Goal: Information Seeking & Learning: Find specific fact

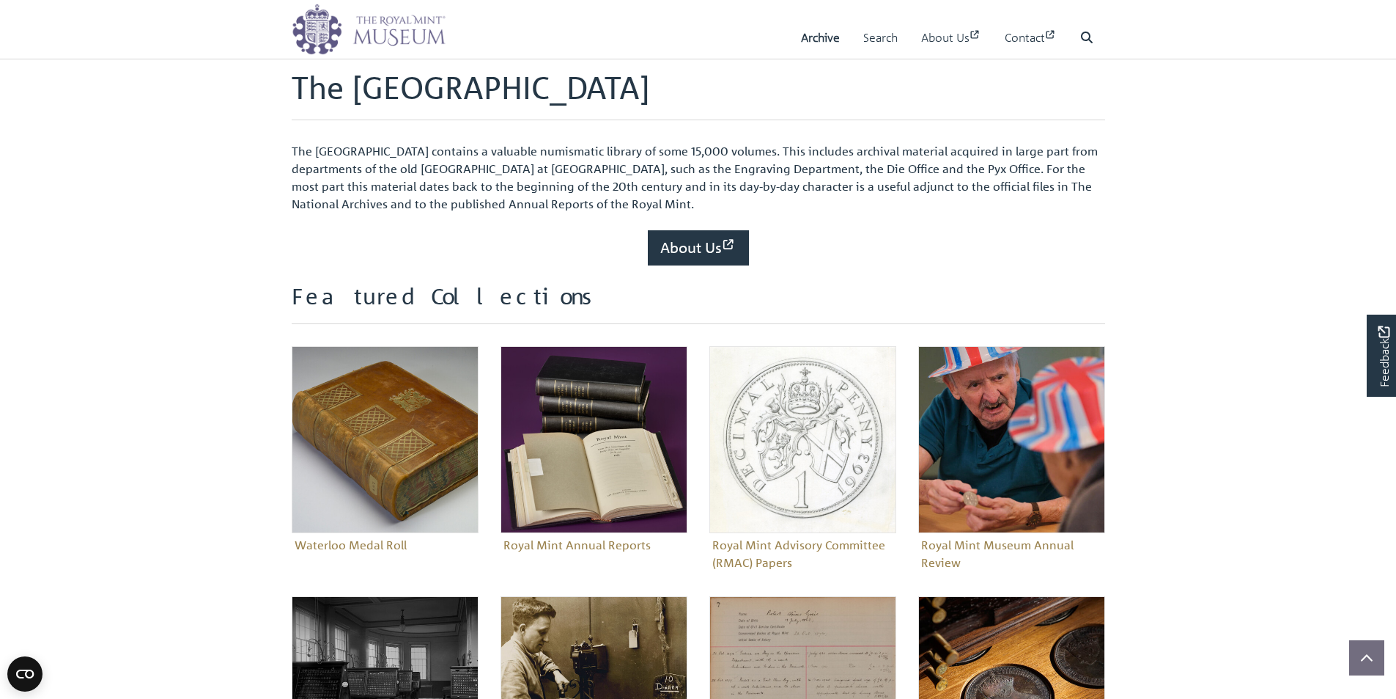
scroll to position [293, 0]
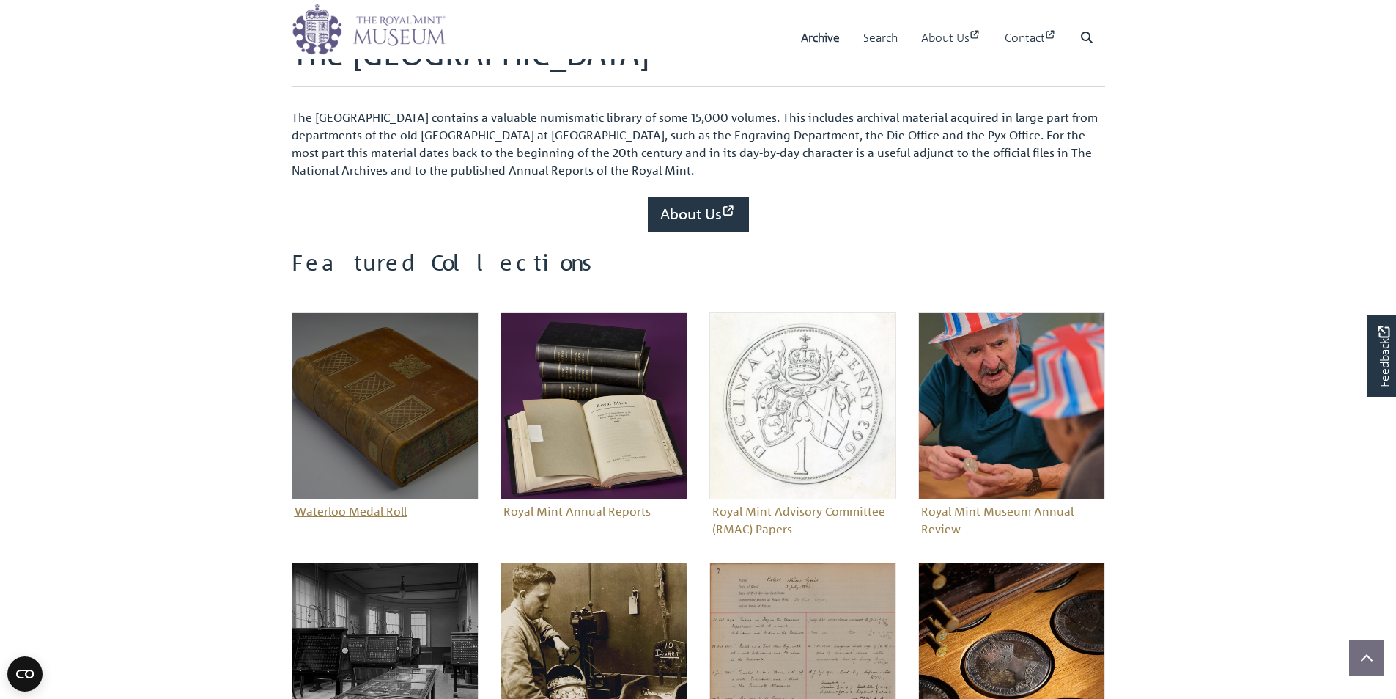
click at [366, 506] on figure "Waterloo Medal Roll" at bounding box center [385, 417] width 187 height 210
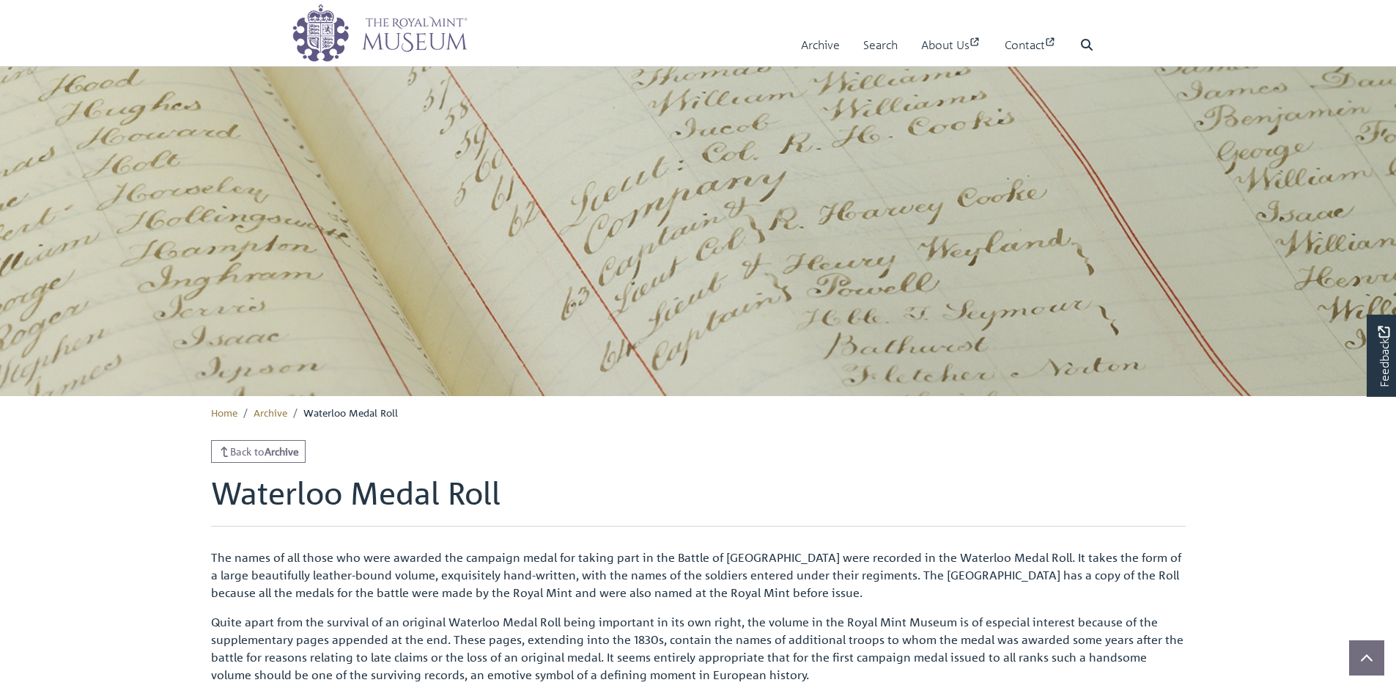
scroll to position [205, 0]
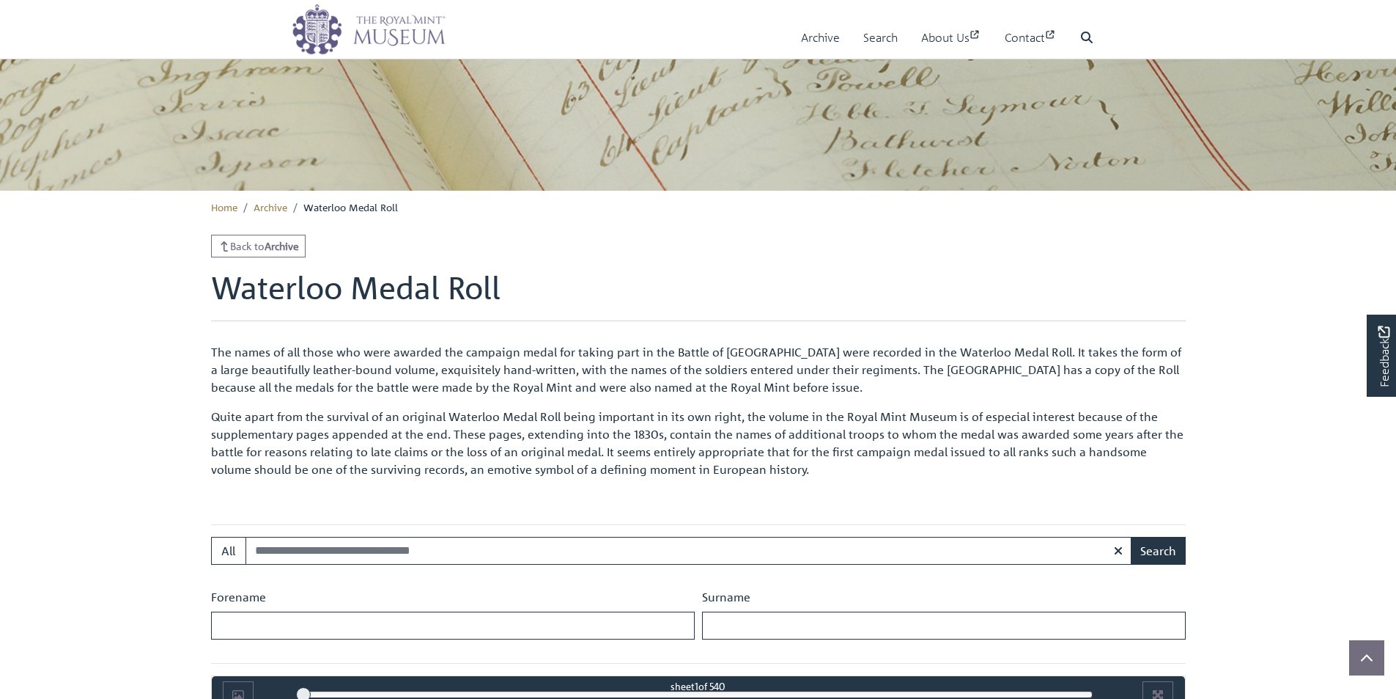
click at [441, 537] on input "Search:" at bounding box center [689, 551] width 887 height 28
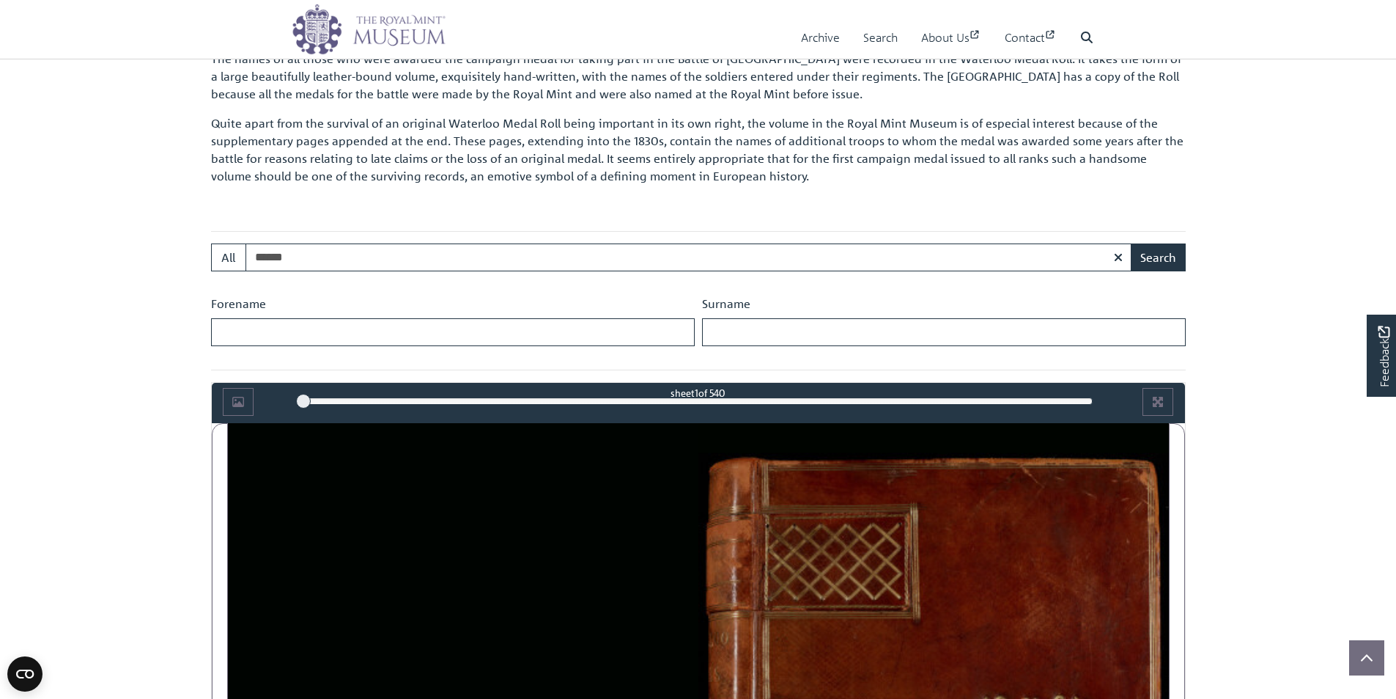
type input "*******"
drag, startPoint x: 318, startPoint y: 263, endPoint x: 216, endPoint y: 260, distance: 101.9
click at [216, 260] on div "All ******* Search" at bounding box center [698, 257] width 975 height 28
click at [748, 335] on input "Surname" at bounding box center [944, 332] width 484 height 28
paste input "*******"
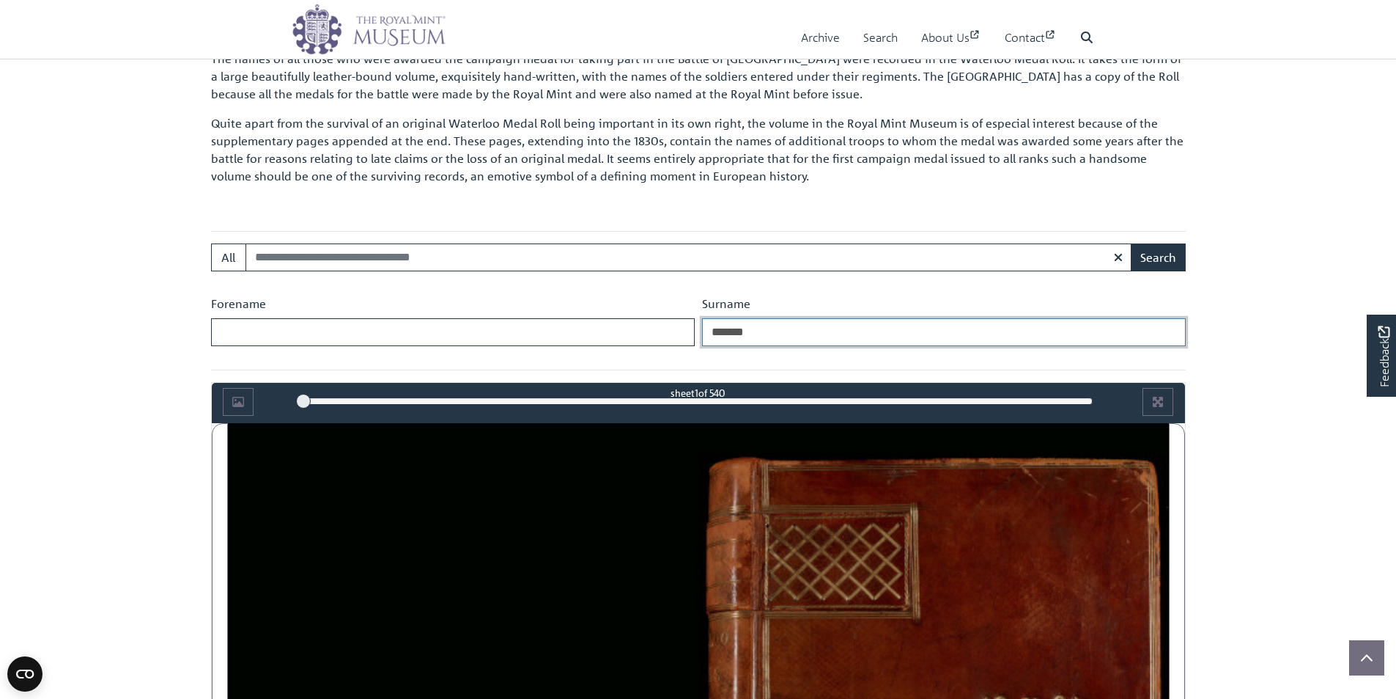
type input "*******"
click at [508, 337] on input "Forename" at bounding box center [453, 332] width 484 height 28
type input "****"
click at [1161, 260] on button "Search" at bounding box center [1158, 257] width 55 height 28
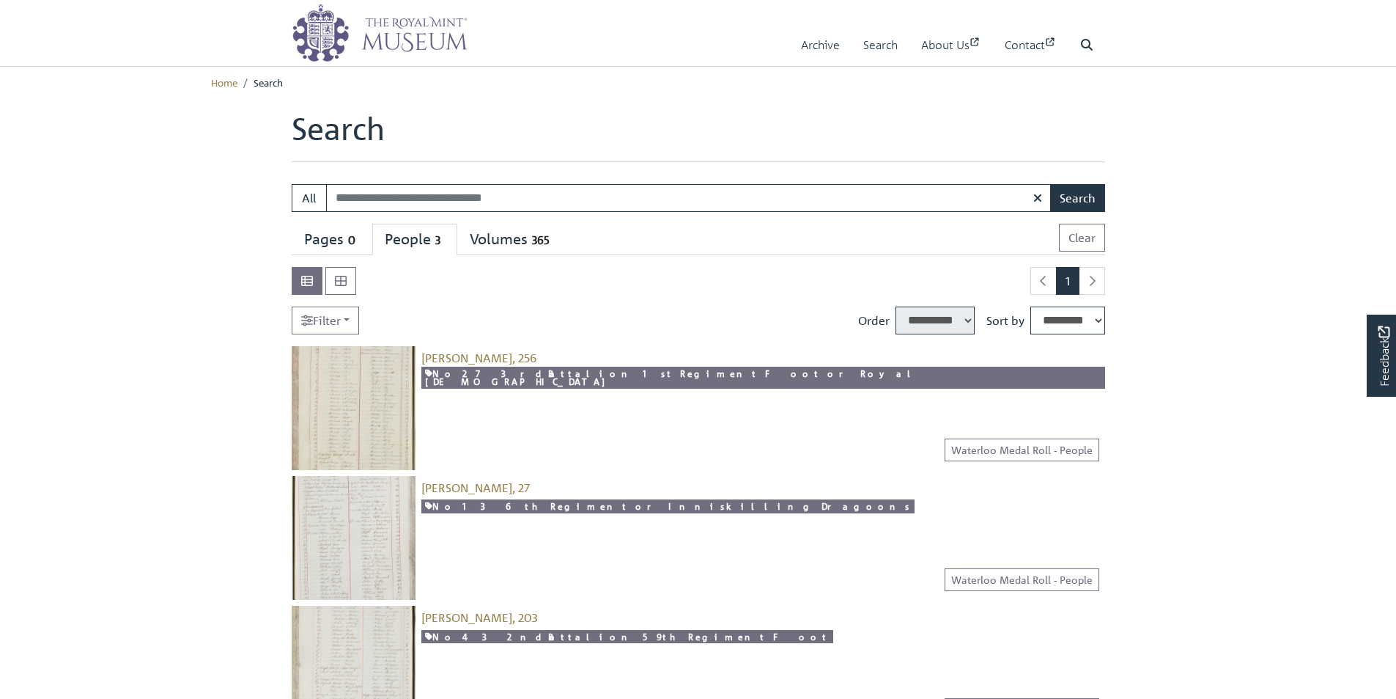
select select "****"
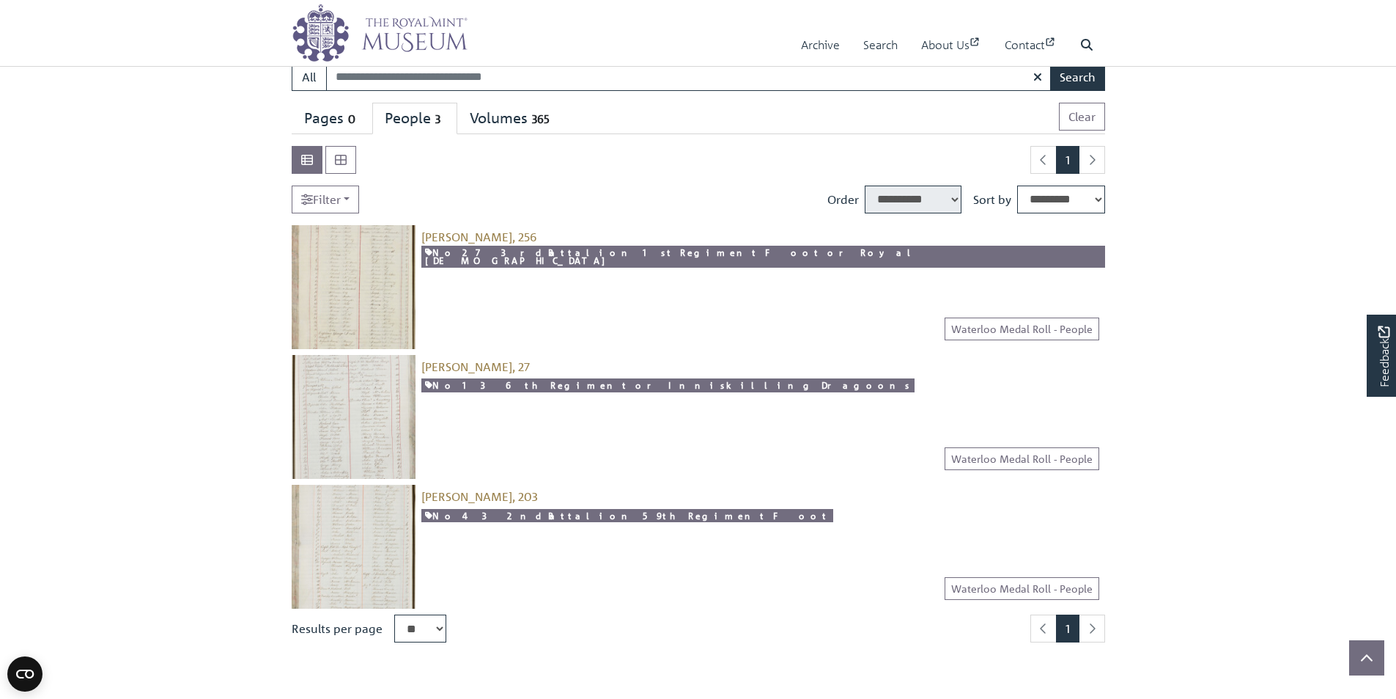
scroll to position [147, 0]
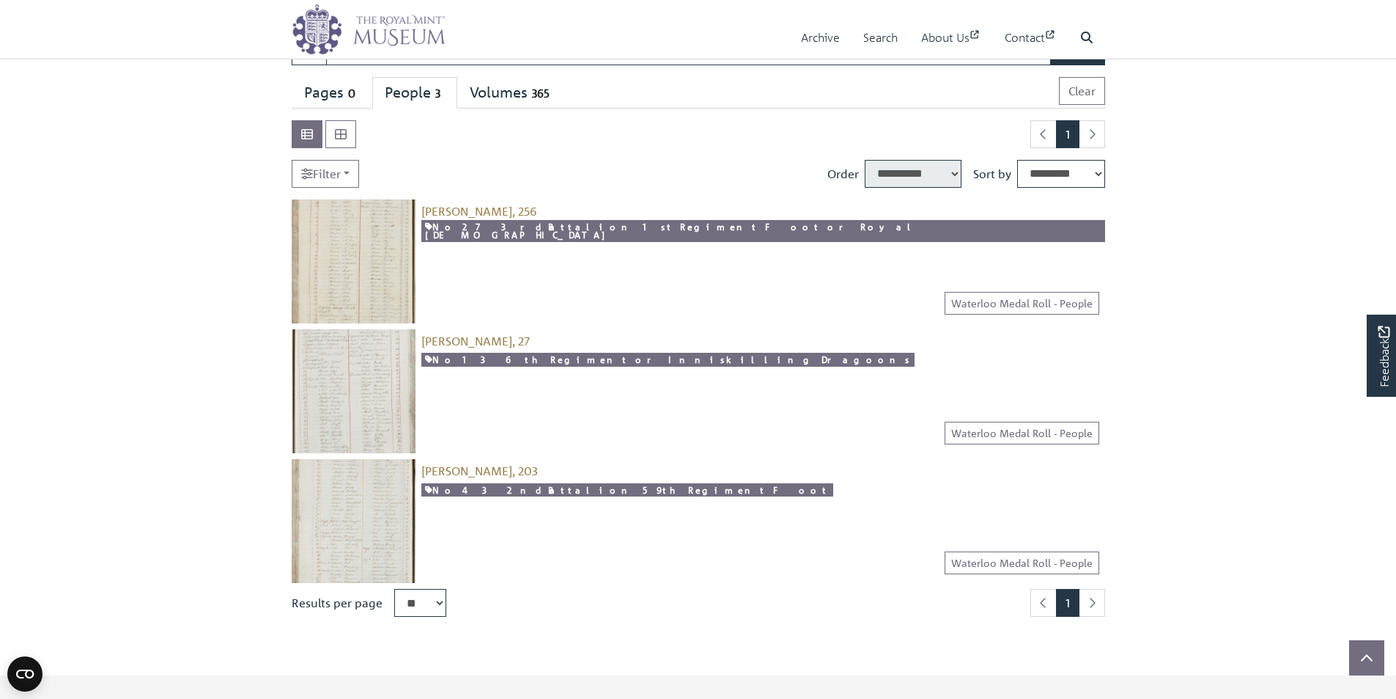
click at [394, 364] on img at bounding box center [354, 391] width 124 height 124
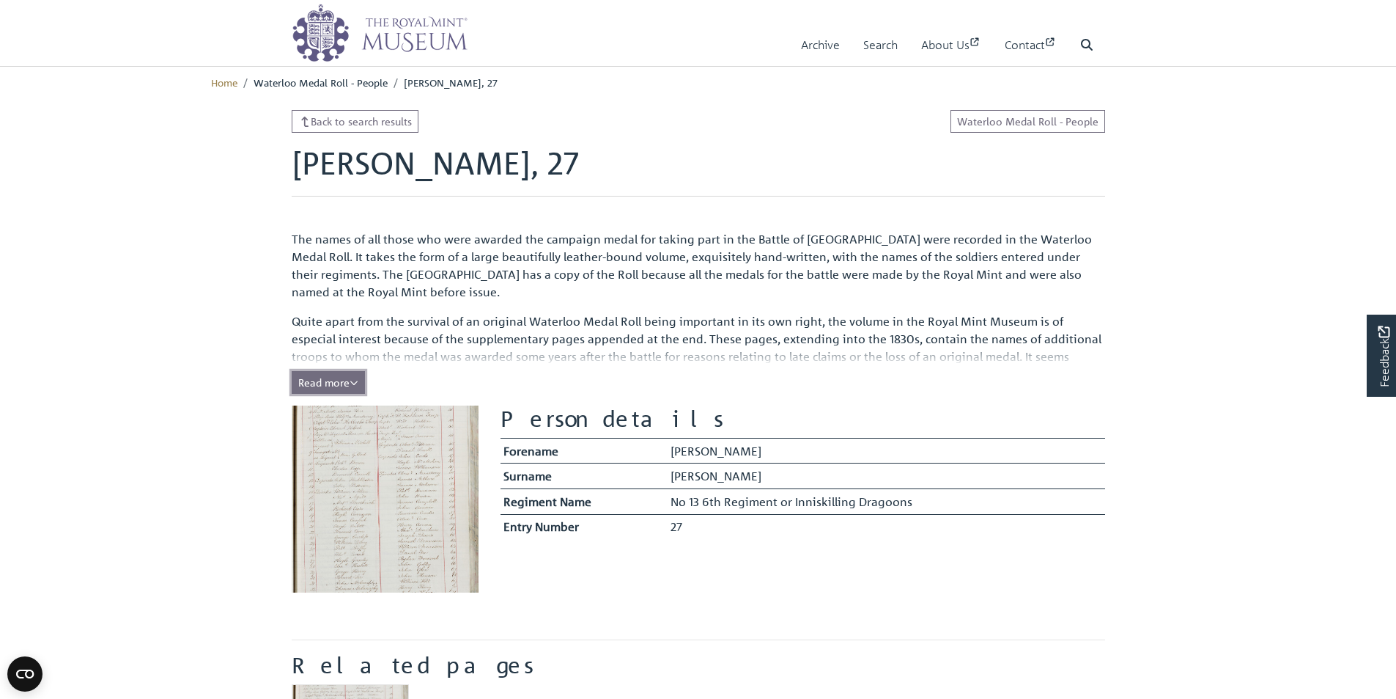
click at [345, 379] on span "Read more" at bounding box center [328, 381] width 60 height 13
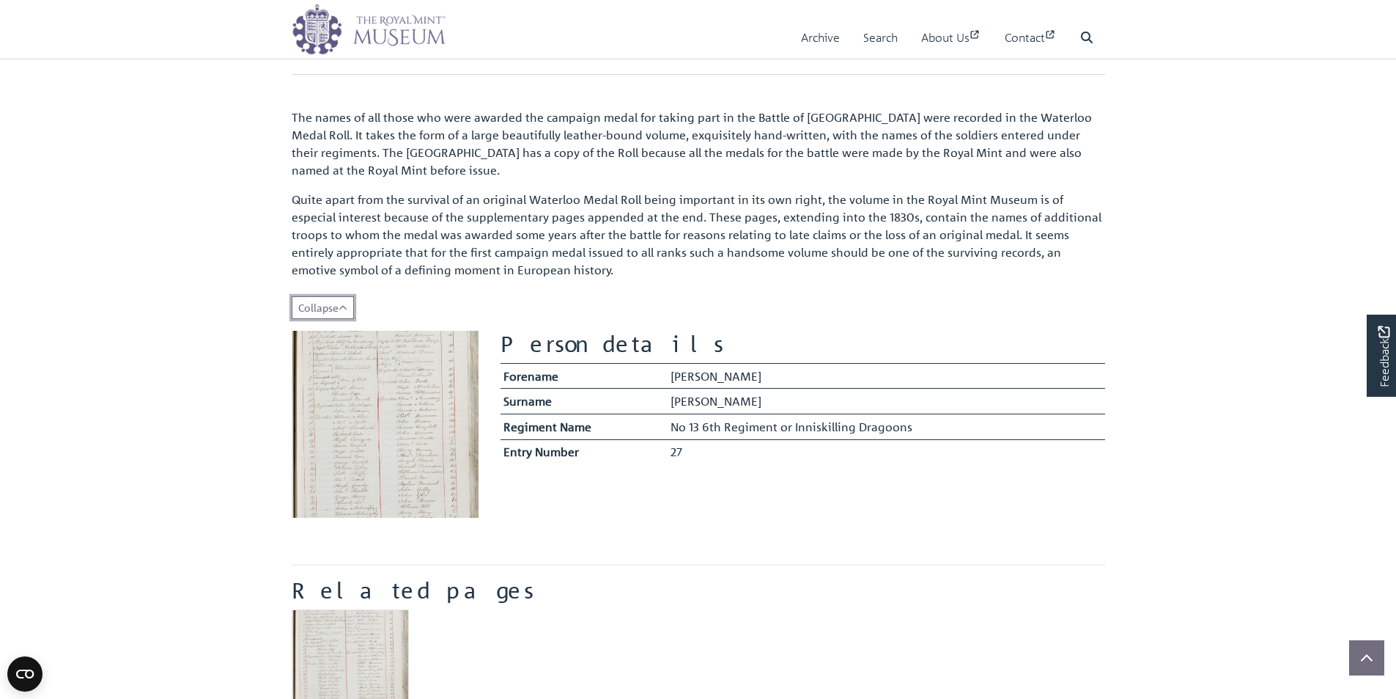
scroll to position [73, 0]
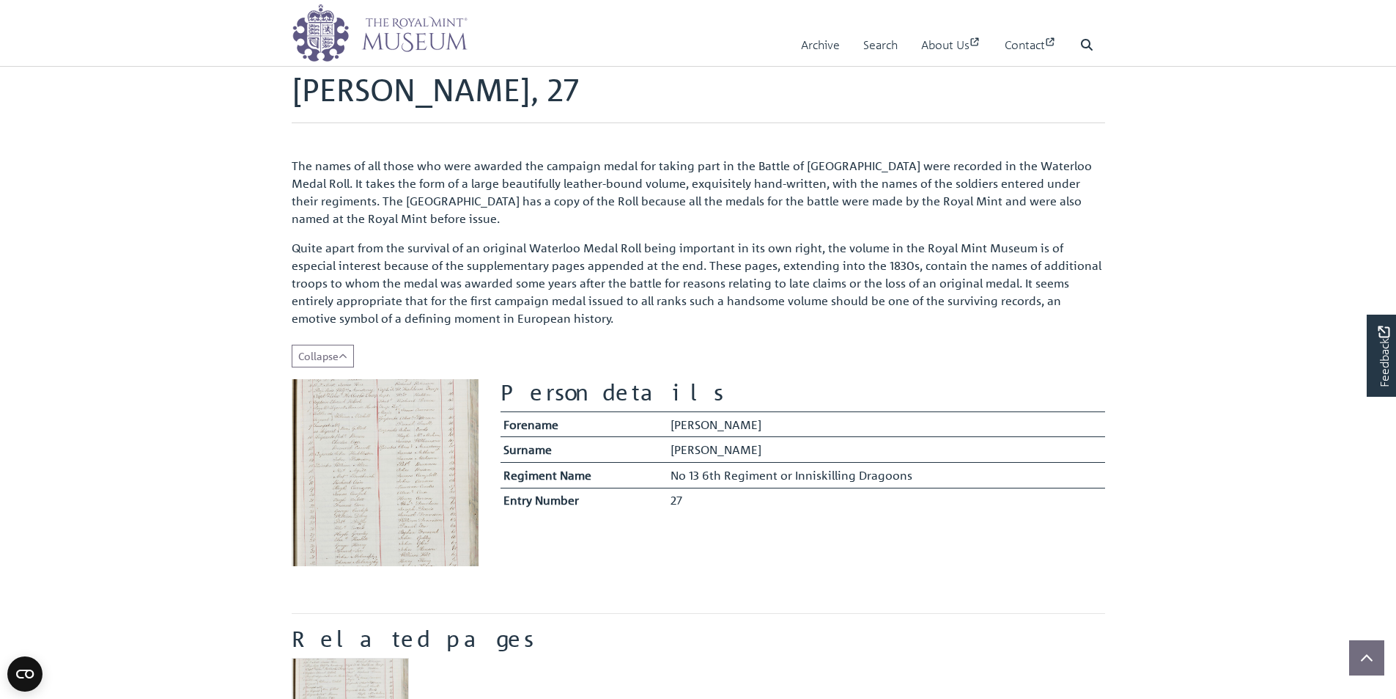
click at [335, 472] on img at bounding box center [385, 472] width 187 height 187
click at [834, 322] on div "The names of all those who were awarded the campaign medal for taking part in t…" at bounding box center [699, 242] width 814 height 194
click at [370, 438] on img at bounding box center [385, 472] width 187 height 187
click at [353, 348] on button "Read more Collapse" at bounding box center [323, 356] width 62 height 23
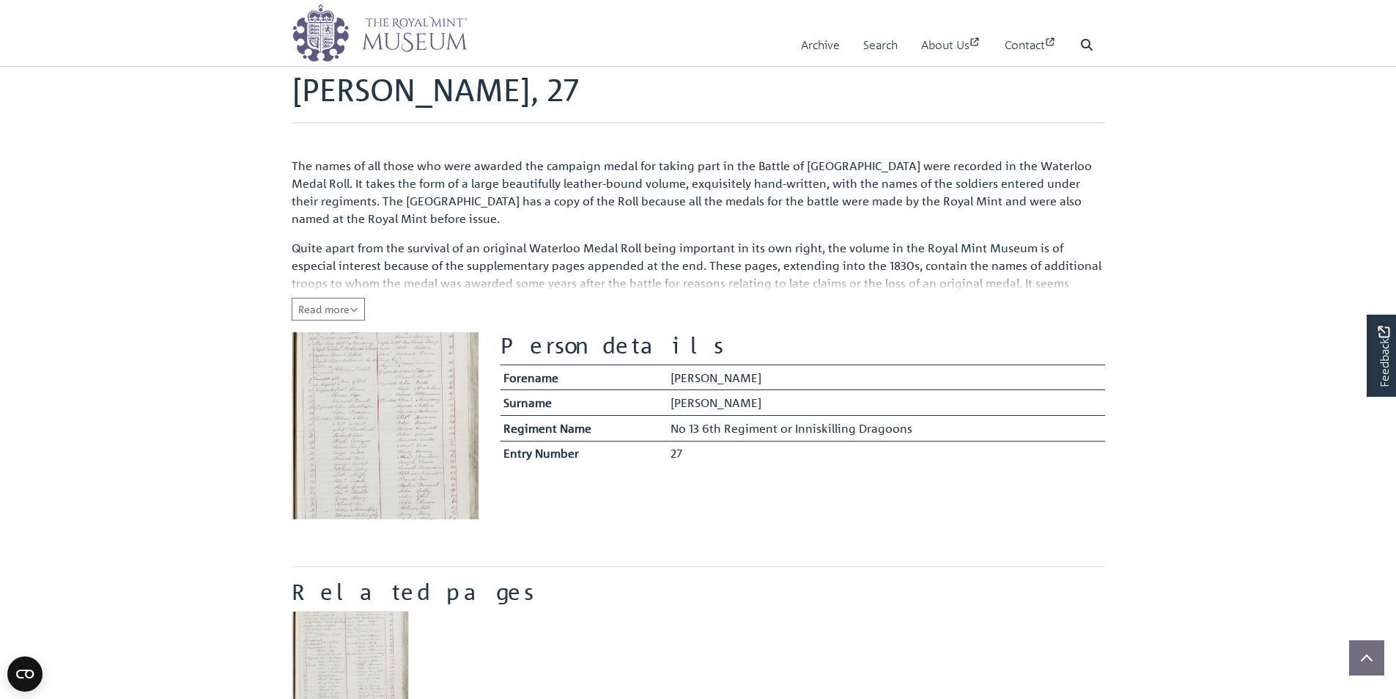
click at [412, 405] on img at bounding box center [385, 425] width 187 height 187
click at [347, 644] on img "Item related to this entity" at bounding box center [350, 669] width 117 height 117
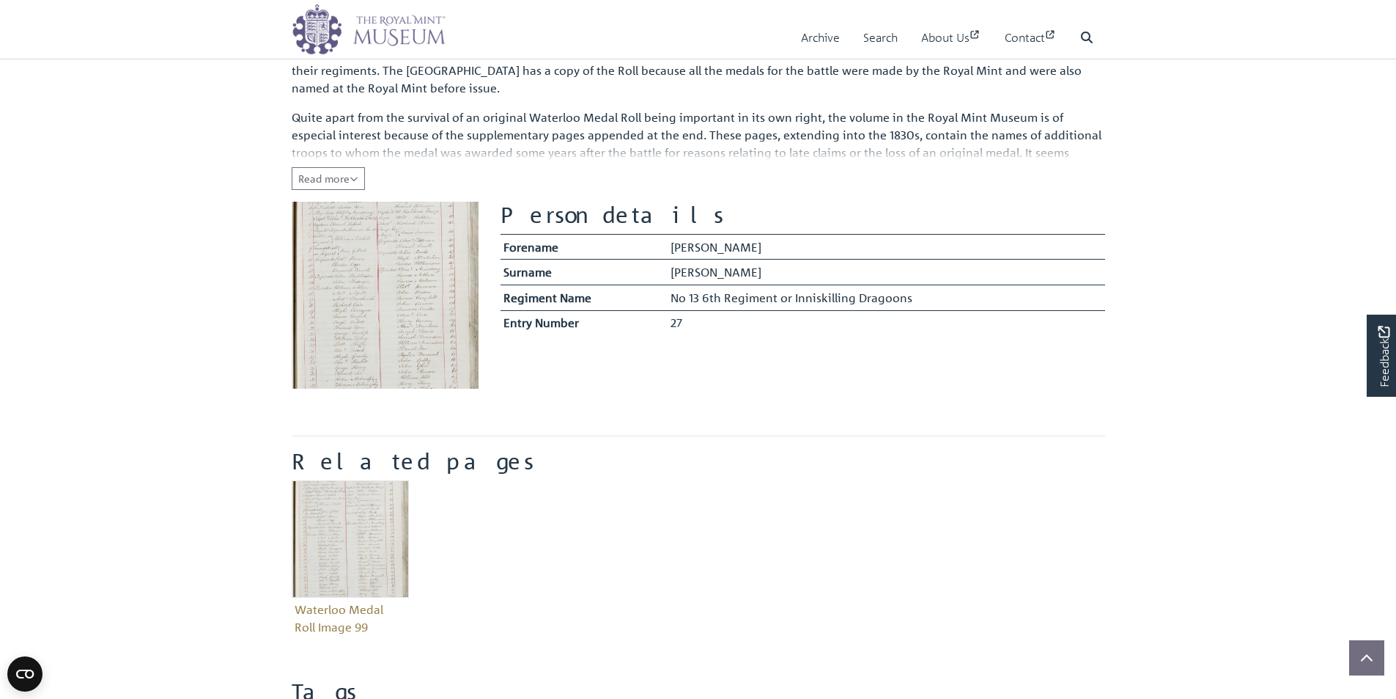
scroll to position [203, 0]
click at [398, 321] on img at bounding box center [385, 295] width 187 height 187
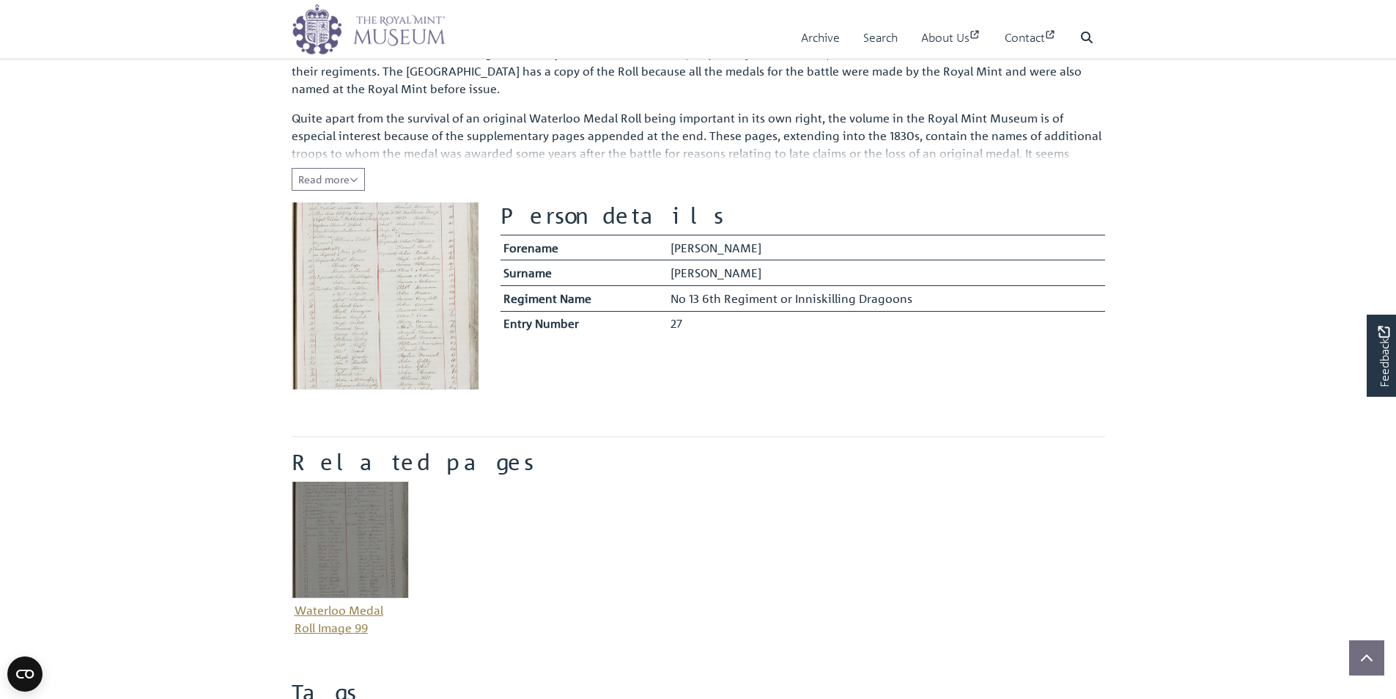
click at [386, 533] on img "Item related to this entity" at bounding box center [350, 539] width 117 height 117
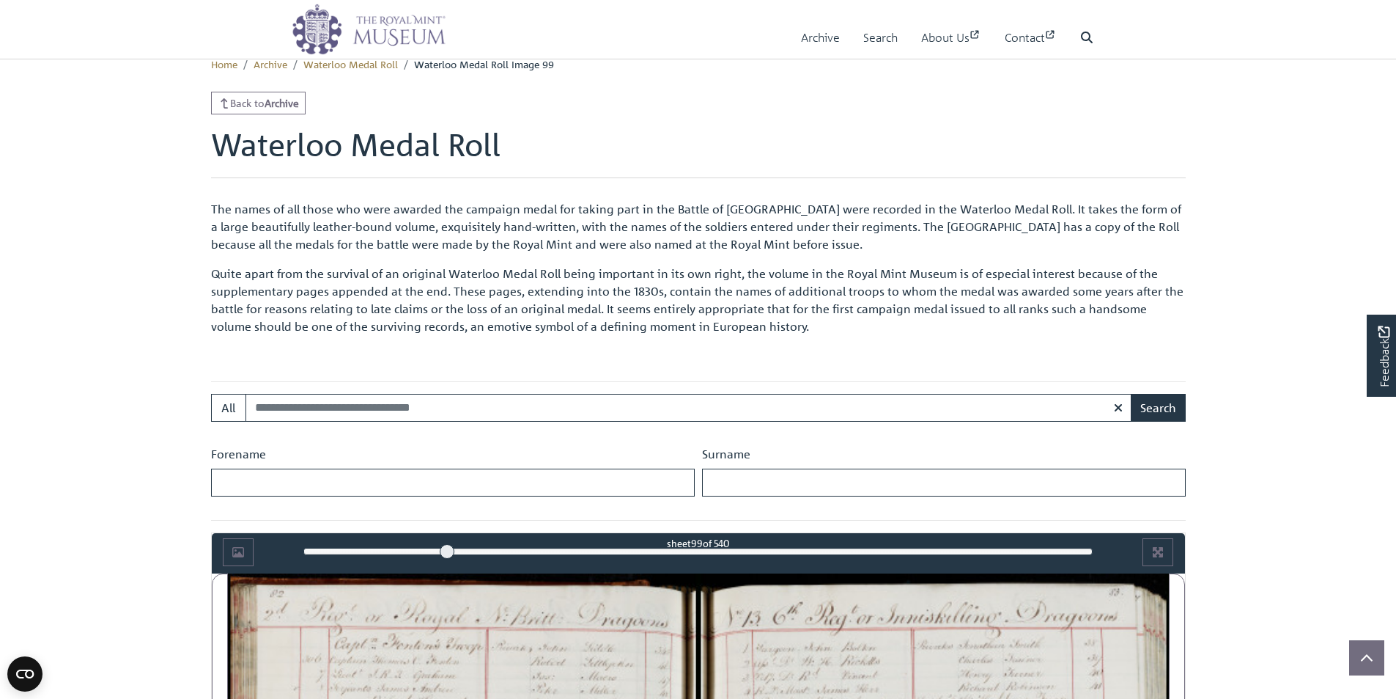
scroll to position [205, 0]
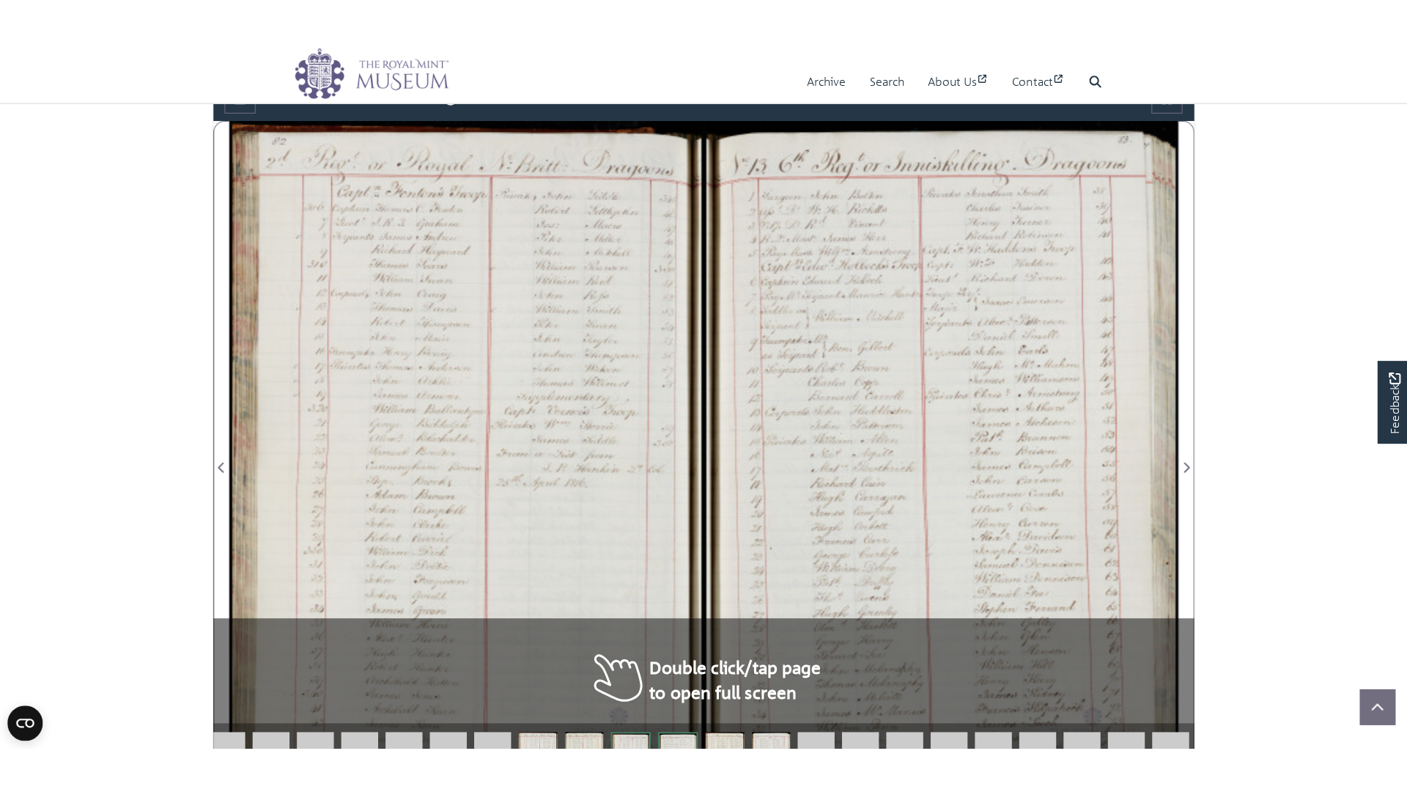
scroll to position [865, 0]
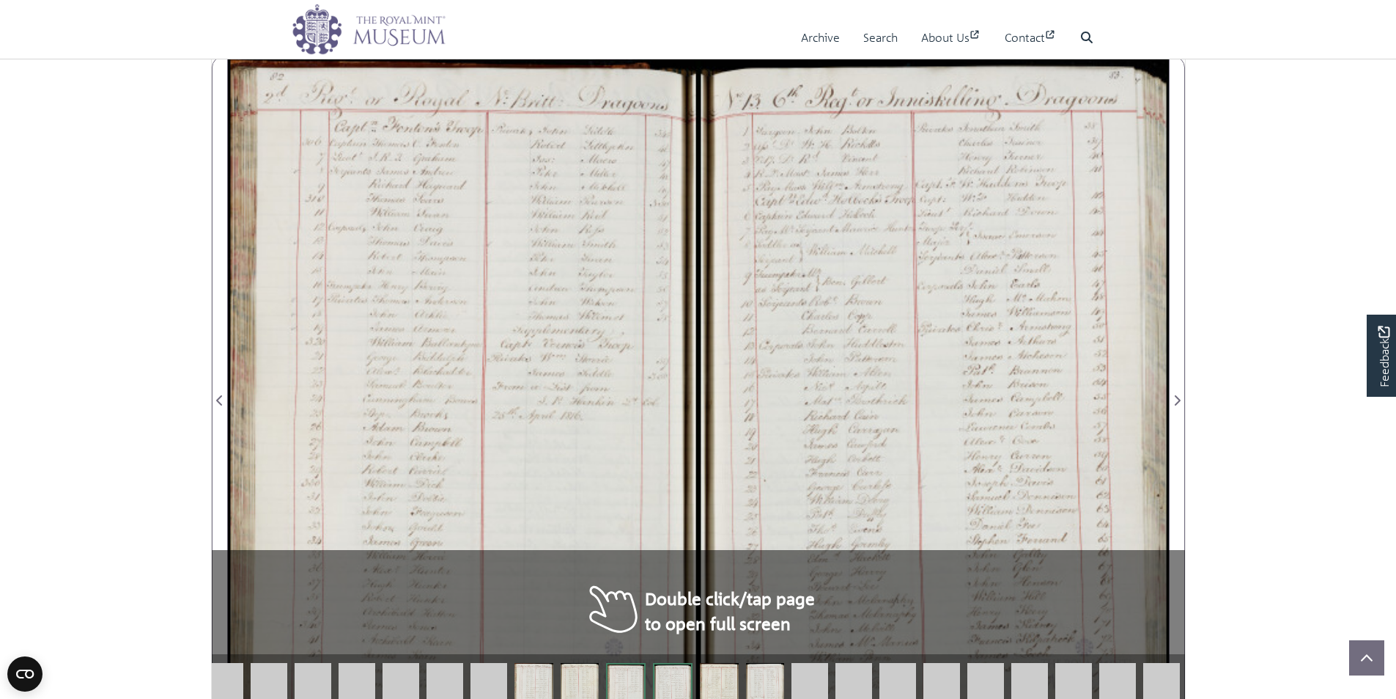
click at [409, 471] on div at bounding box center [463, 391] width 471 height 671
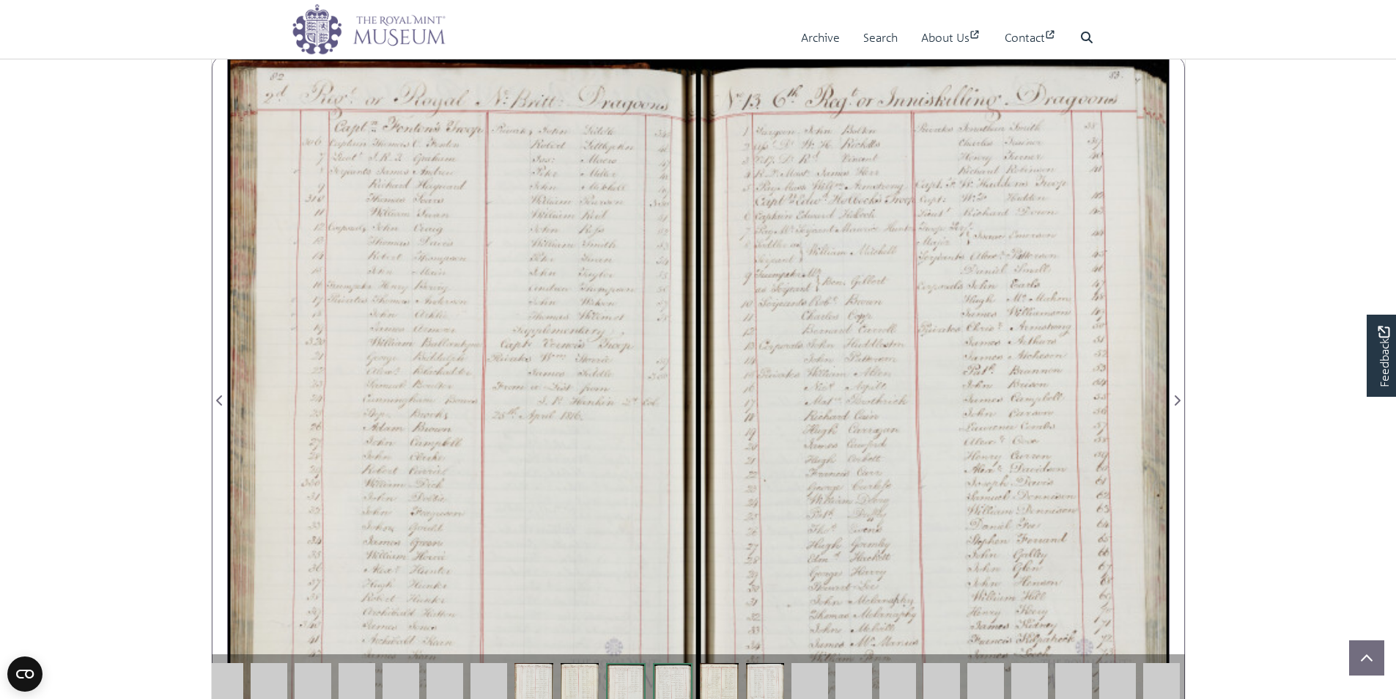
click at [409, 471] on div at bounding box center [463, 391] width 471 height 671
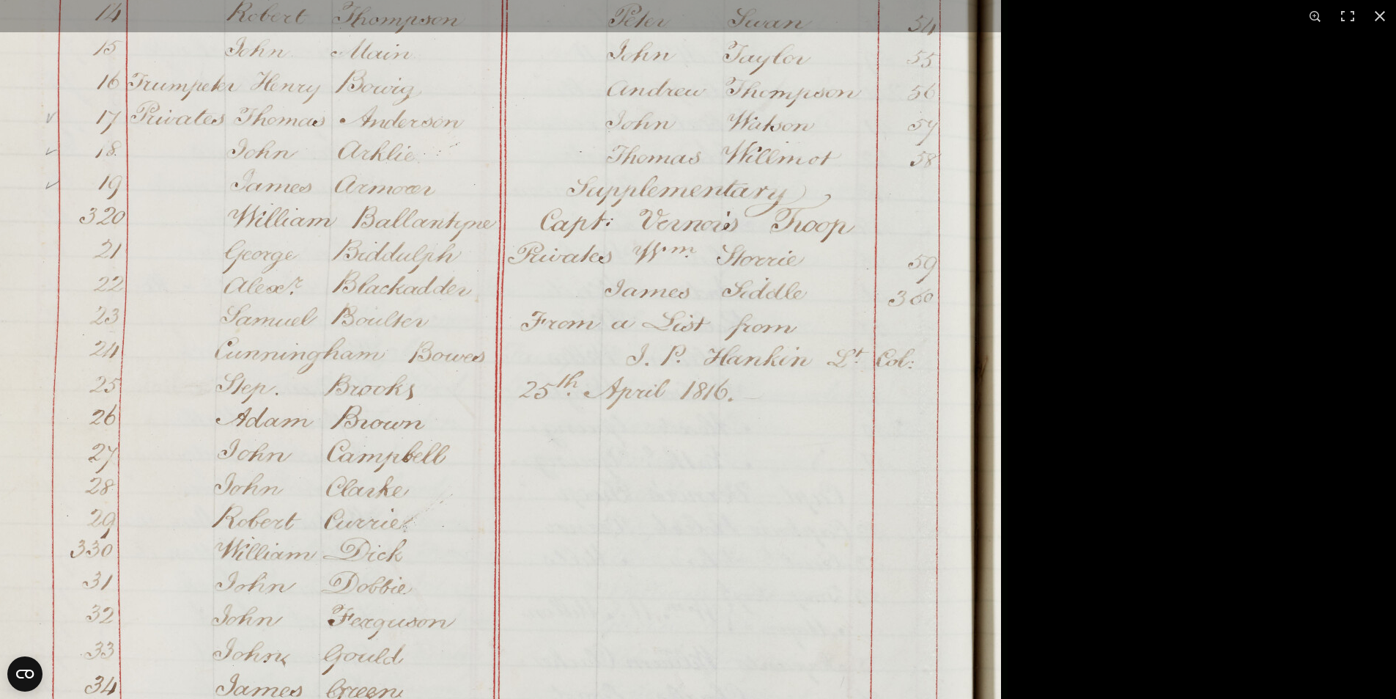
click at [517, 450] on img at bounding box center [452, 334] width 1112 height 1583
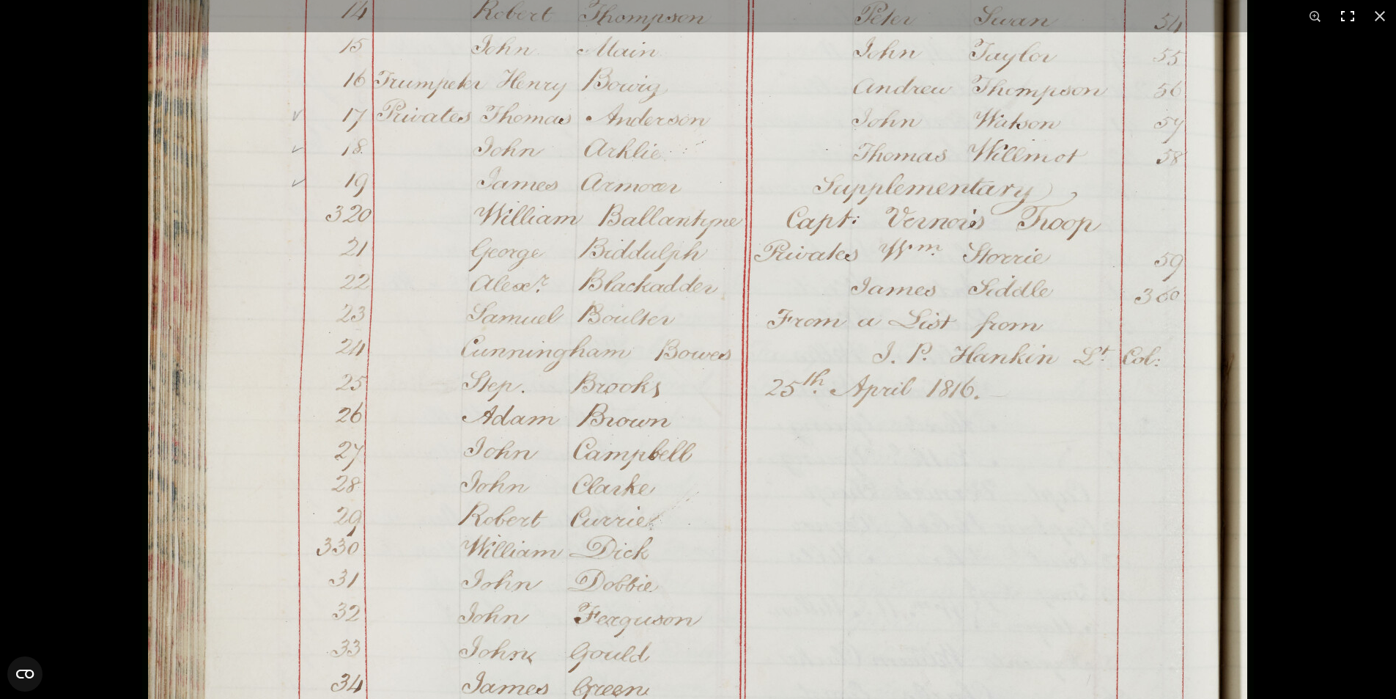
click at [1349, 23] on button at bounding box center [1348, 16] width 32 height 32
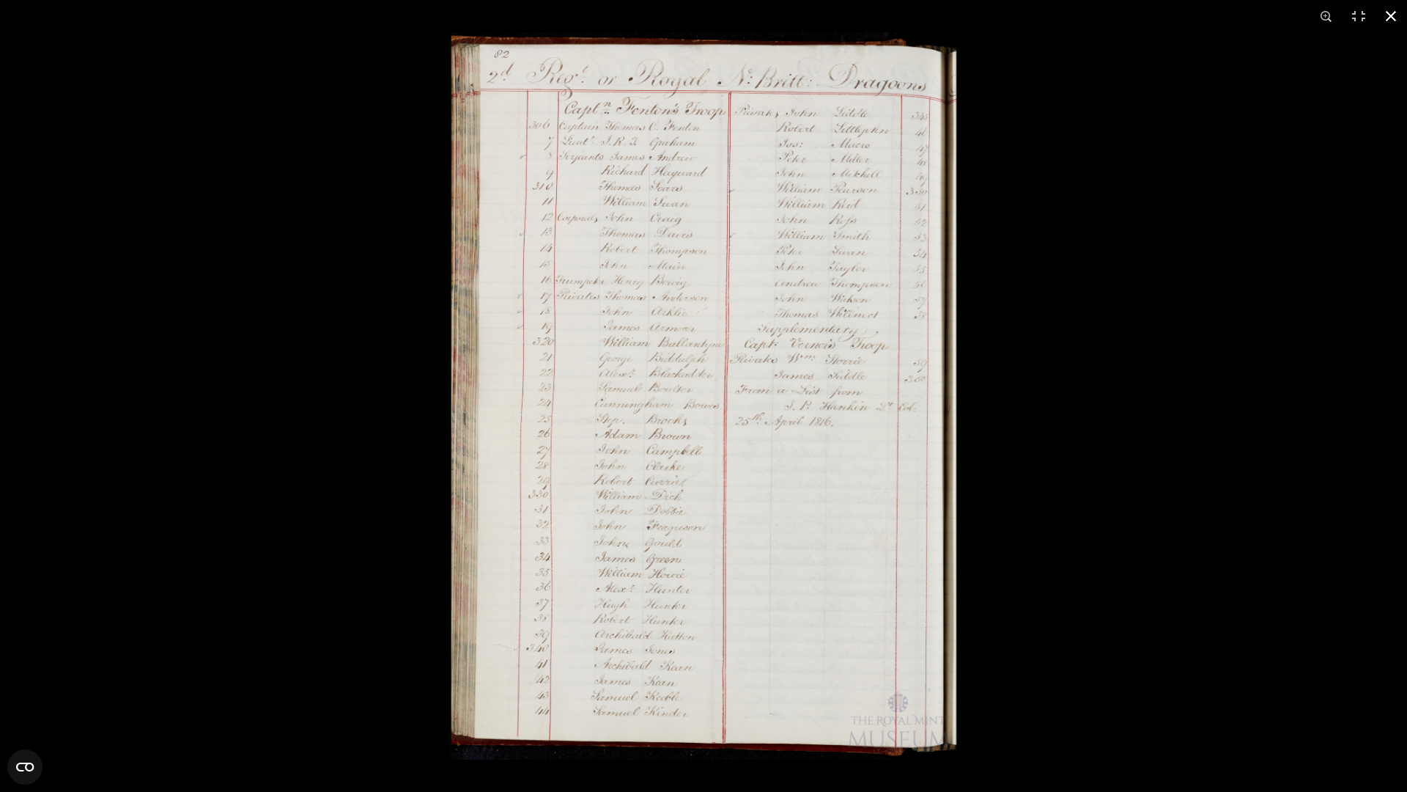
click at [1396, 402] on div at bounding box center [1152, 428] width 1407 height 792
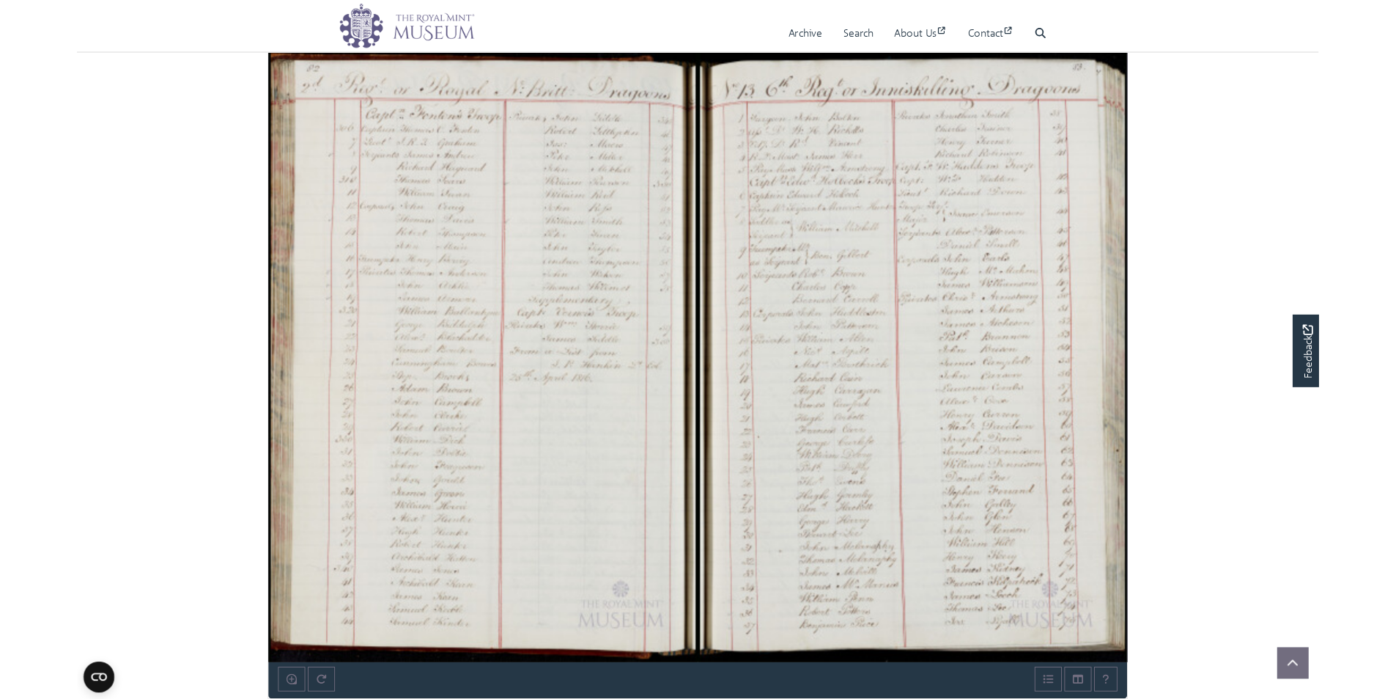
scroll to position [1085, 0]
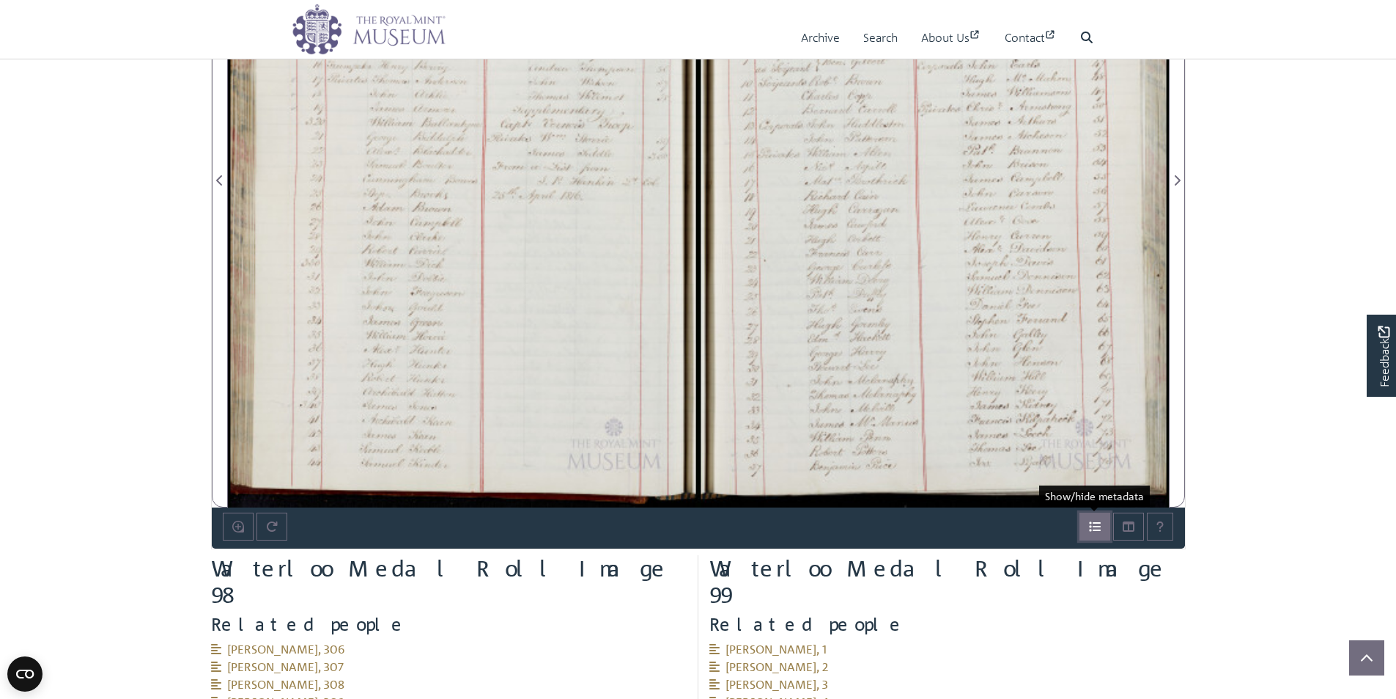
click at [1092, 528] on icon "Open metadata window" at bounding box center [1095, 526] width 12 height 12
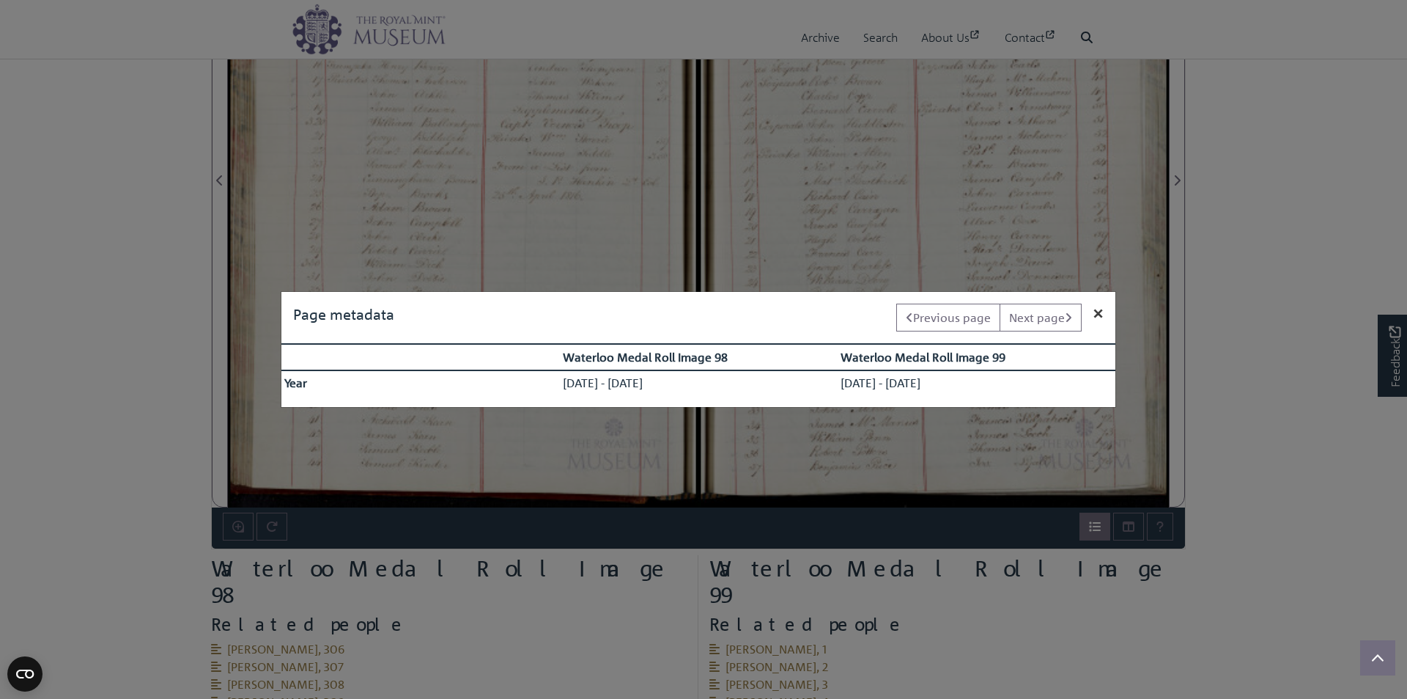
click at [1099, 312] on span "×" at bounding box center [1099, 312] width 10 height 22
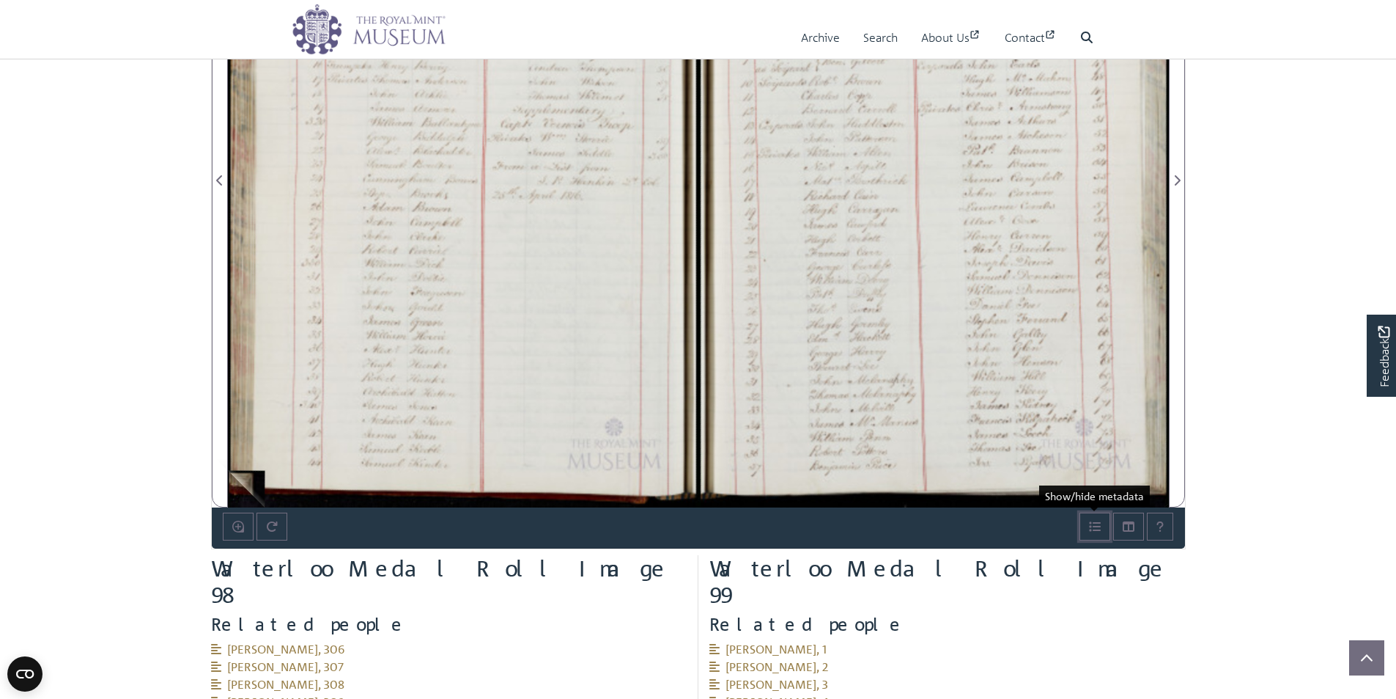
click at [245, 483] on img at bounding box center [463, 172] width 471 height 671
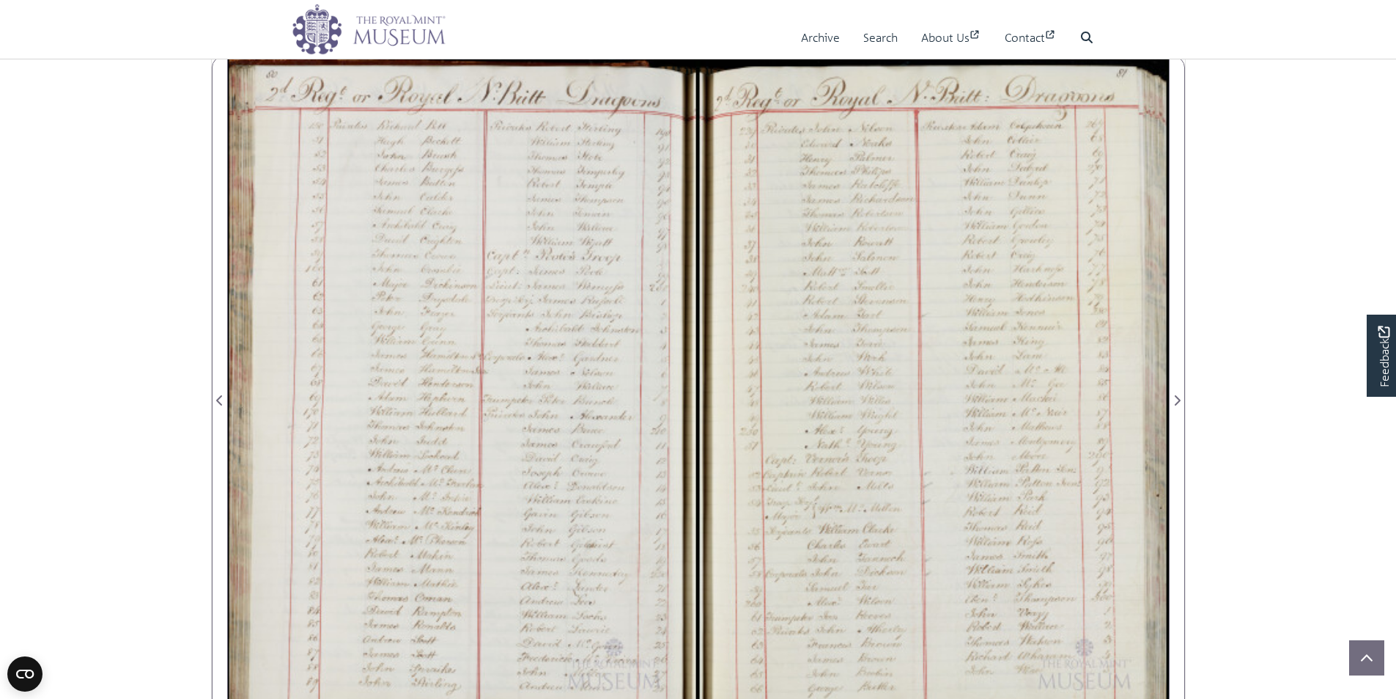
scroll to position [938, 0]
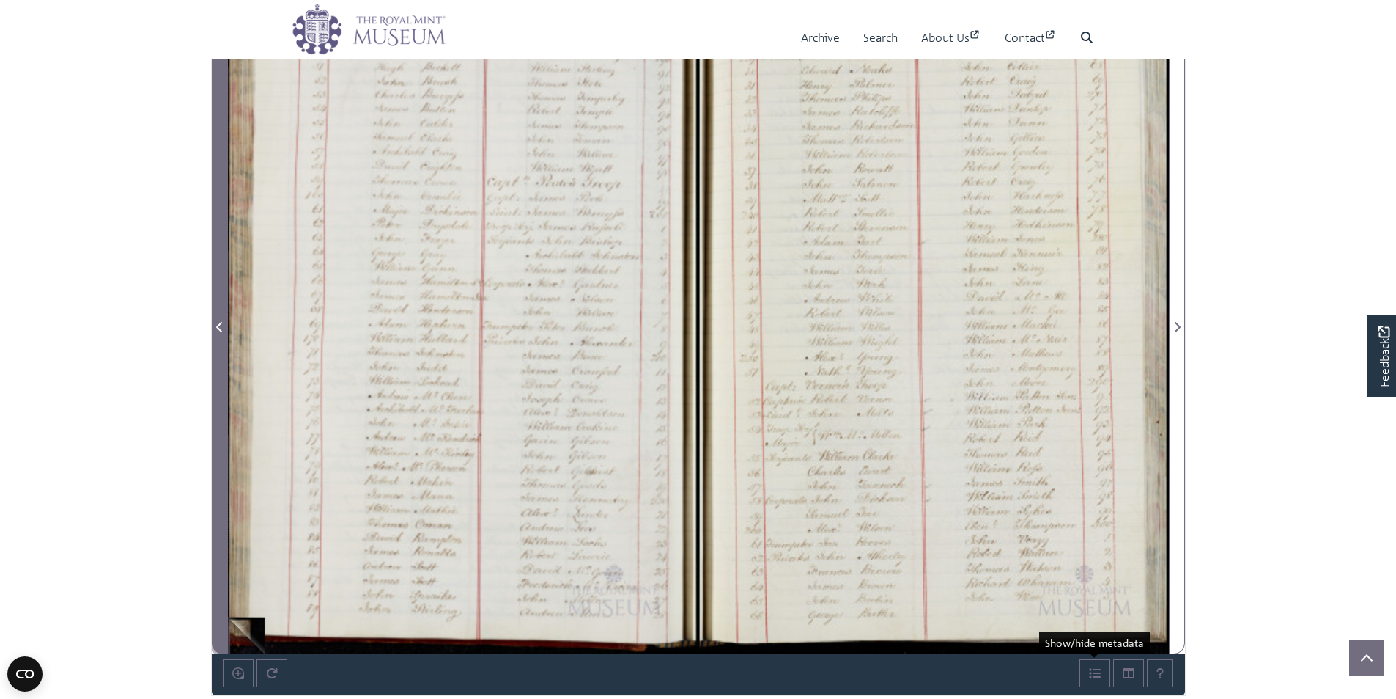
click at [224, 641] on span "Previous Page" at bounding box center [220, 318] width 15 height 669
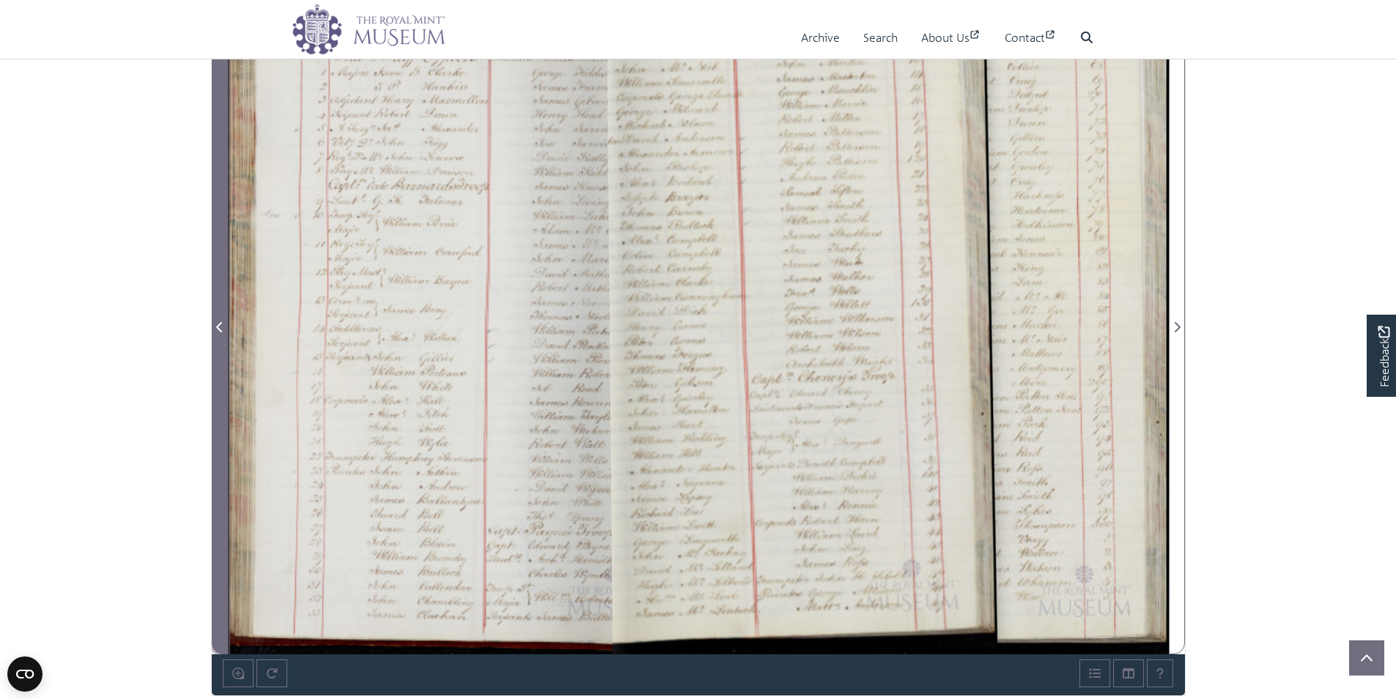
click at [224, 641] on span "Previous Page" at bounding box center [220, 318] width 15 height 669
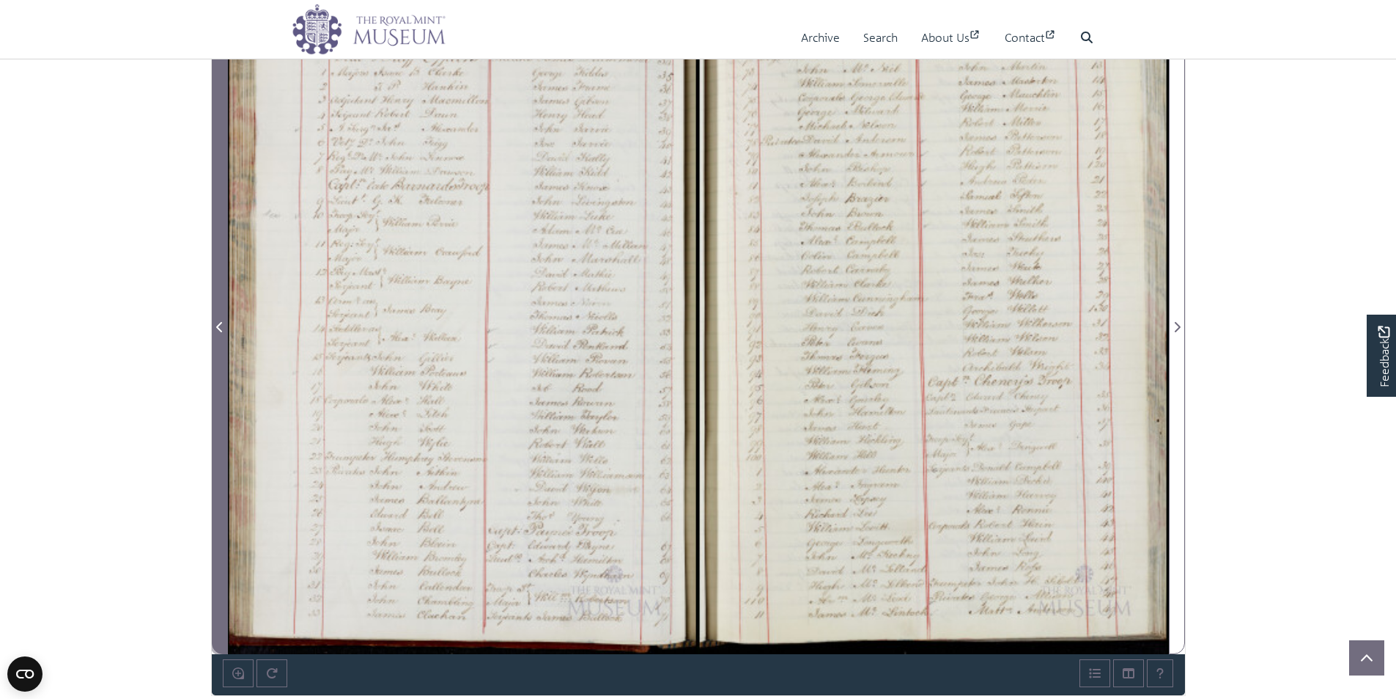
click at [224, 641] on span "Previous Page" at bounding box center [220, 318] width 15 height 669
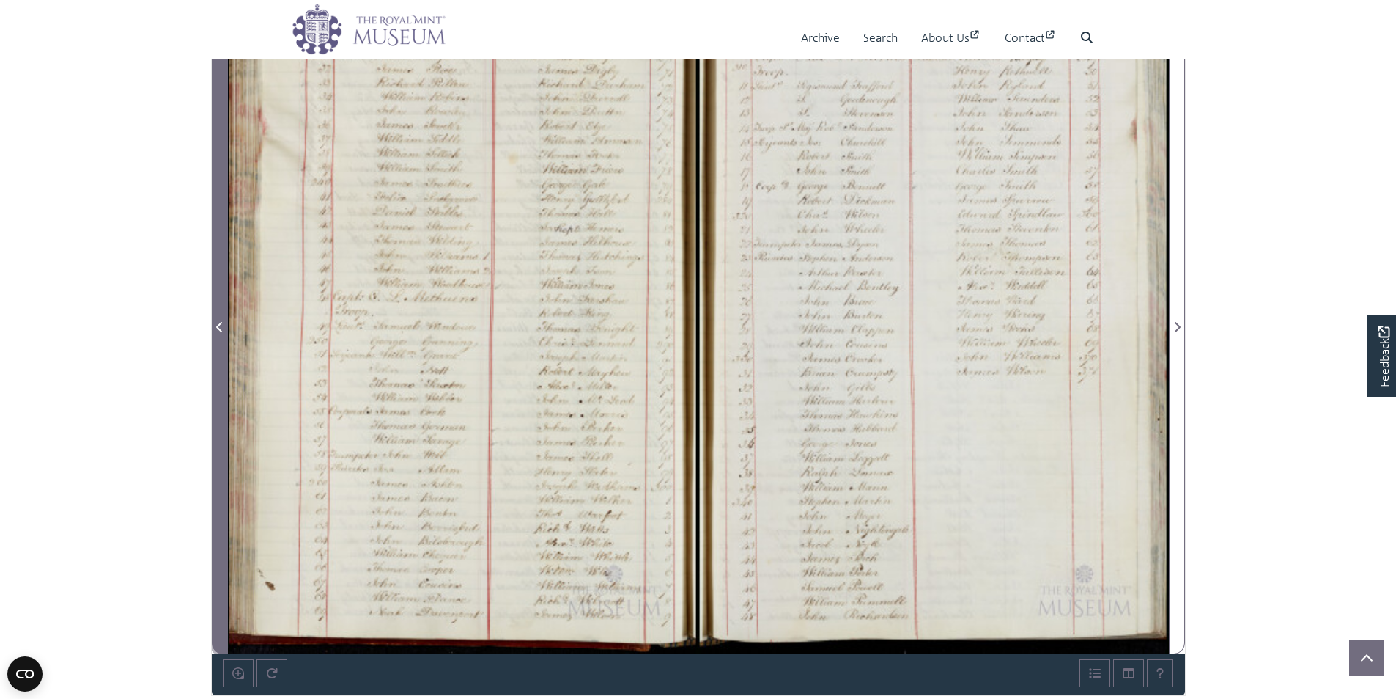
click at [224, 641] on span "Previous Page" at bounding box center [220, 318] width 15 height 669
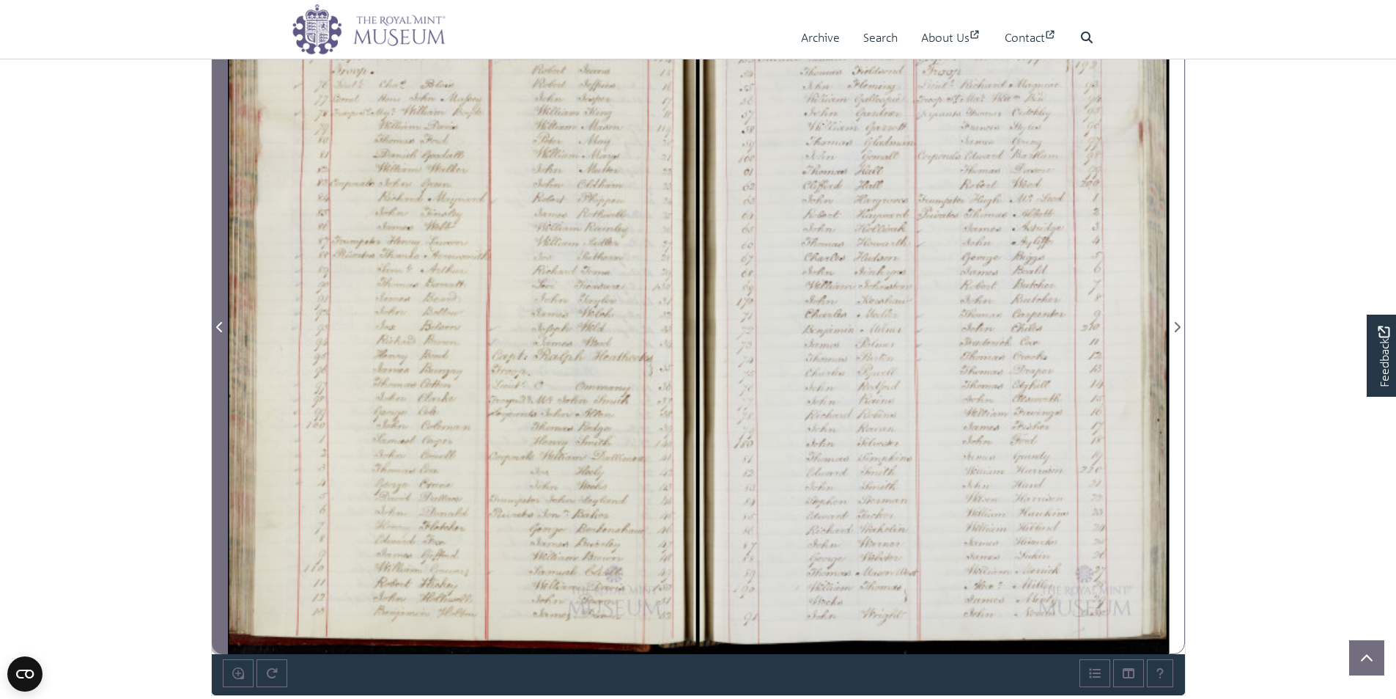
click at [224, 641] on span "Previous Page" at bounding box center [220, 318] width 15 height 669
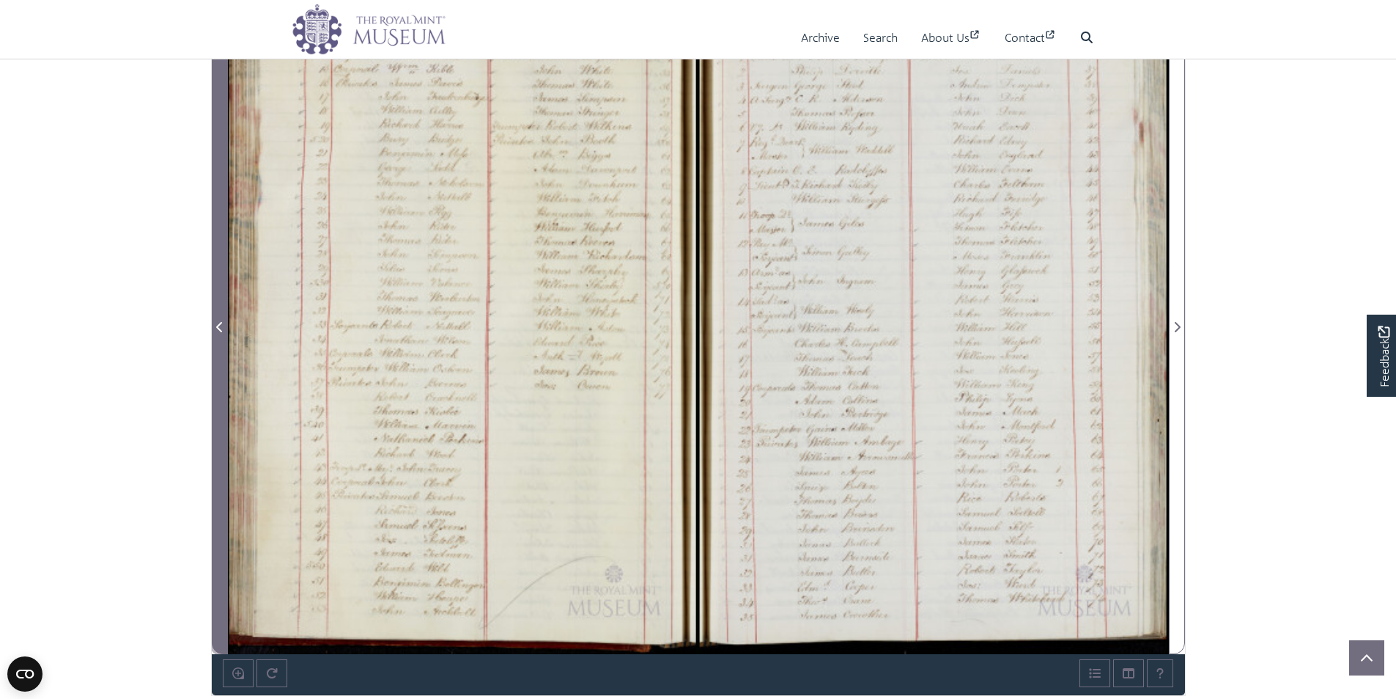
click at [224, 641] on span "Previous Page" at bounding box center [220, 318] width 15 height 669
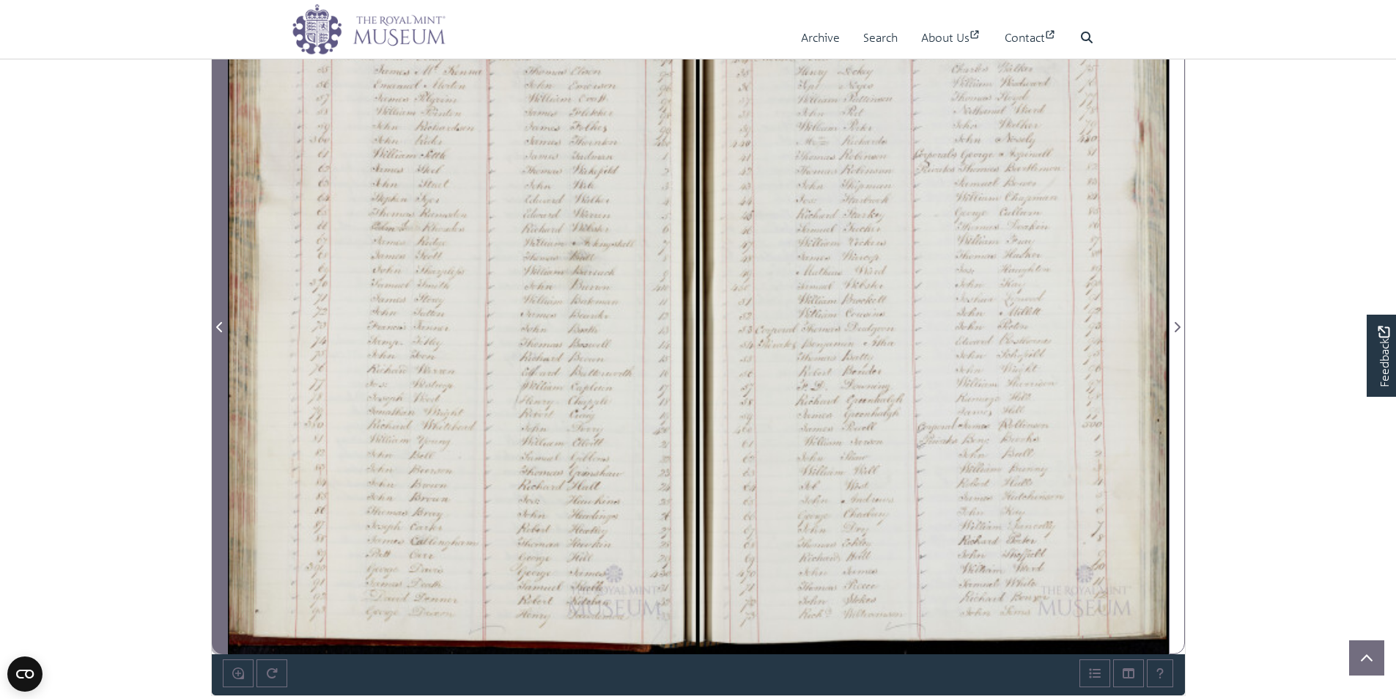
click at [224, 641] on span "Previous Page" at bounding box center [220, 318] width 15 height 669
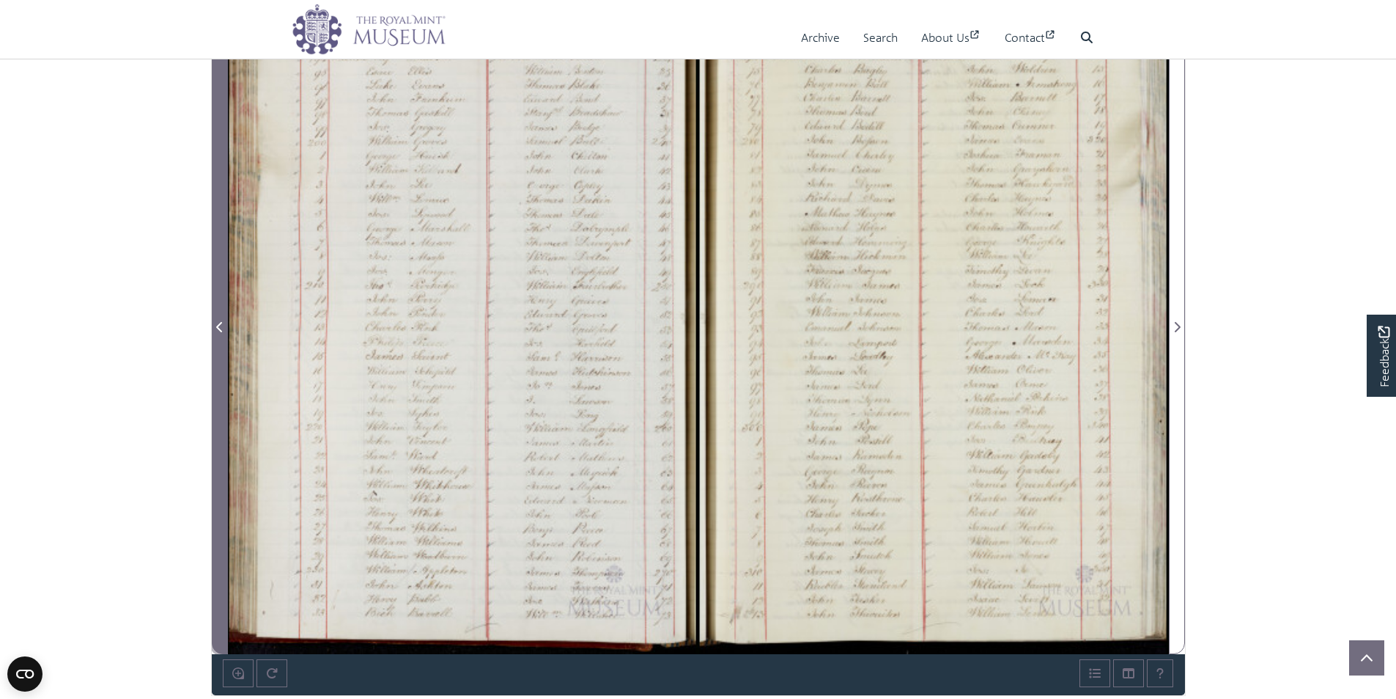
click at [224, 641] on span "Previous Page" at bounding box center [220, 318] width 15 height 669
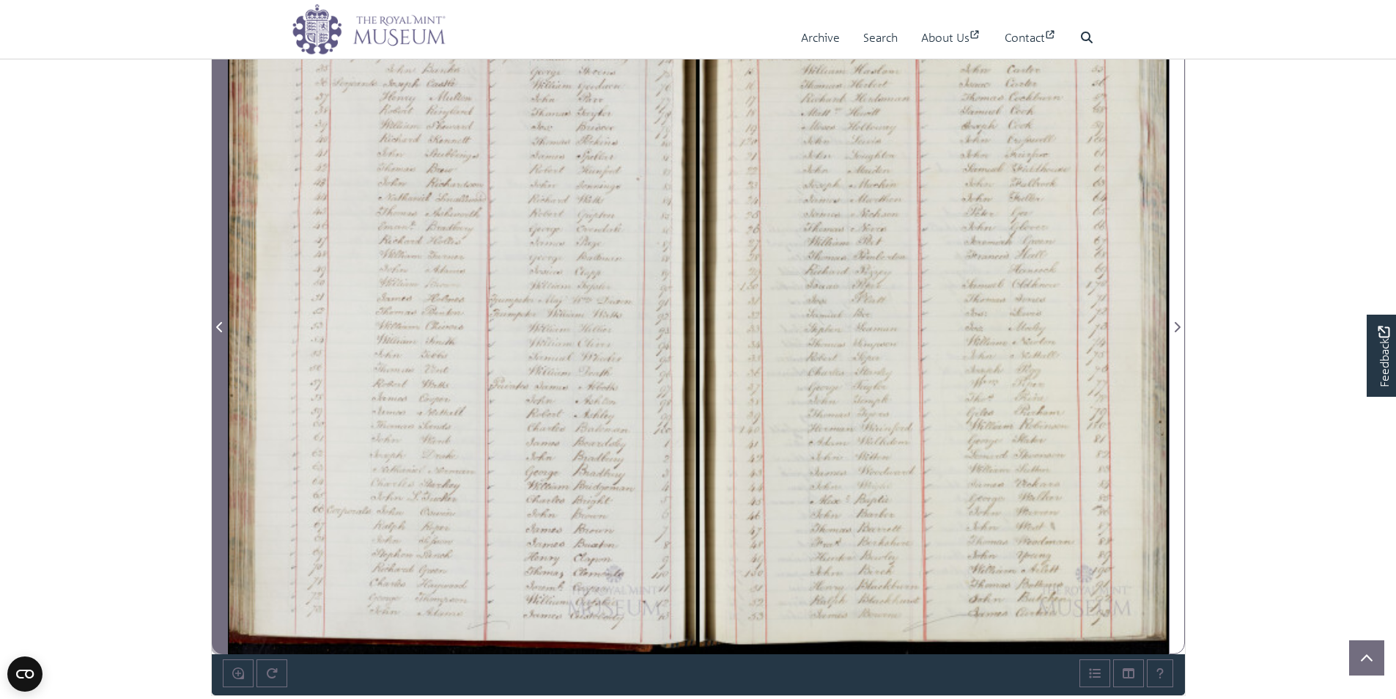
click at [224, 641] on span "Previous Page" at bounding box center [220, 318] width 15 height 669
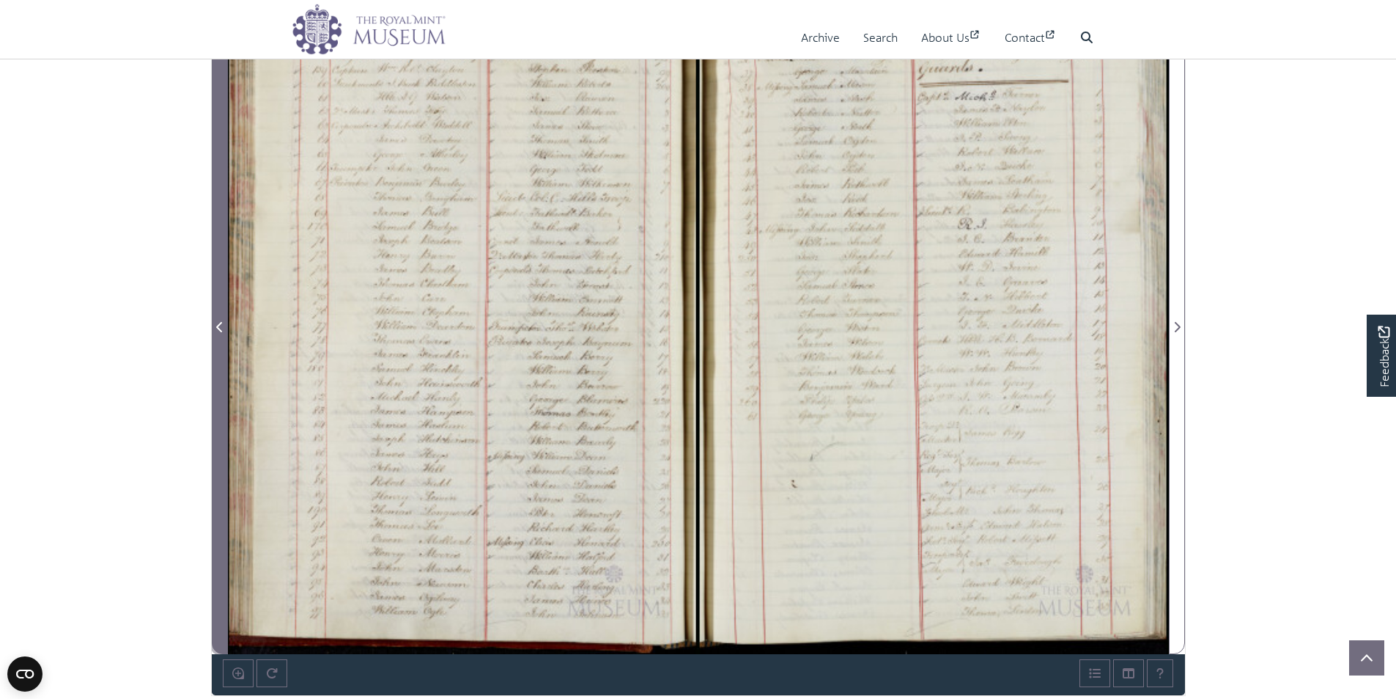
click at [224, 641] on span "Previous Page" at bounding box center [220, 318] width 15 height 669
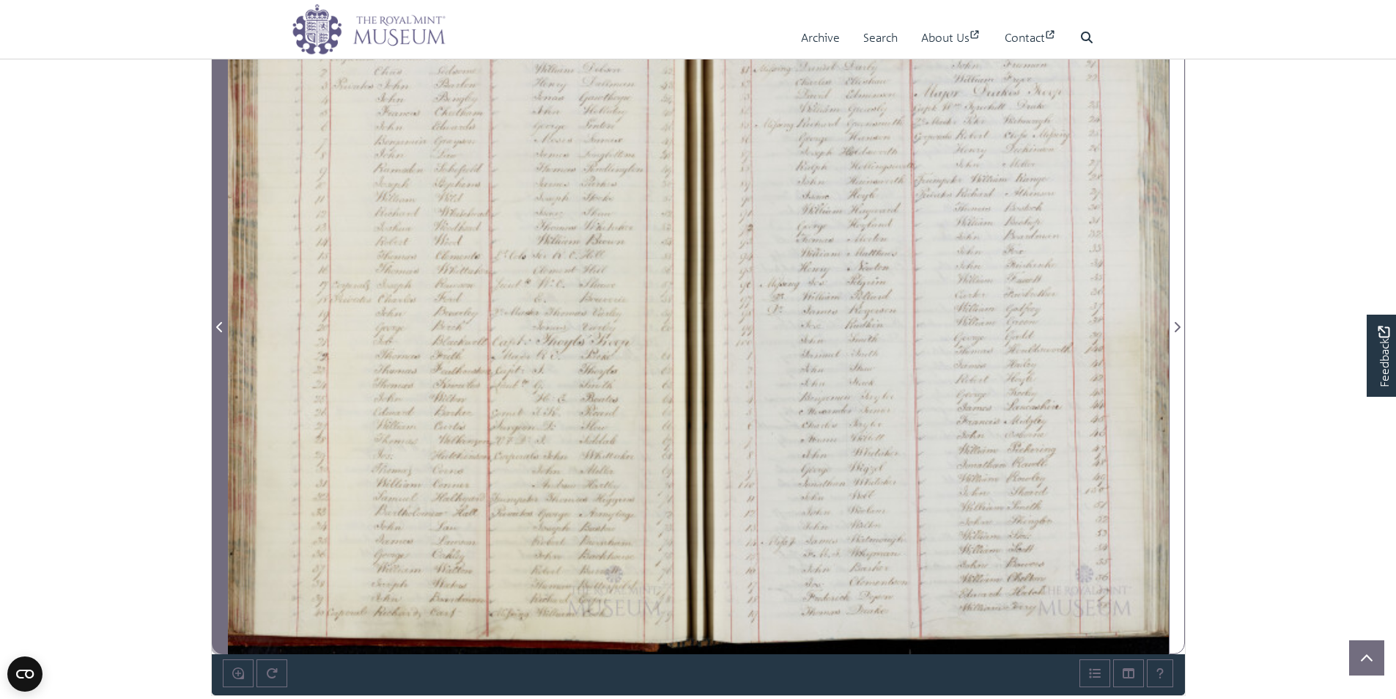
click at [224, 641] on span "Previous Page" at bounding box center [220, 318] width 15 height 669
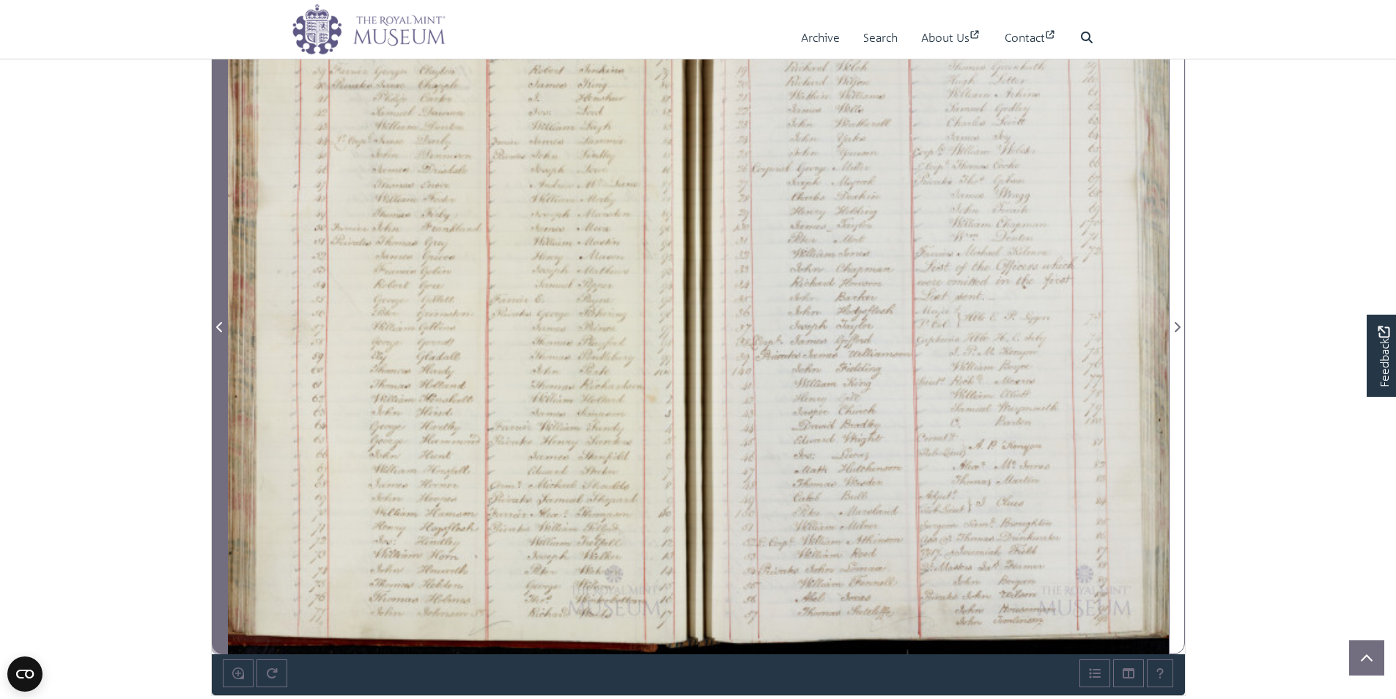
click at [224, 641] on span "Previous Page" at bounding box center [220, 318] width 15 height 669
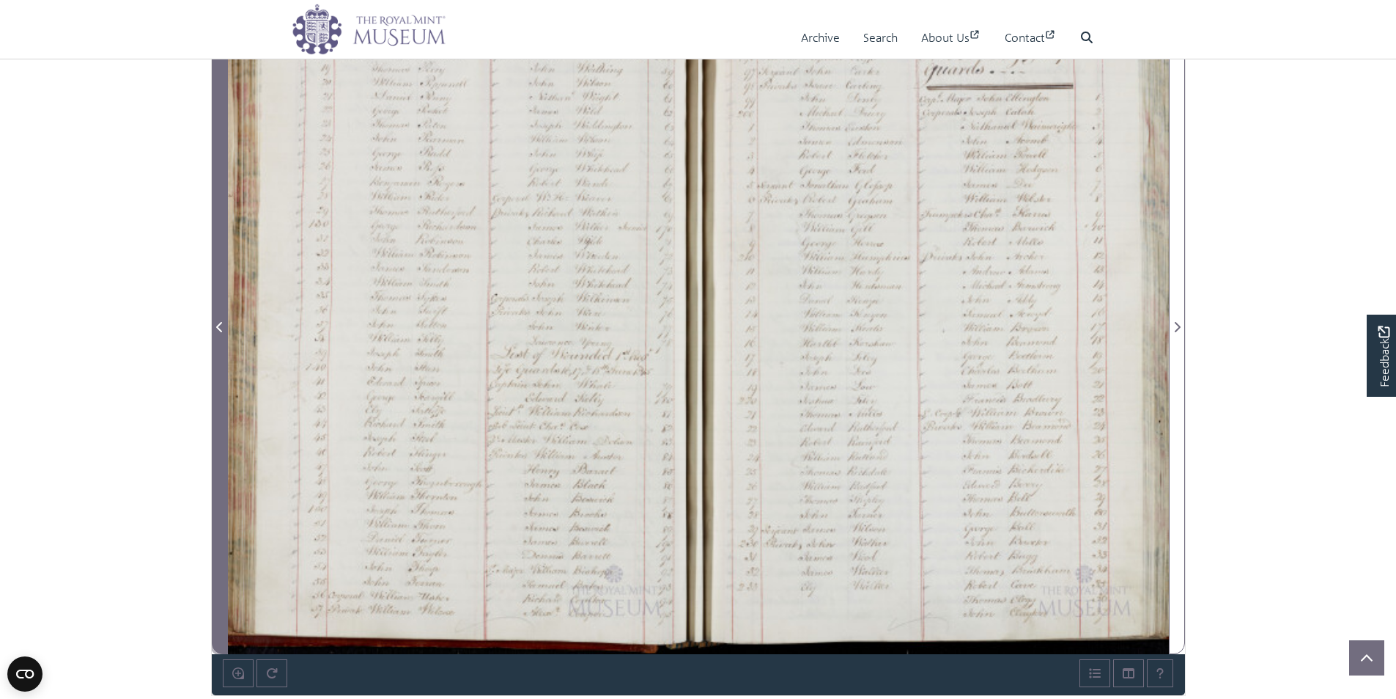
scroll to position [865, 0]
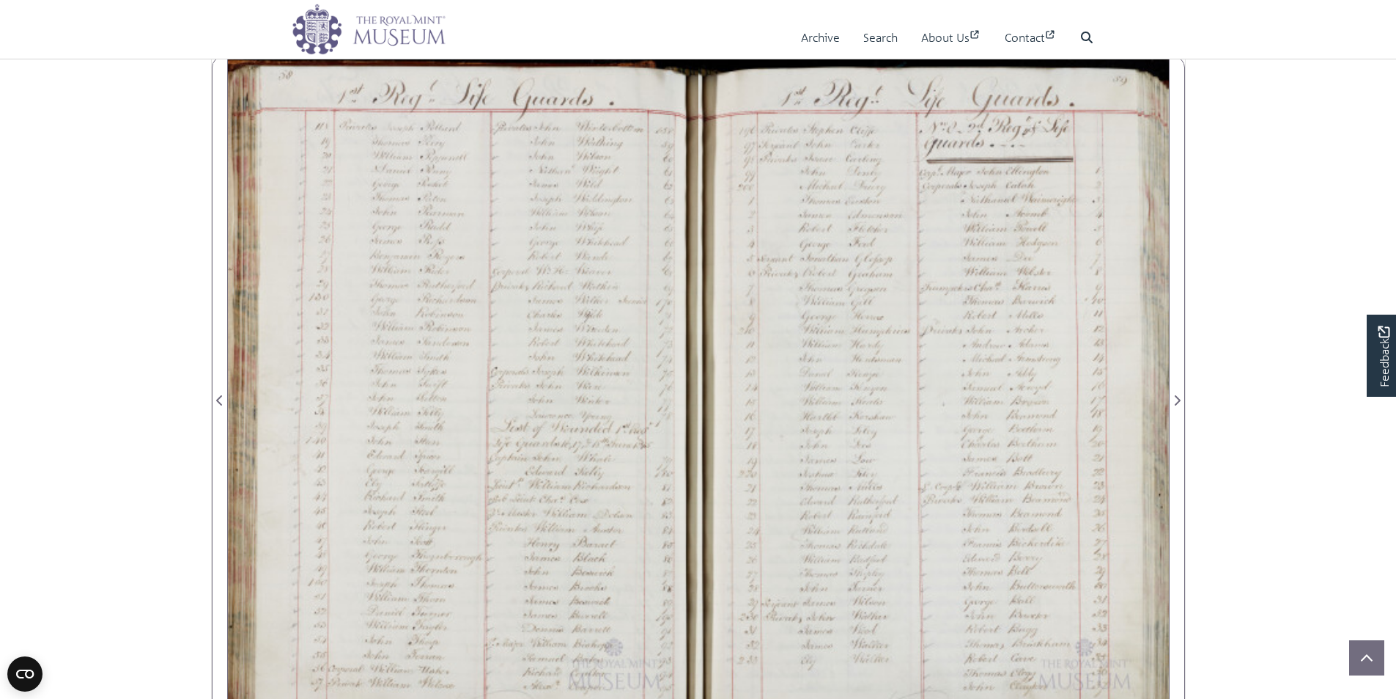
click at [240, 423] on div at bounding box center [463, 391] width 471 height 671
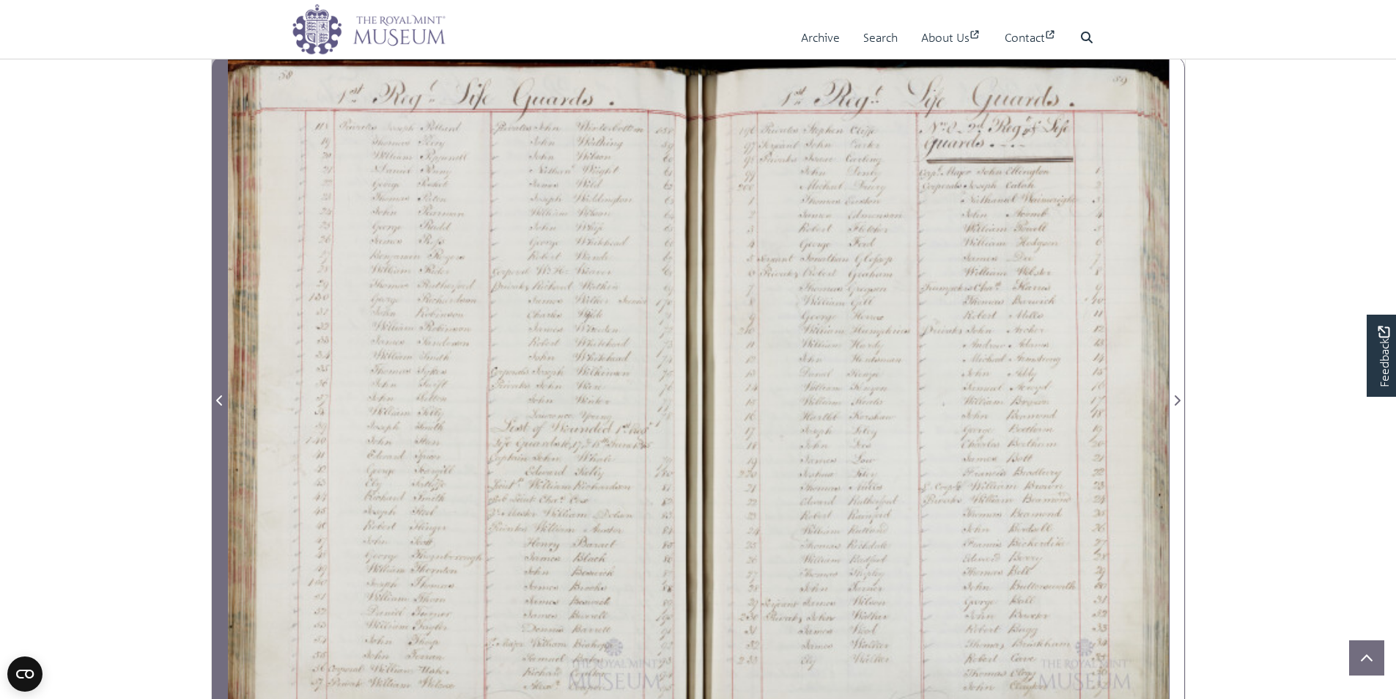
click at [215, 397] on span "Previous Page" at bounding box center [220, 400] width 15 height 18
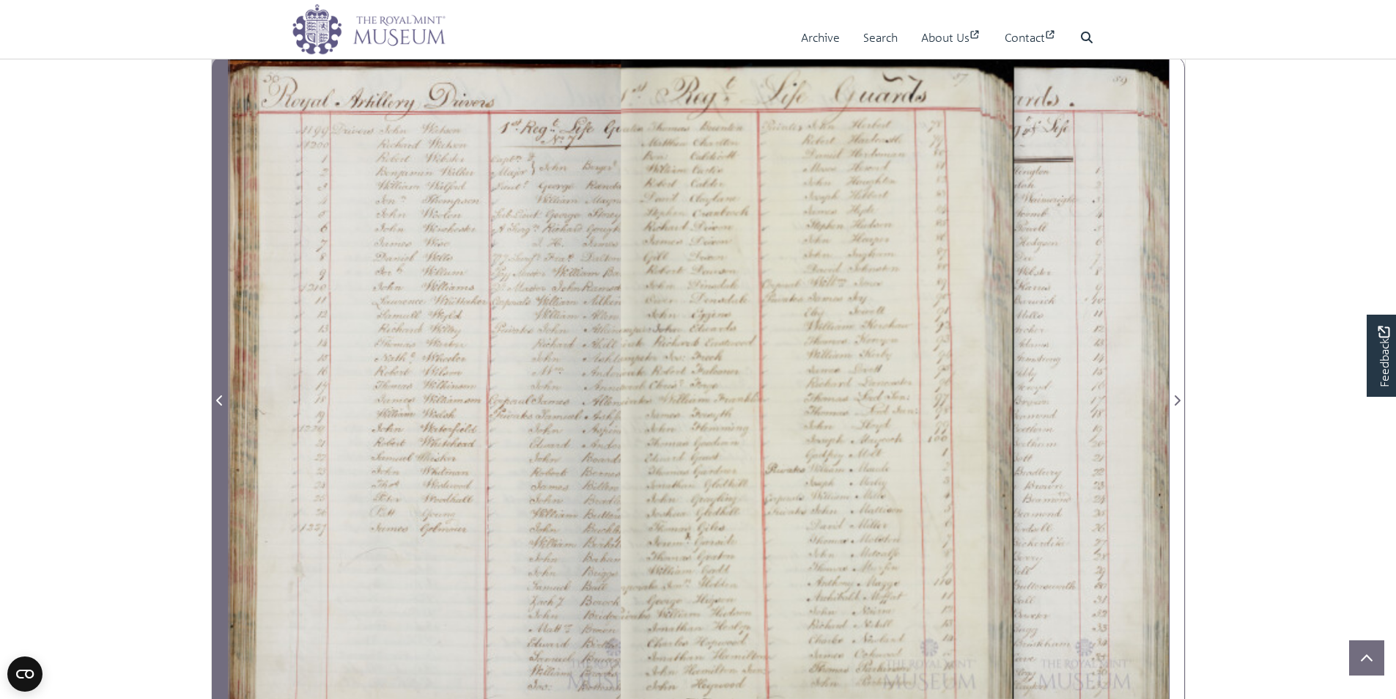
click at [215, 397] on span "Previous Page" at bounding box center [220, 400] width 15 height 18
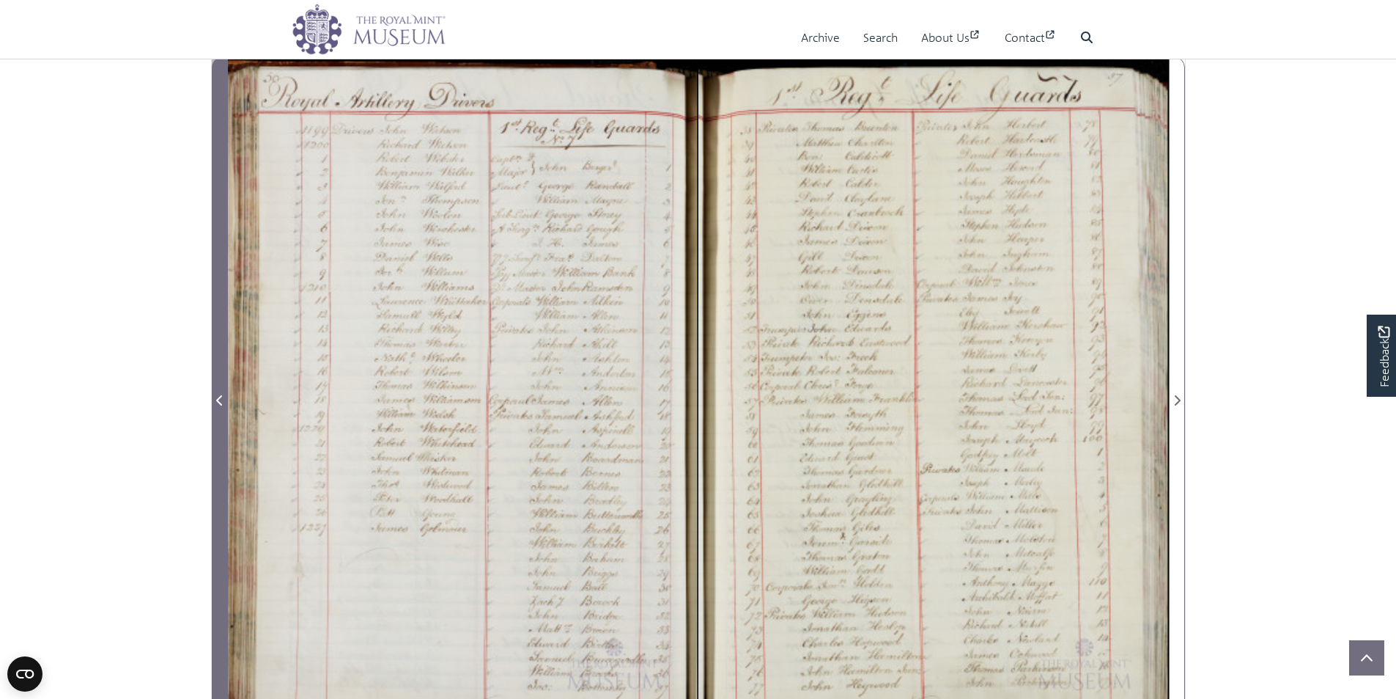
click at [215, 397] on span "Previous Page" at bounding box center [220, 400] width 15 height 18
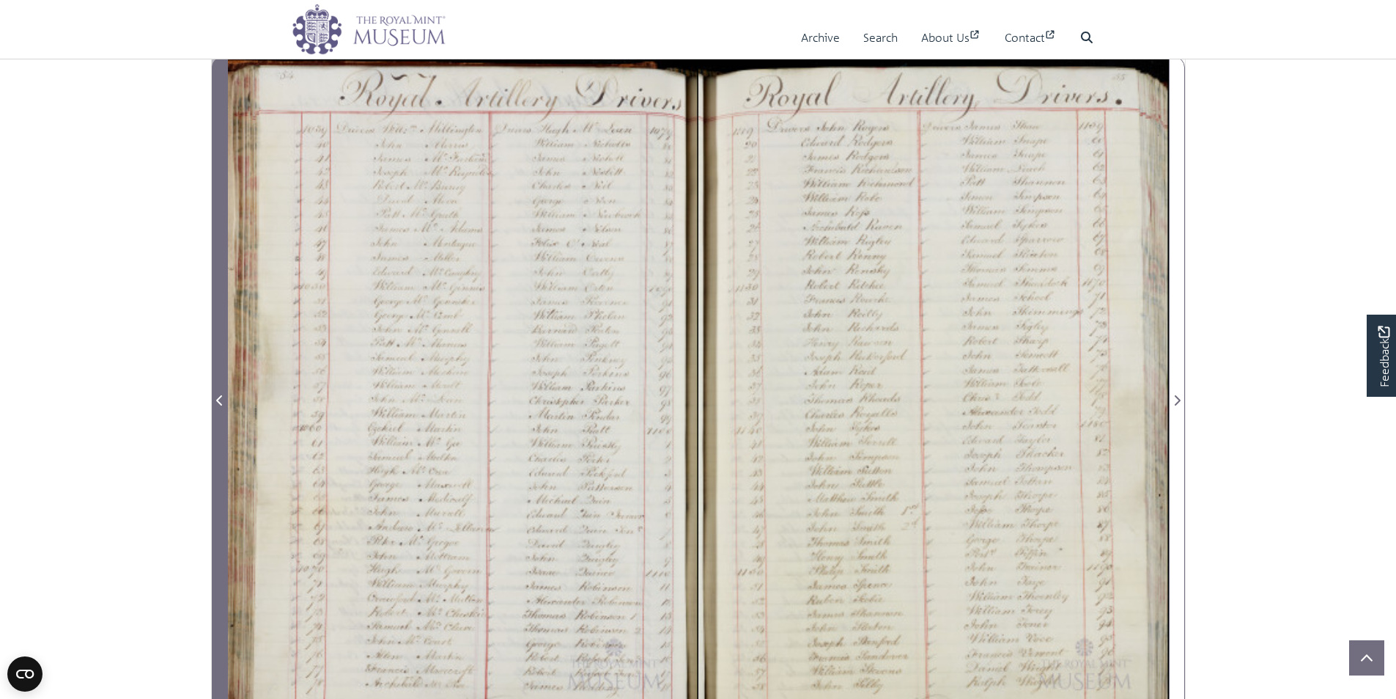
click at [215, 397] on span "Previous Page" at bounding box center [220, 400] width 15 height 18
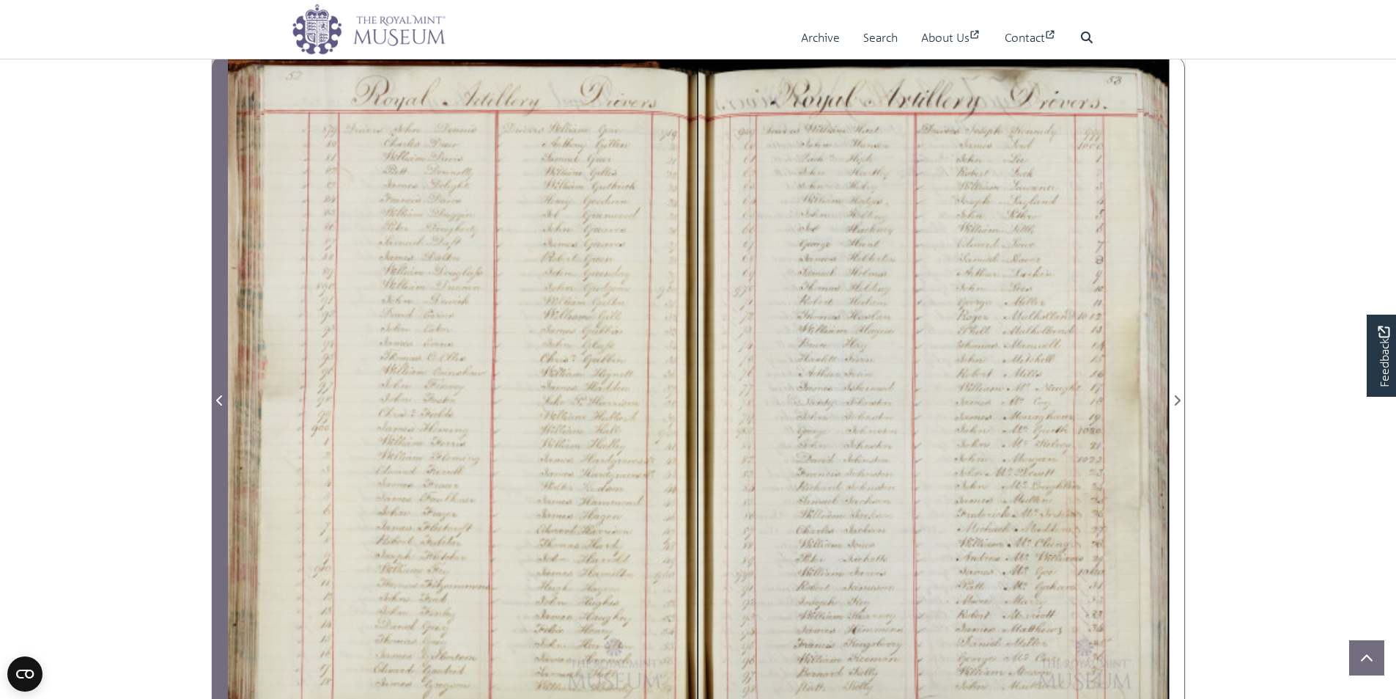
click at [215, 397] on span "Previous Page" at bounding box center [220, 400] width 15 height 18
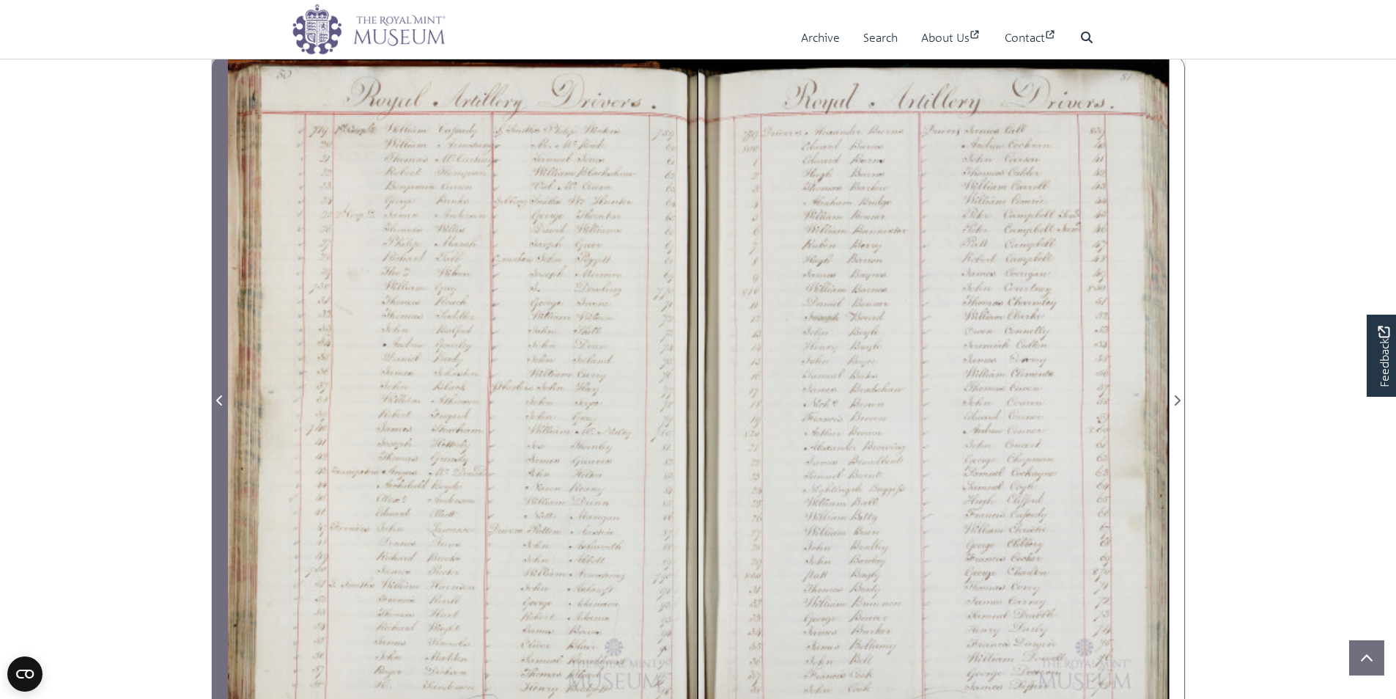
click at [215, 397] on span "Previous Page" at bounding box center [220, 400] width 15 height 18
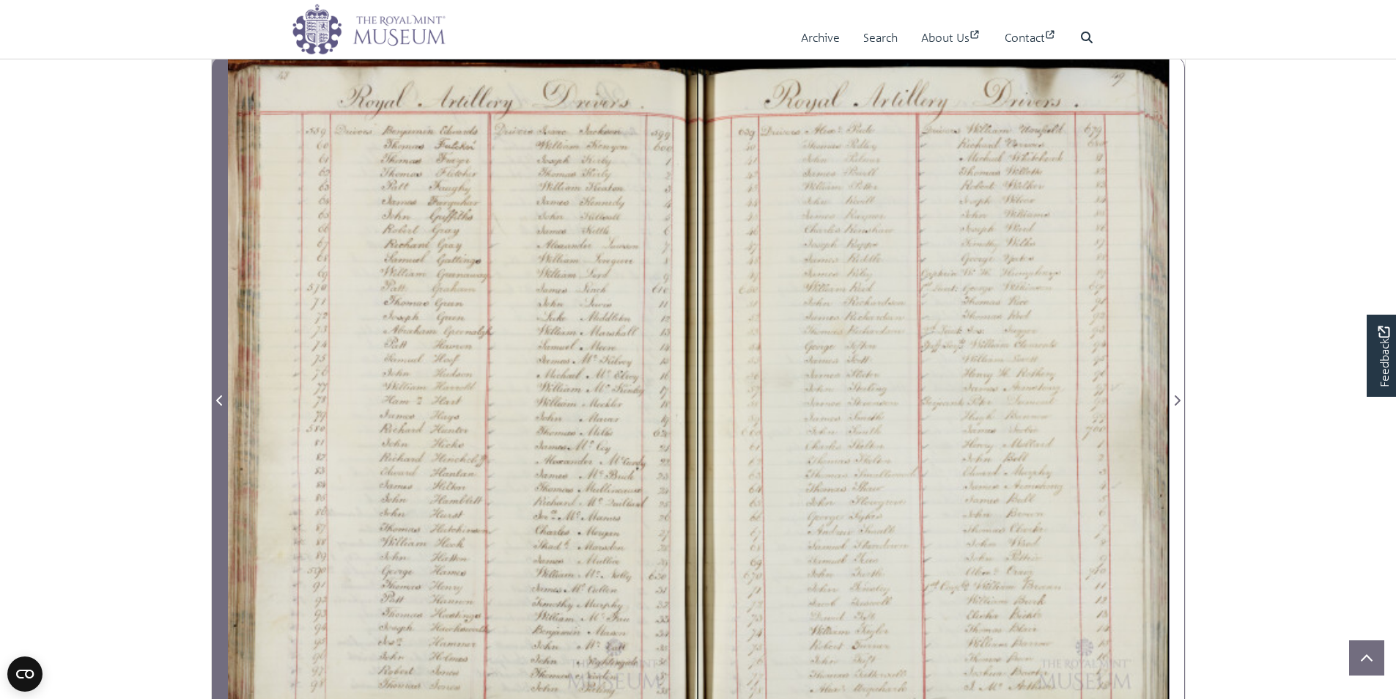
click at [215, 397] on span "Previous Page" at bounding box center [220, 400] width 15 height 18
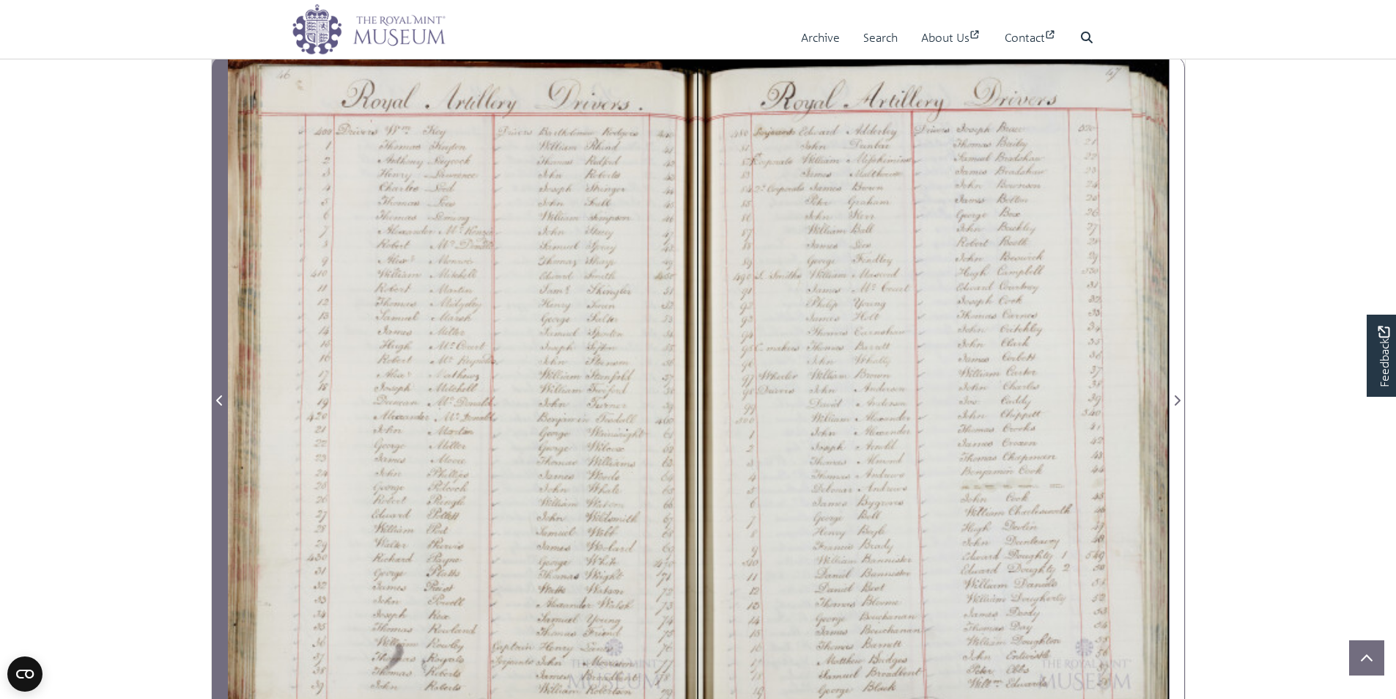
click at [215, 397] on span "Previous Page" at bounding box center [220, 400] width 15 height 18
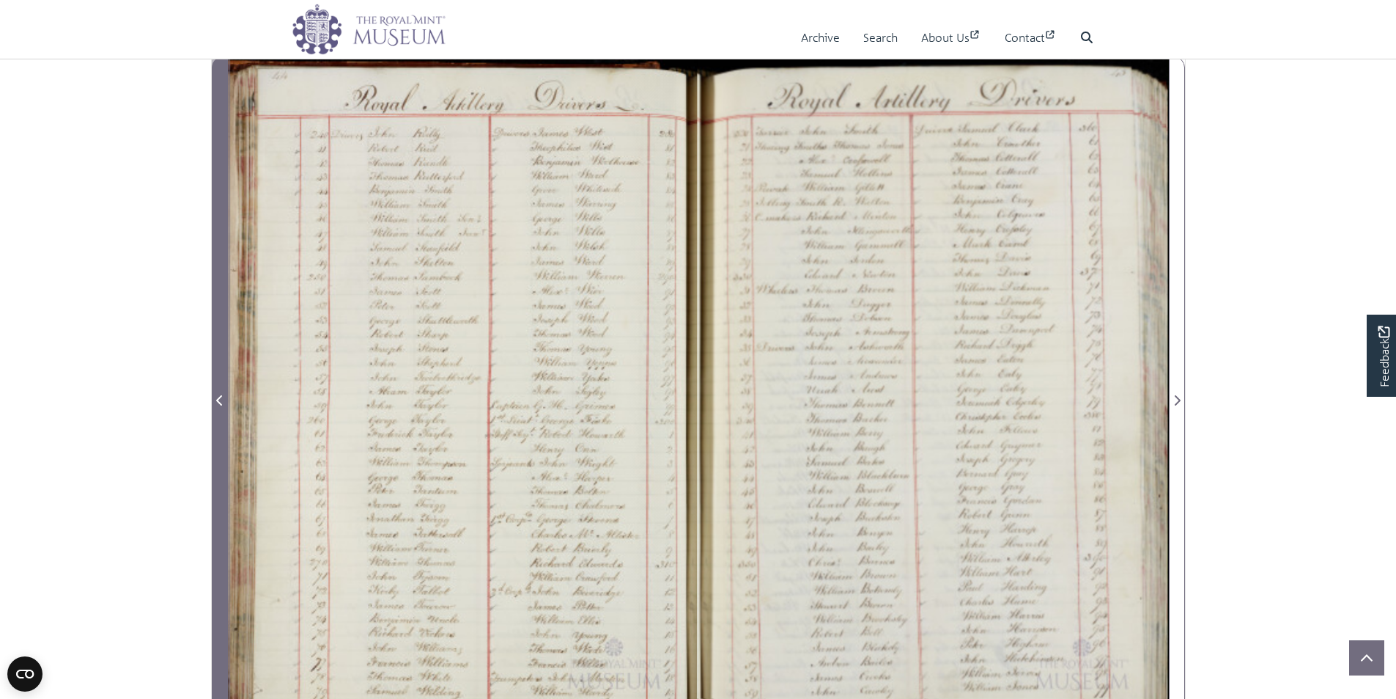
click at [215, 397] on span "Previous Page" at bounding box center [220, 400] width 15 height 18
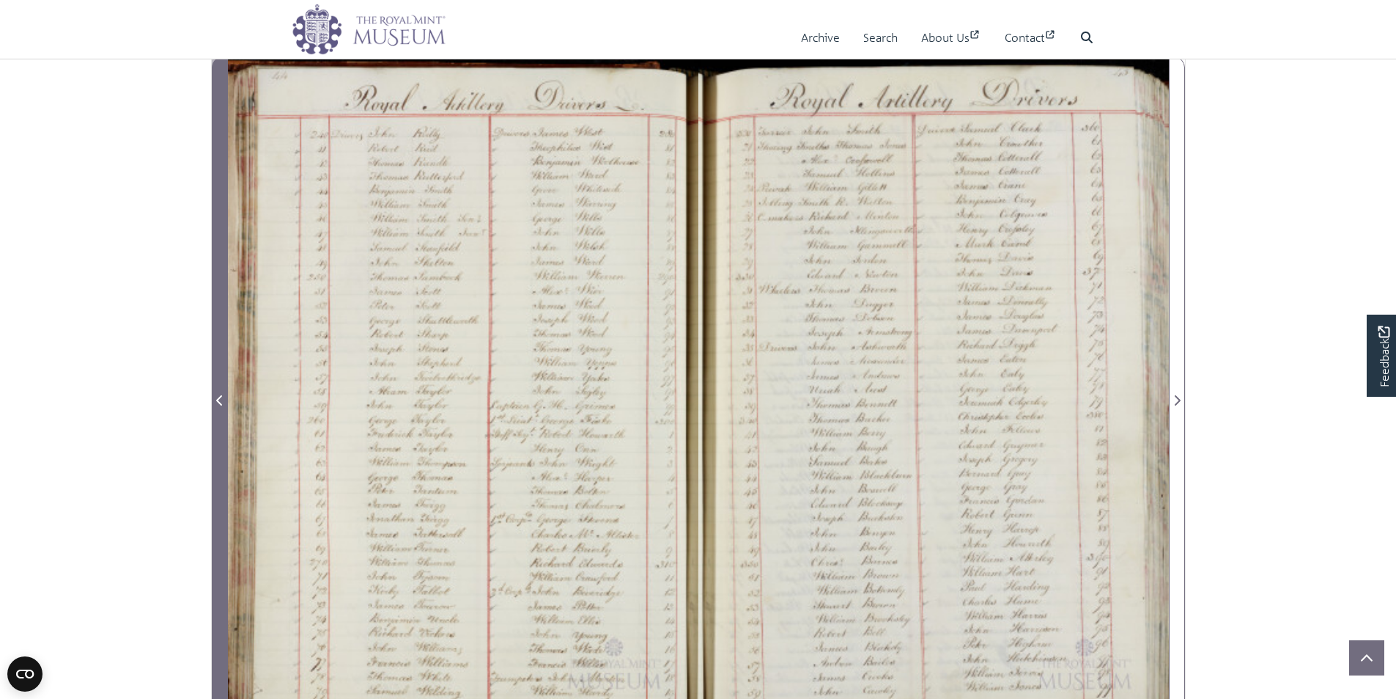
click at [215, 397] on span "Previous Page" at bounding box center [220, 400] width 15 height 18
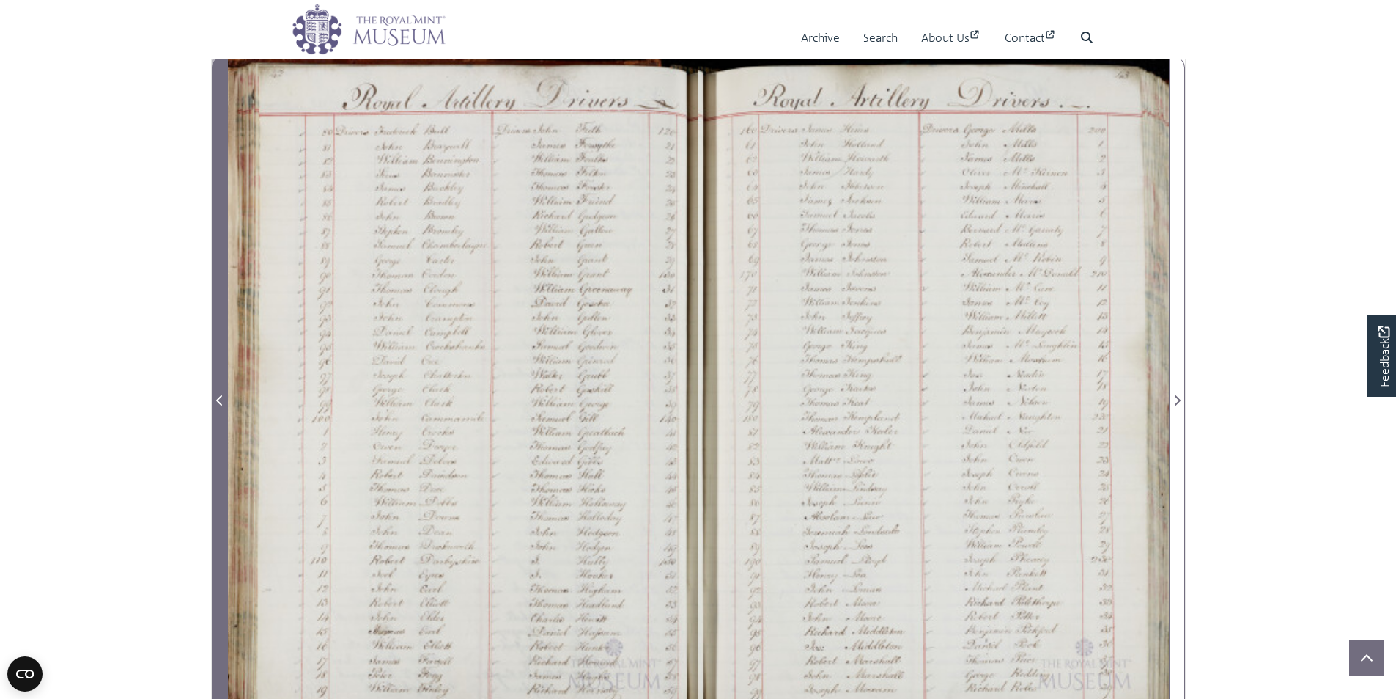
click at [215, 397] on span "Previous Page" at bounding box center [220, 400] width 15 height 18
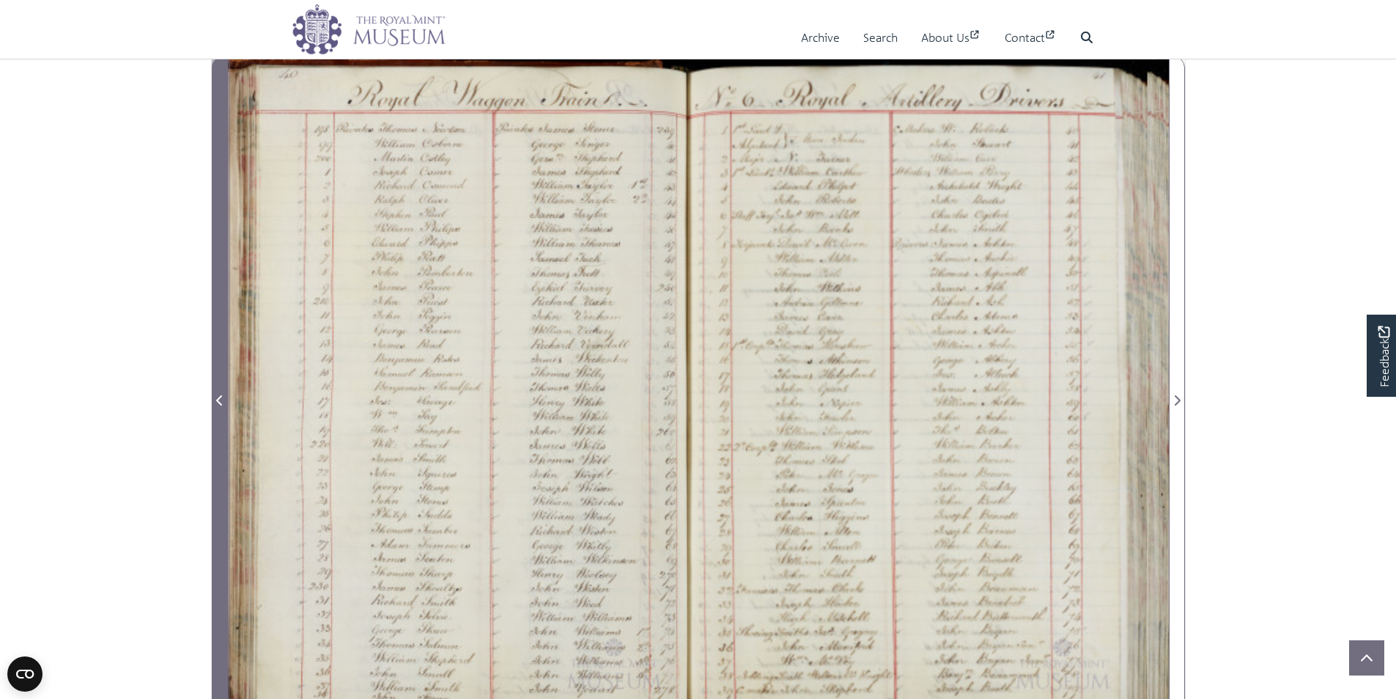
click at [215, 397] on span "Previous Page" at bounding box center [220, 400] width 15 height 18
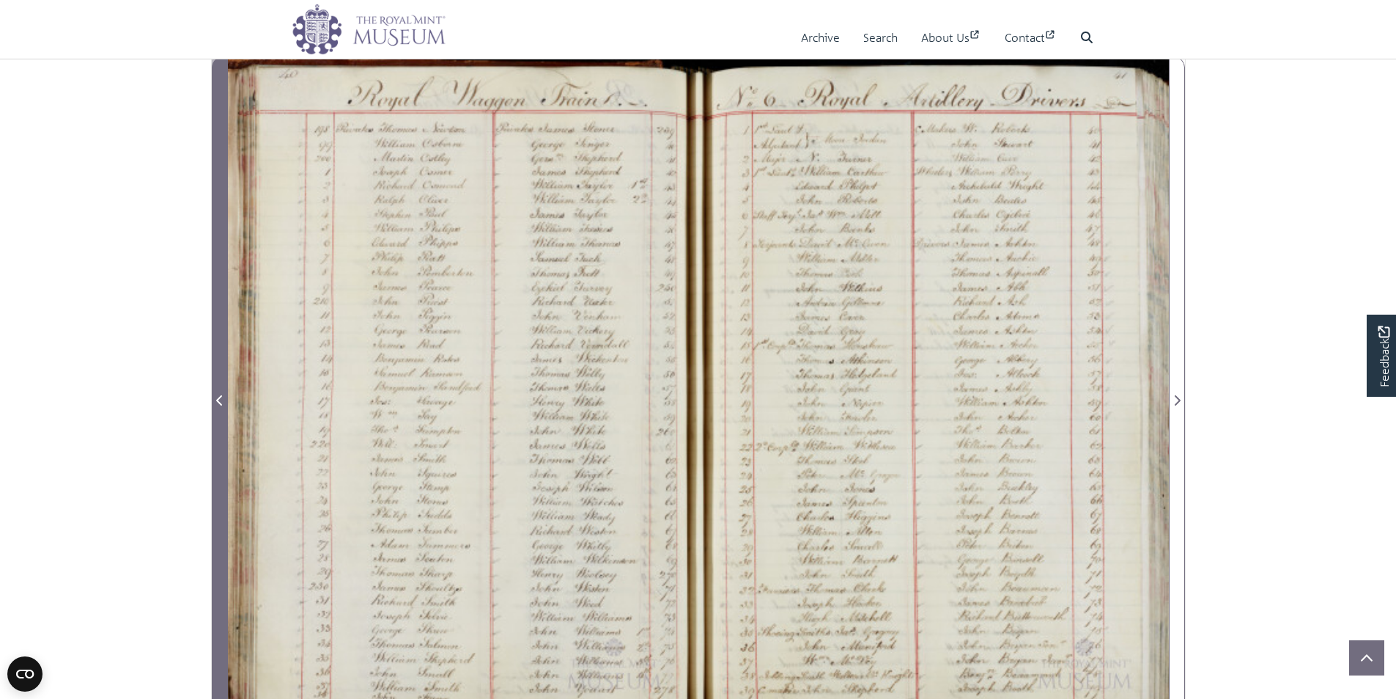
click at [215, 397] on span "Previous Page" at bounding box center [220, 400] width 15 height 18
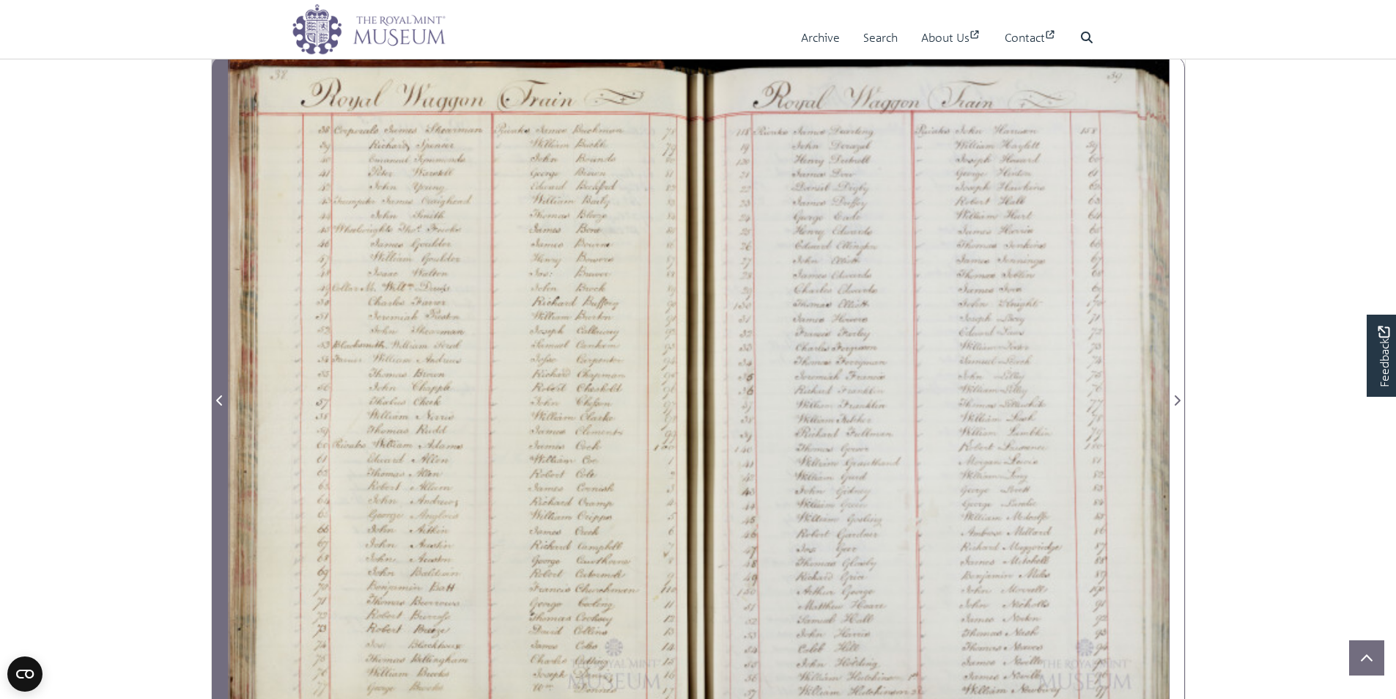
click at [215, 397] on span "Previous Page" at bounding box center [220, 400] width 15 height 18
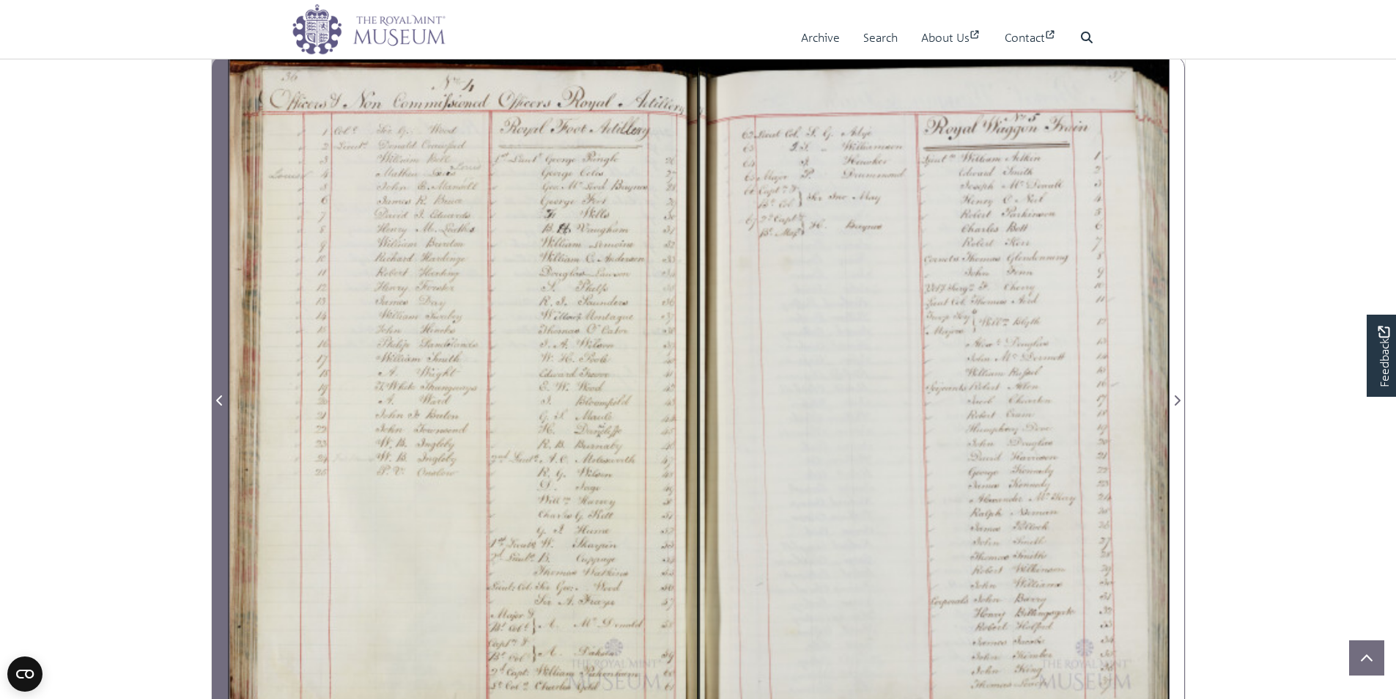
click at [215, 397] on span "Previous Page" at bounding box center [220, 400] width 15 height 18
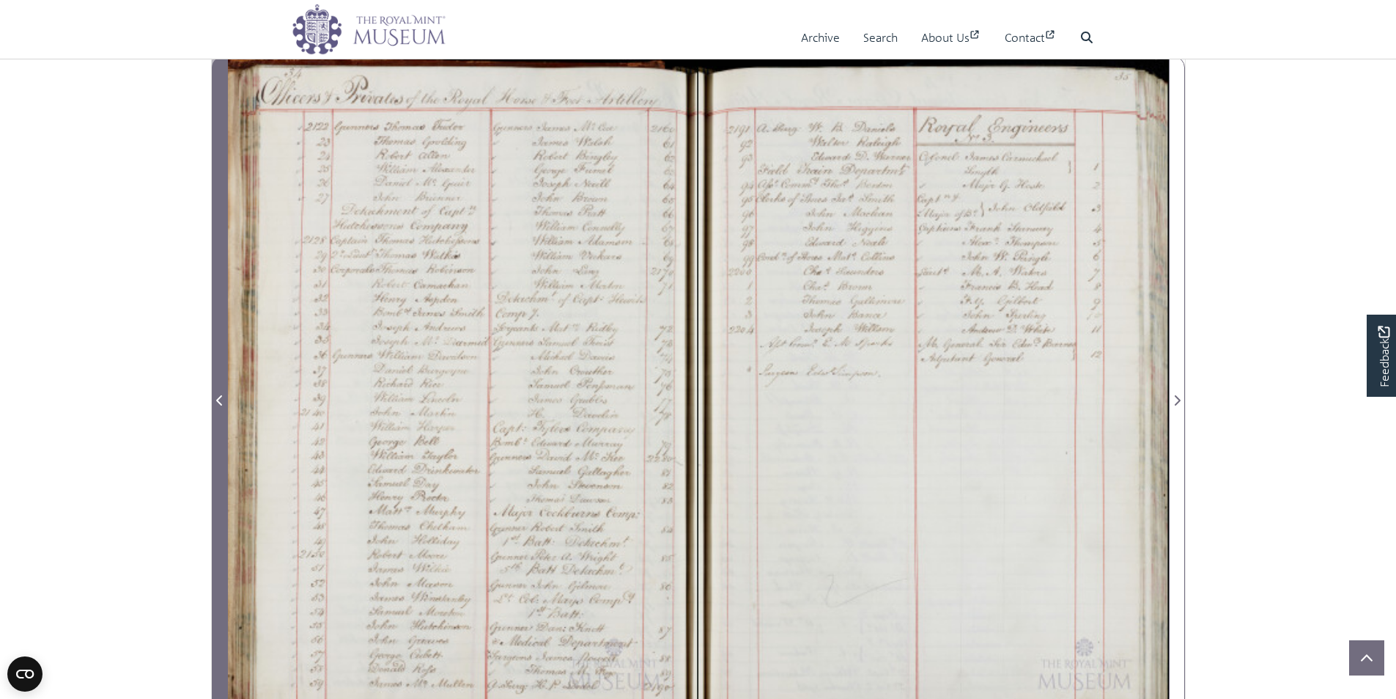
click at [215, 397] on span "Previous Page" at bounding box center [220, 400] width 15 height 18
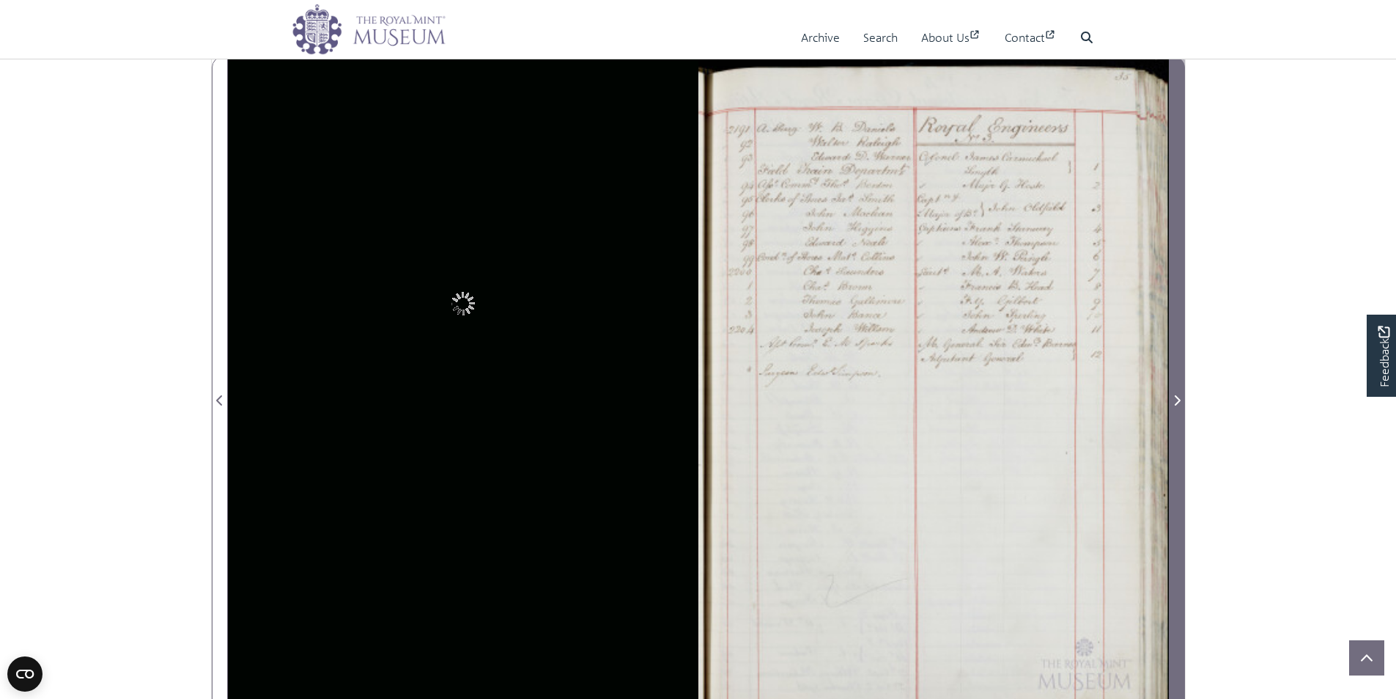
click at [1179, 397] on icon "Next Page" at bounding box center [1177, 400] width 7 height 12
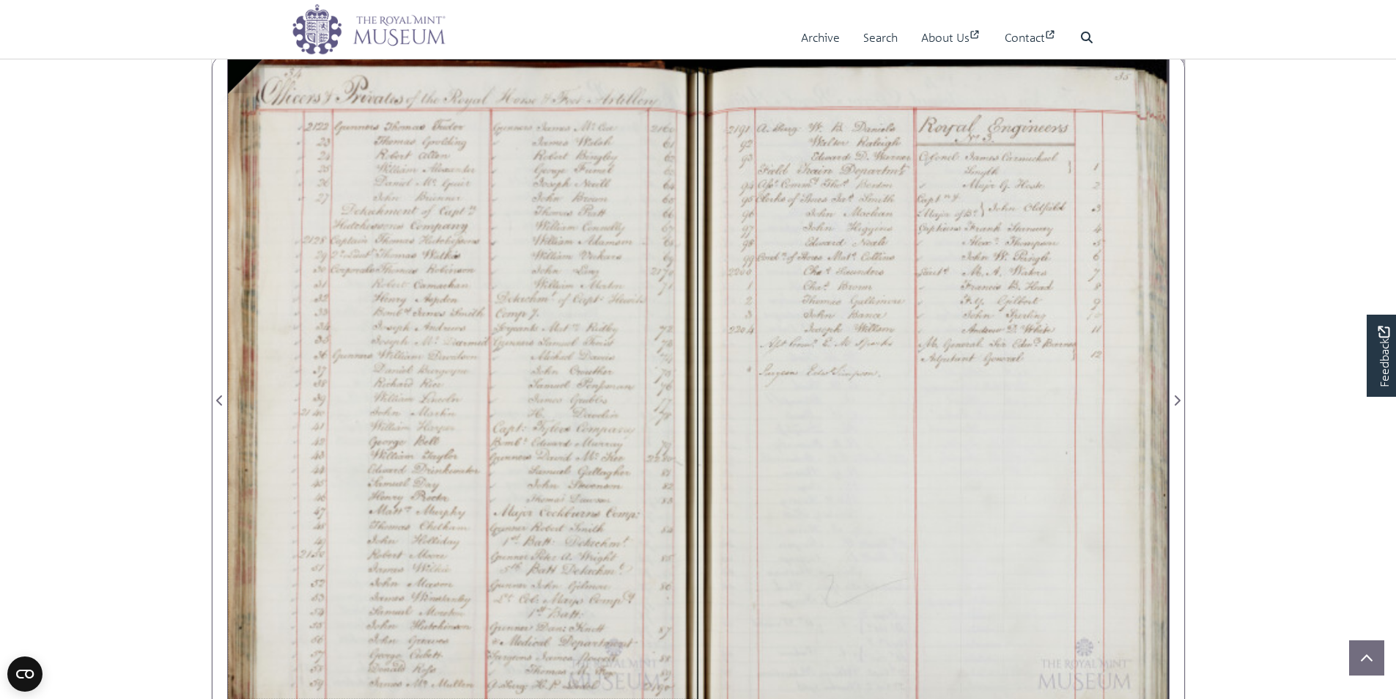
click at [243, 72] on div at bounding box center [463, 391] width 471 height 671
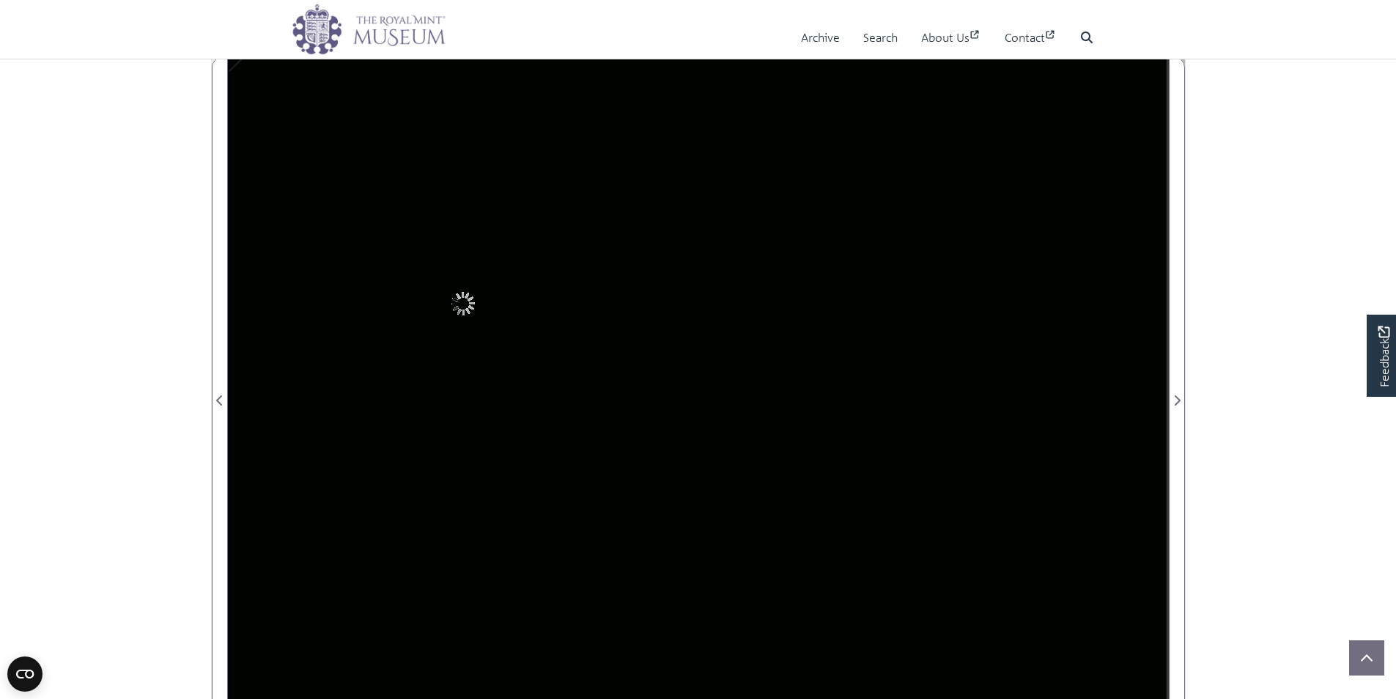
click at [243, 72] on div at bounding box center [463, 391] width 471 height 671
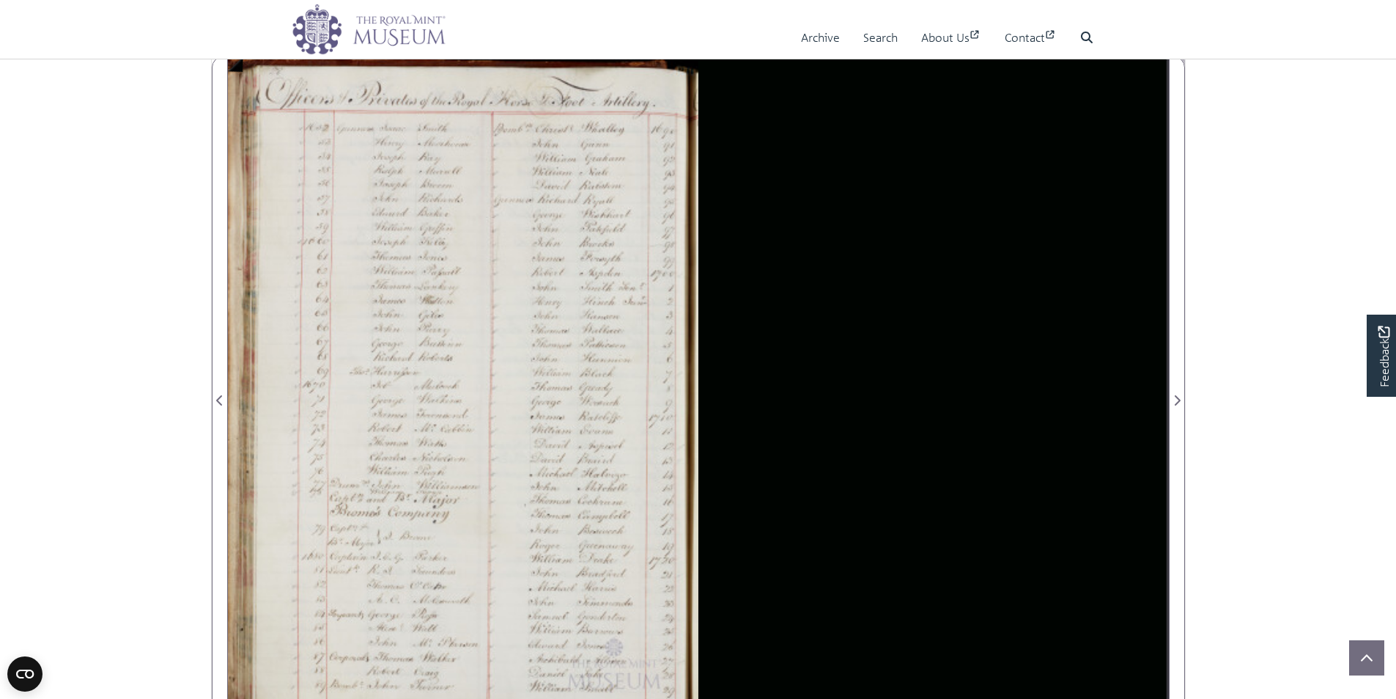
click at [243, 72] on div at bounding box center [463, 391] width 471 height 671
click at [828, 300] on div at bounding box center [934, 391] width 471 height 671
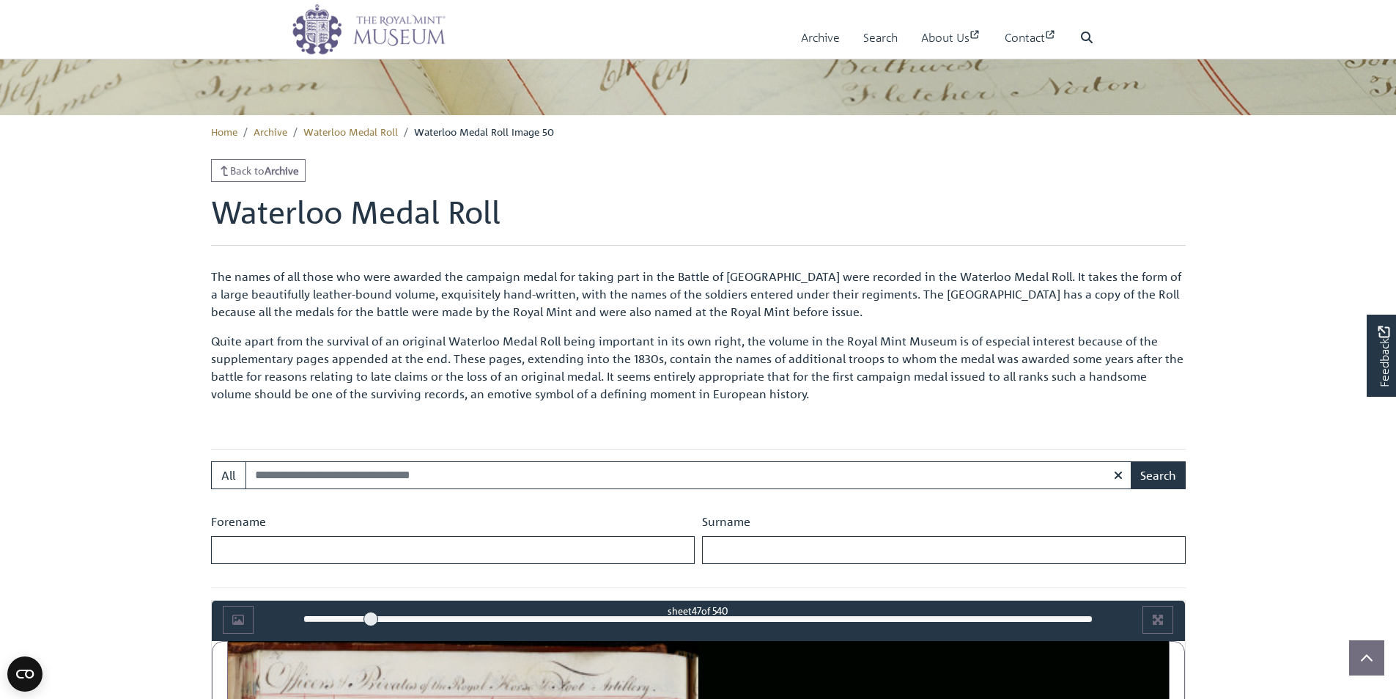
scroll to position [352, 0]
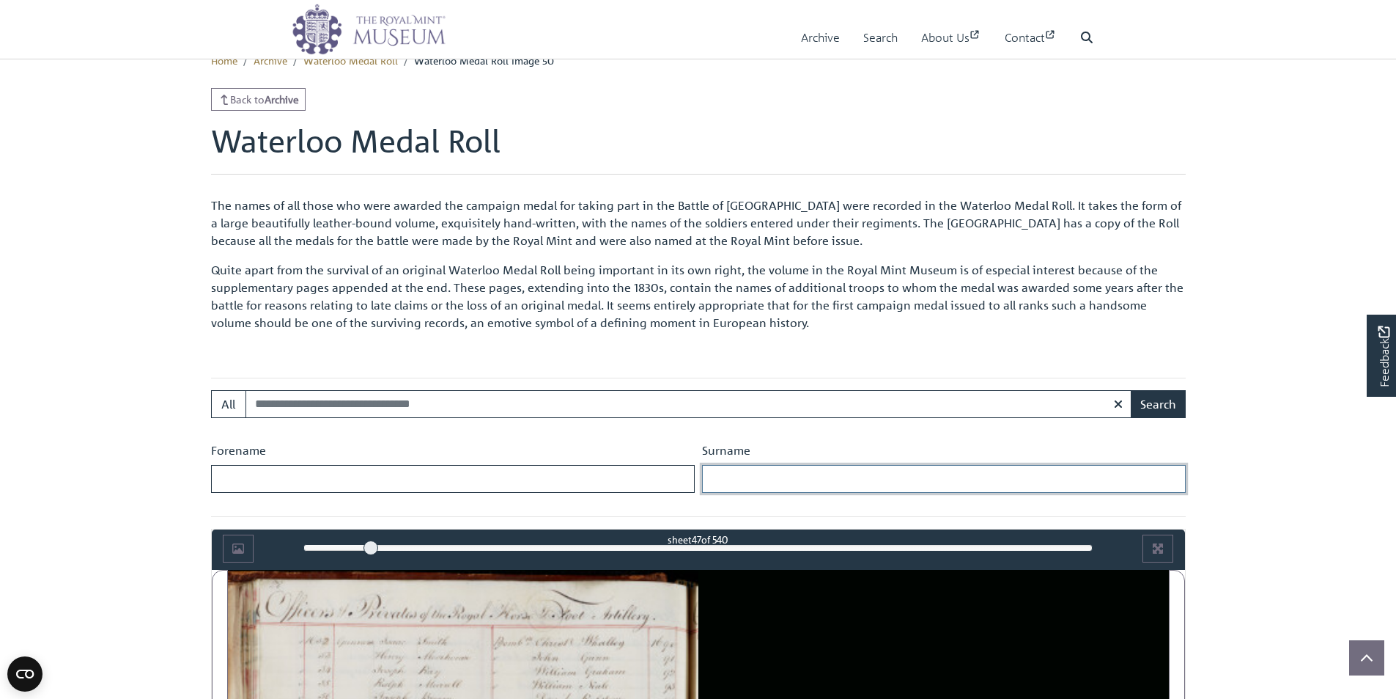
click at [784, 484] on input "Surname" at bounding box center [944, 479] width 484 height 28
type input "*******"
click at [628, 489] on input "Forename" at bounding box center [453, 479] width 484 height 28
type input "****"
click at [1156, 408] on button "Search" at bounding box center [1158, 404] width 55 height 28
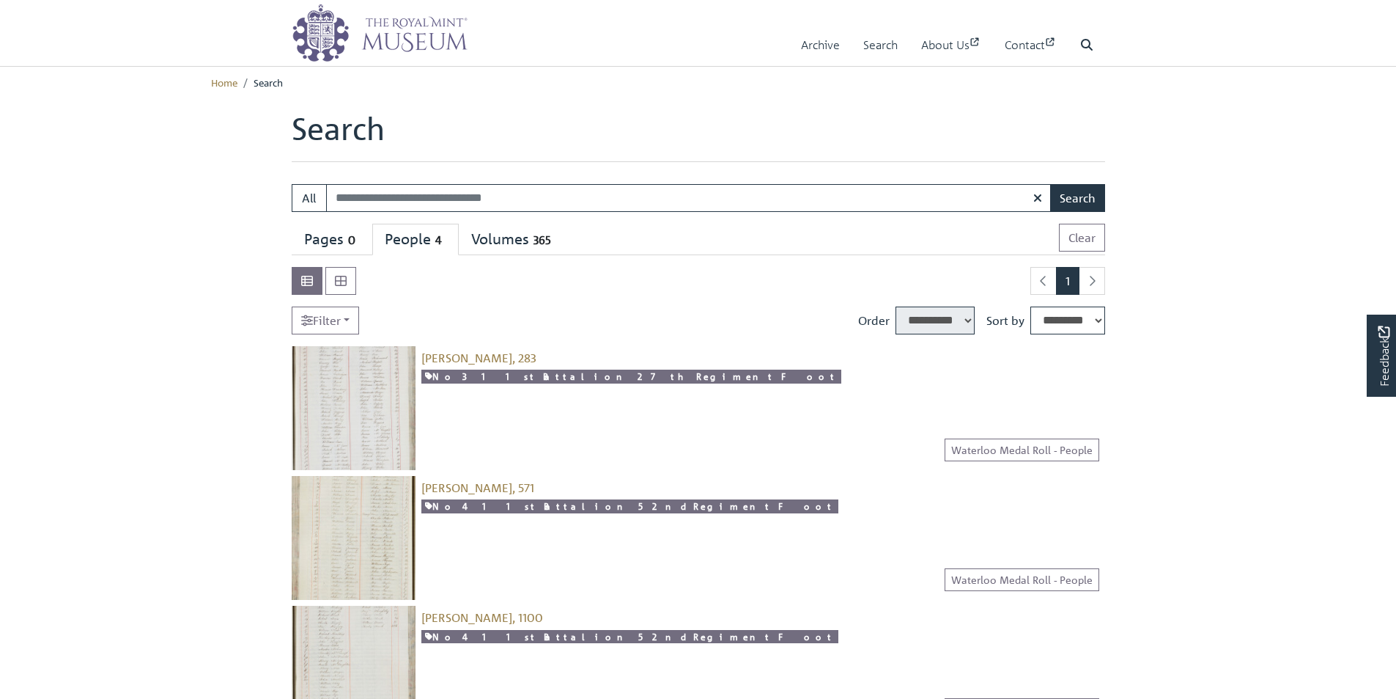
select select "****"
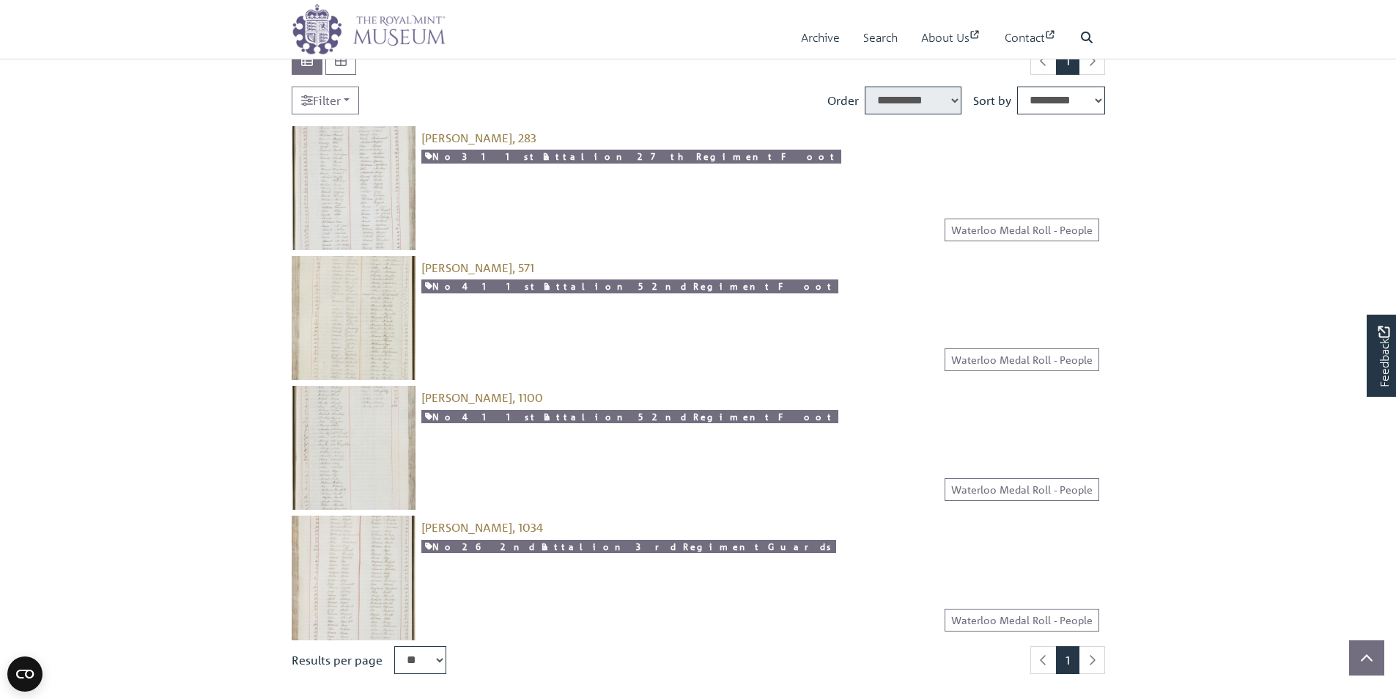
scroll to position [293, 0]
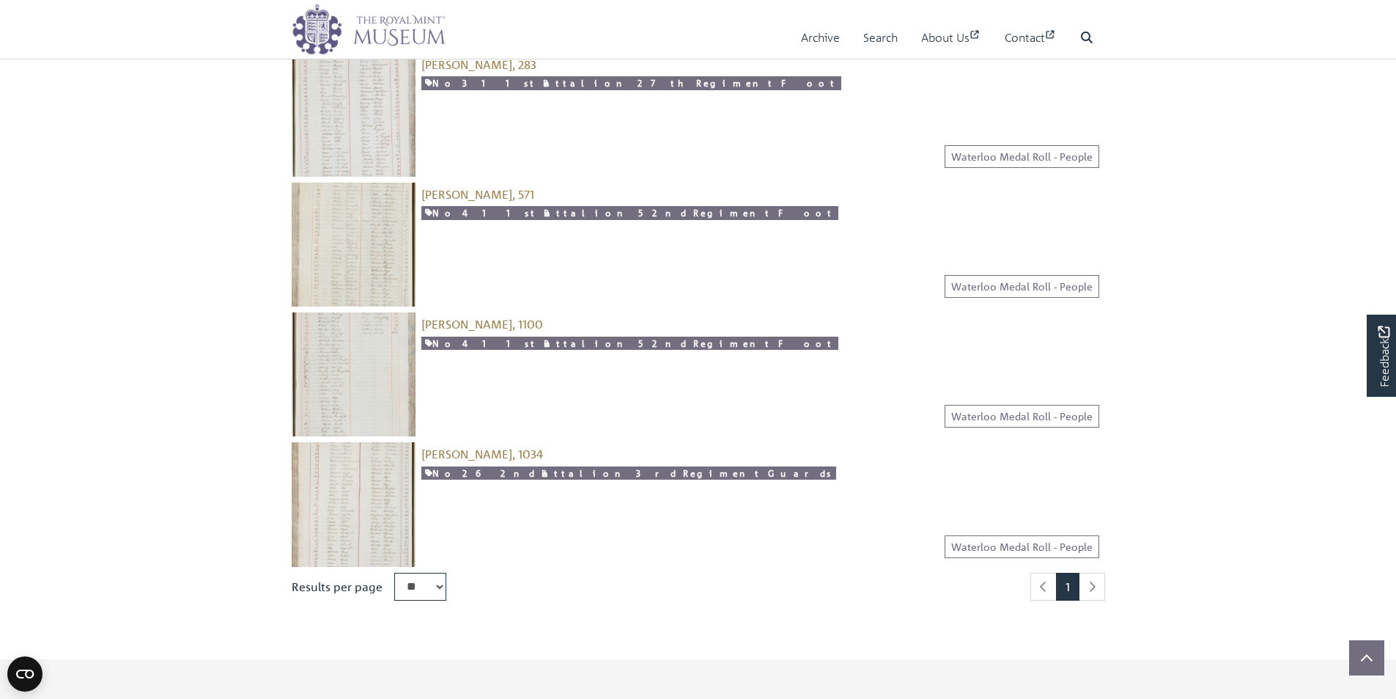
click at [284, 287] on main "Search Search: All Search 0" at bounding box center [699, 208] width 836 height 783
click at [326, 264] on img at bounding box center [354, 245] width 124 height 124
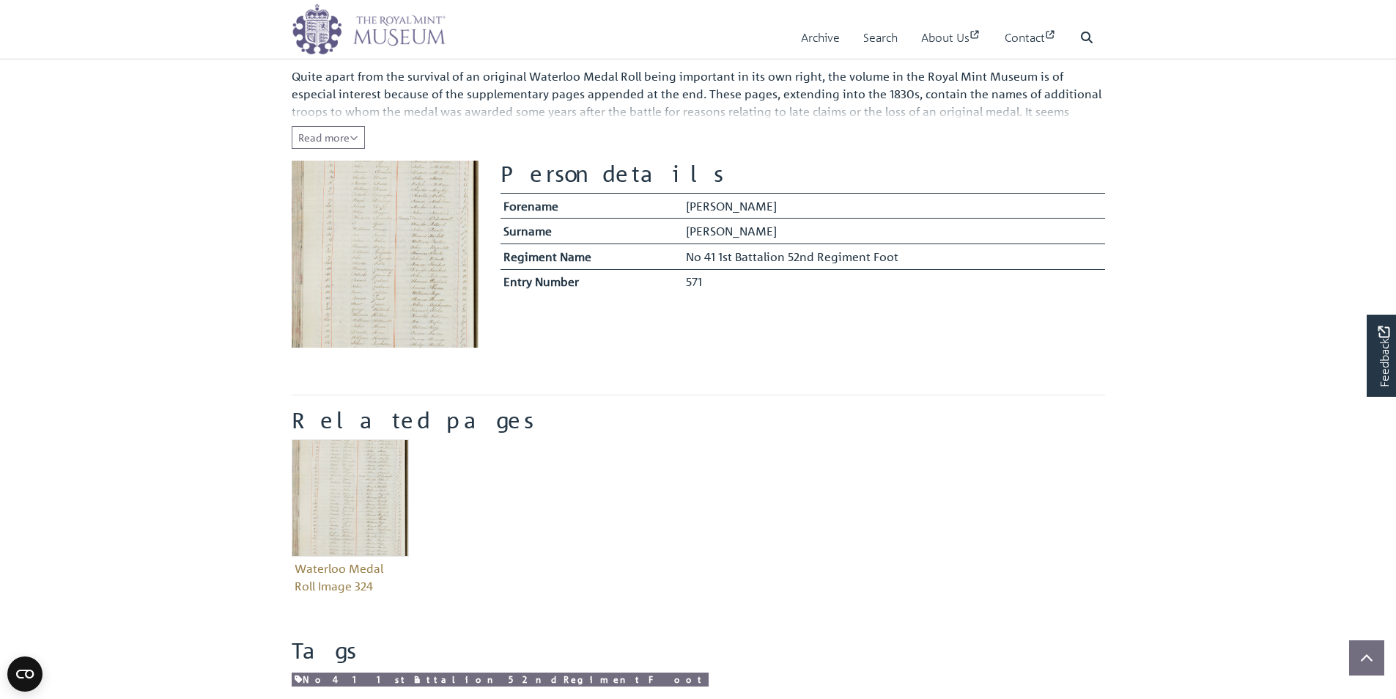
scroll to position [220, 0]
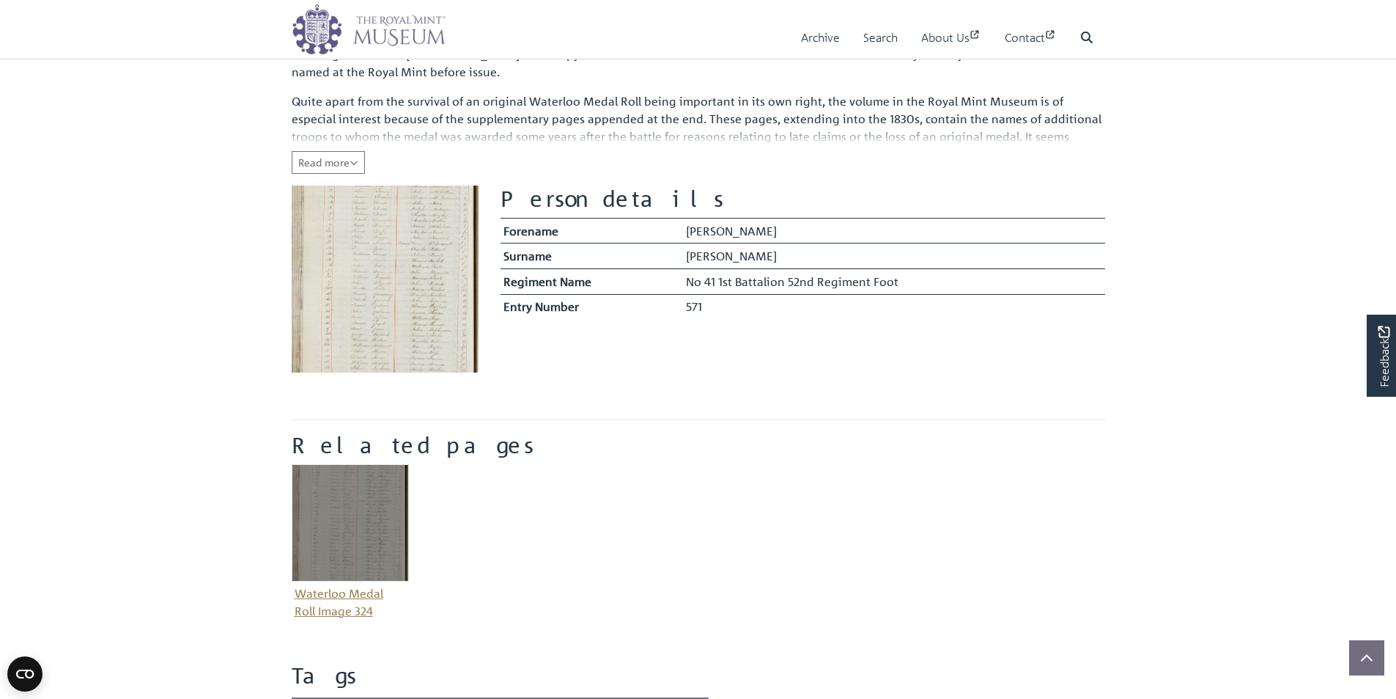
click at [364, 506] on img "Item related to this entity" at bounding box center [350, 522] width 117 height 117
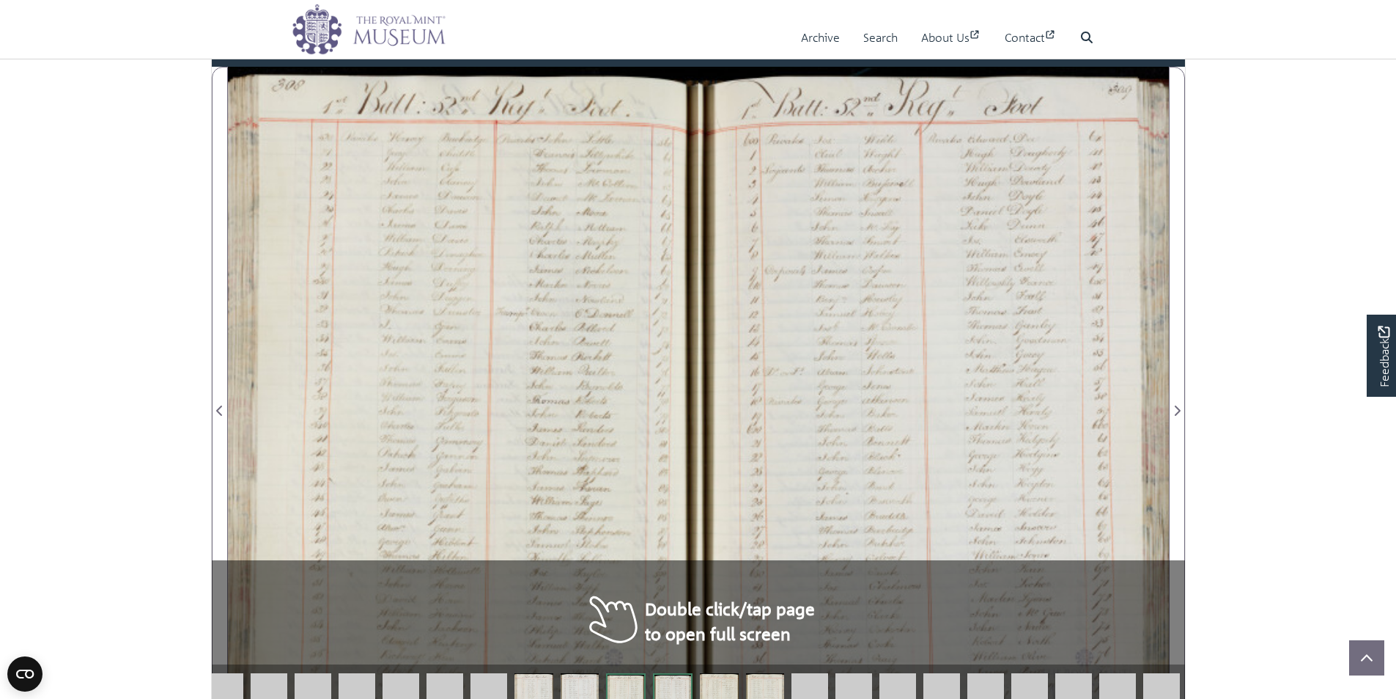
scroll to position [938, 0]
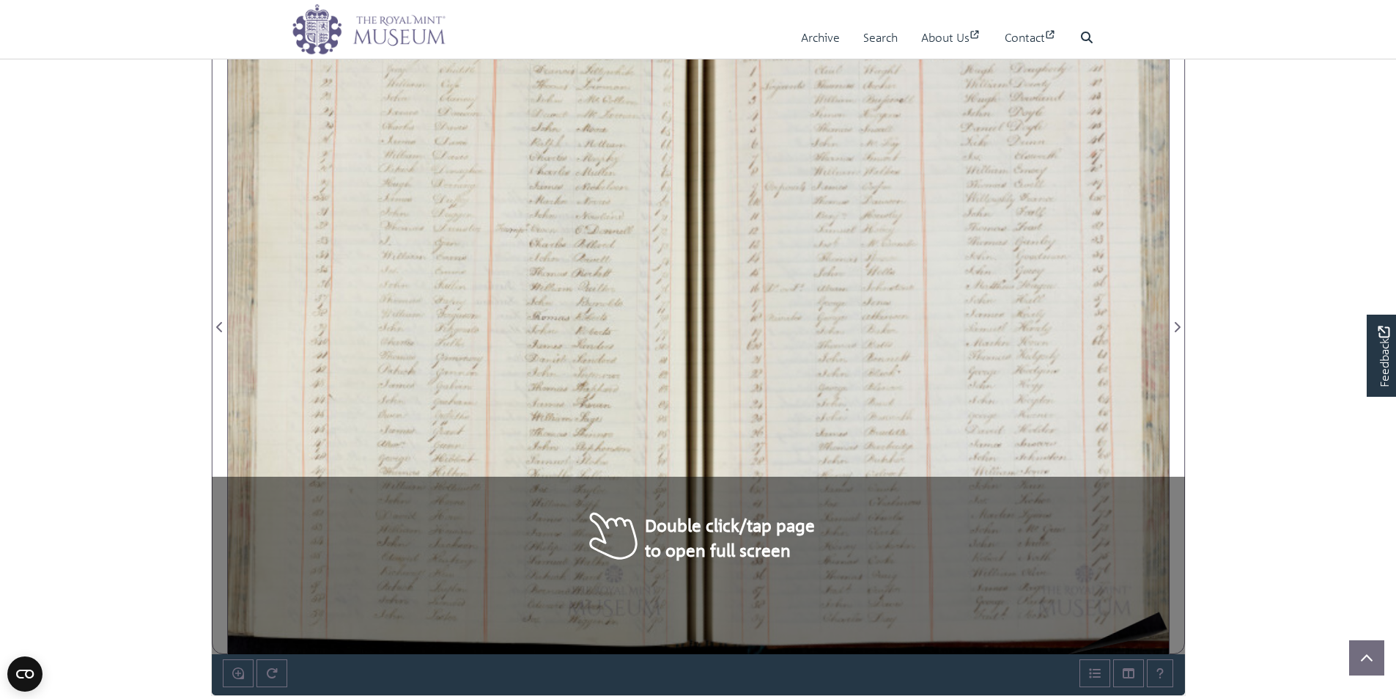
click at [1160, 612] on img at bounding box center [934, 318] width 471 height 671
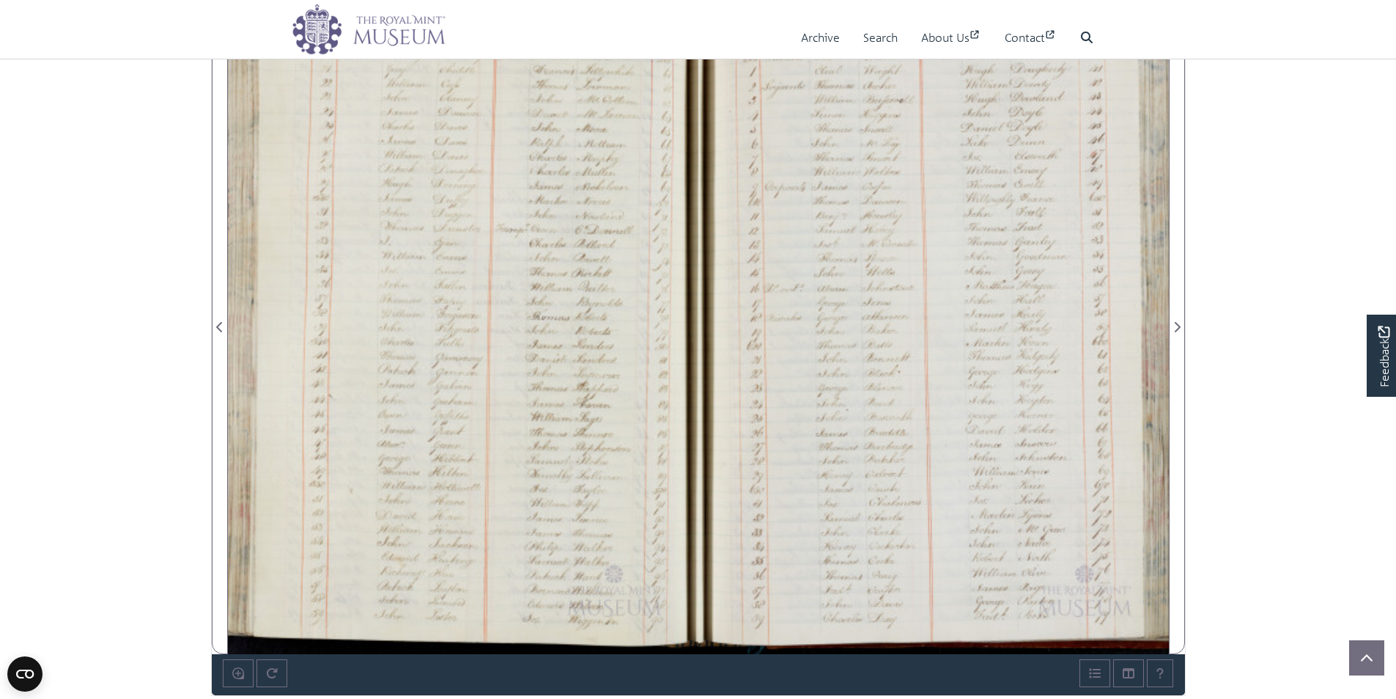
click at [688, 619] on div at bounding box center [463, 318] width 471 height 671
click at [1167, 674] on button "Help" at bounding box center [1160, 673] width 26 height 28
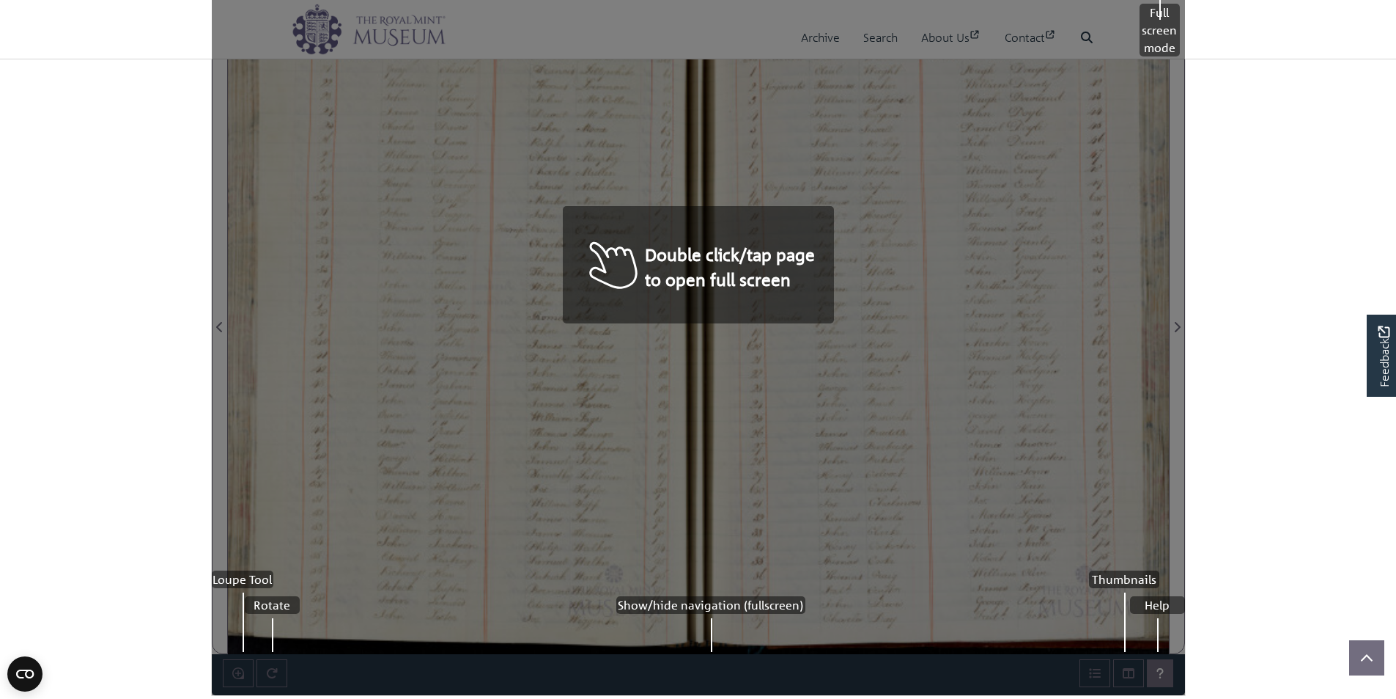
click at [731, 603] on div "Show/hide navigation (fullscreen)" at bounding box center [710, 605] width 189 height 18
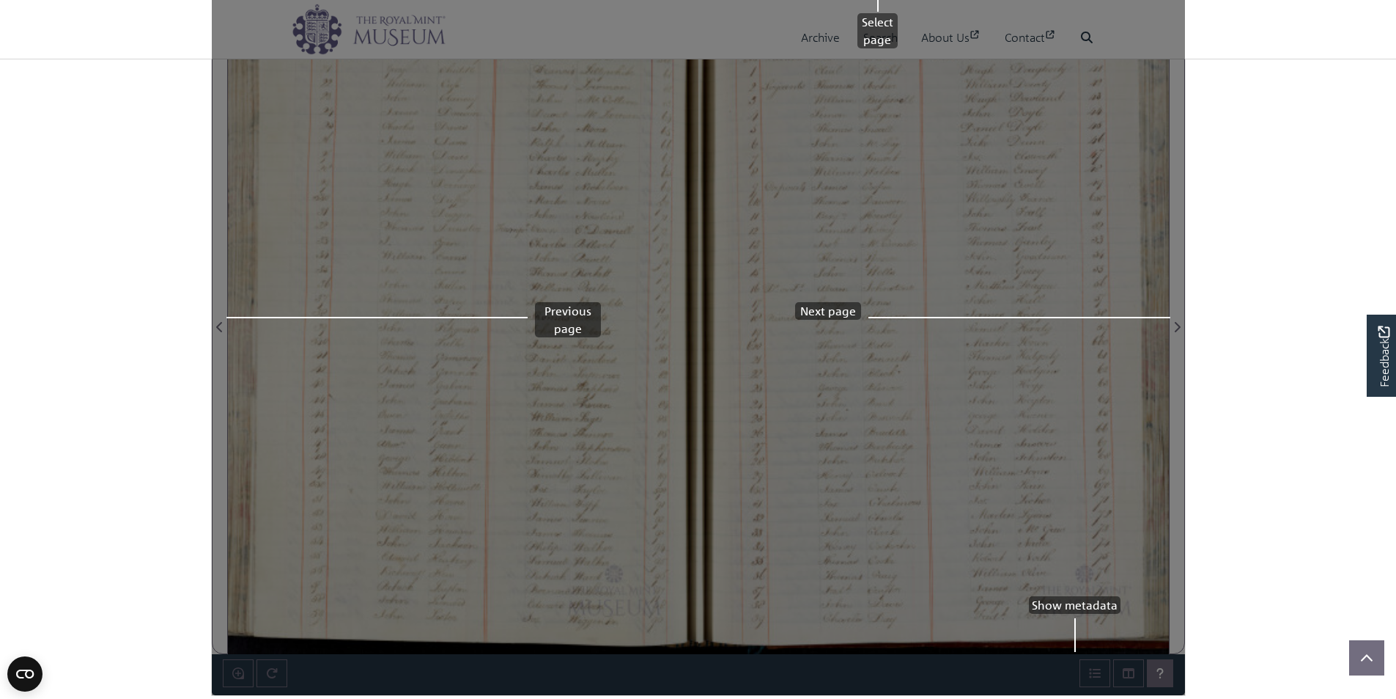
click at [731, 603] on div "Select page Show metadata Previous page Next page" at bounding box center [698, 319] width 973 height 752
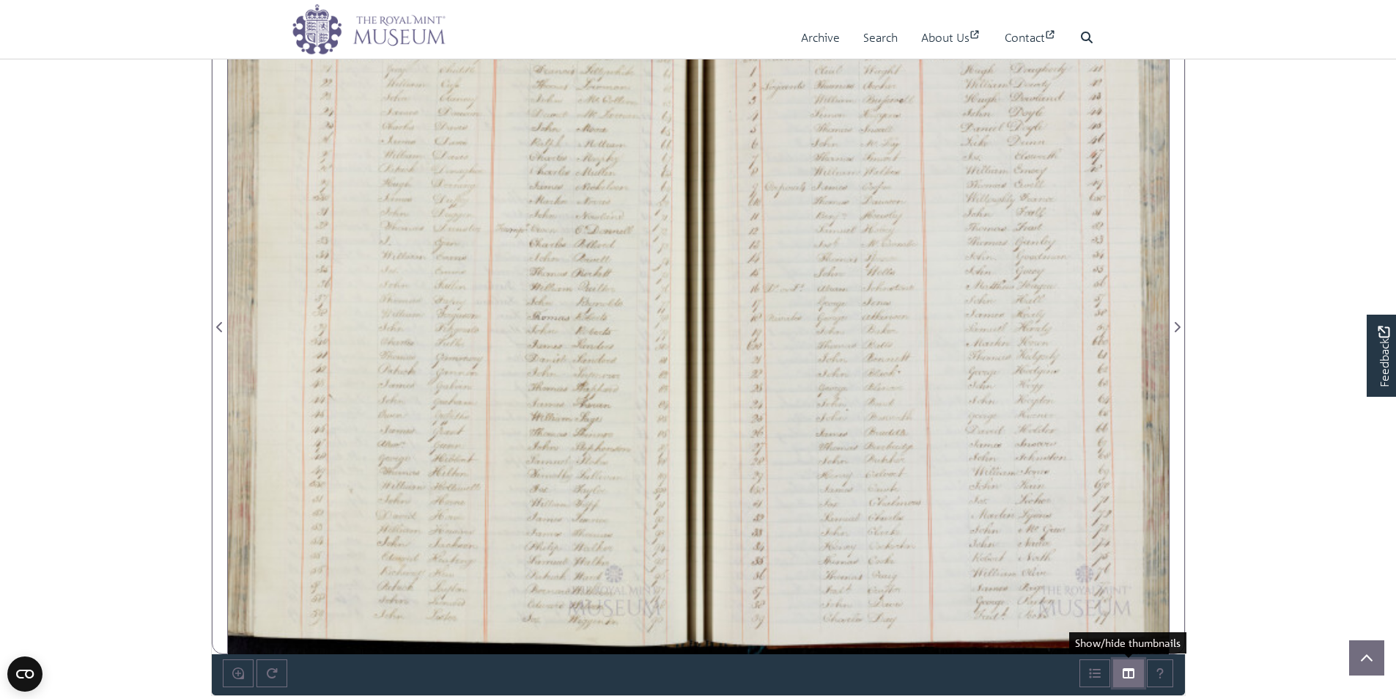
click at [1130, 677] on icon "Thumbnails" at bounding box center [1129, 673] width 12 height 10
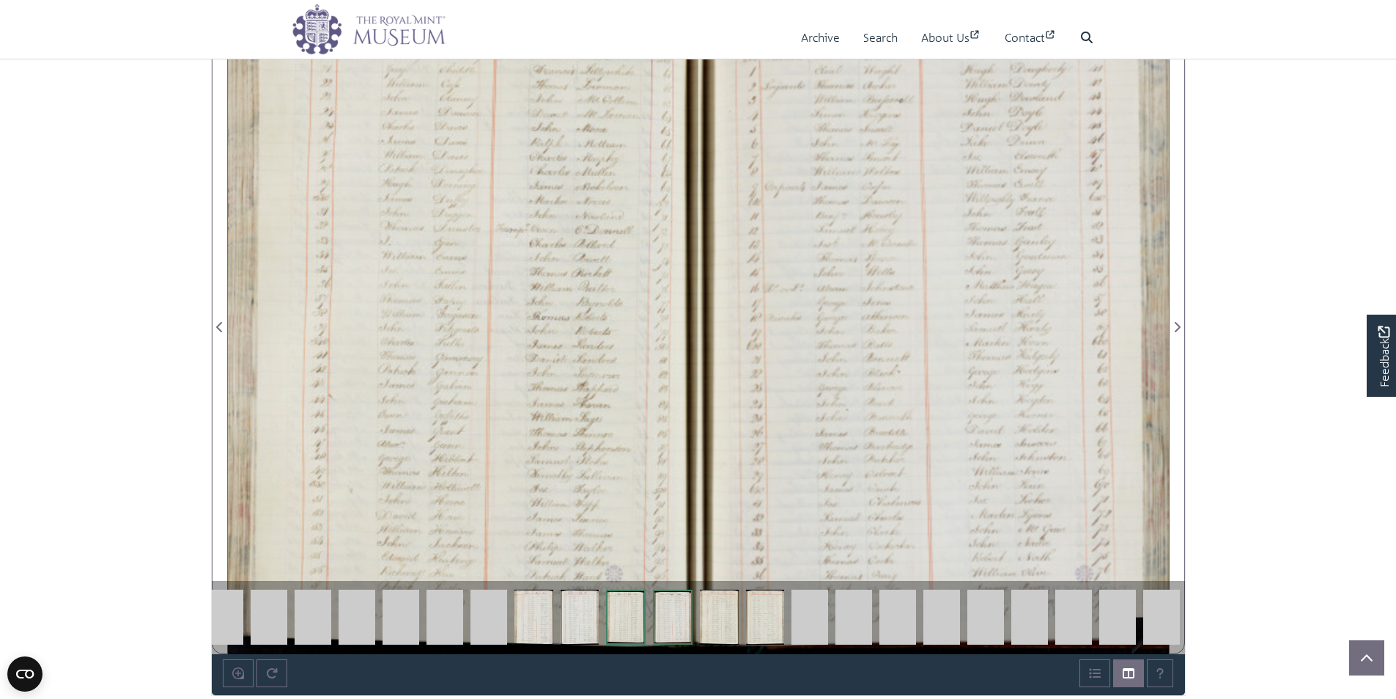
click at [1113, 620] on img at bounding box center [1117, 616] width 37 height 55
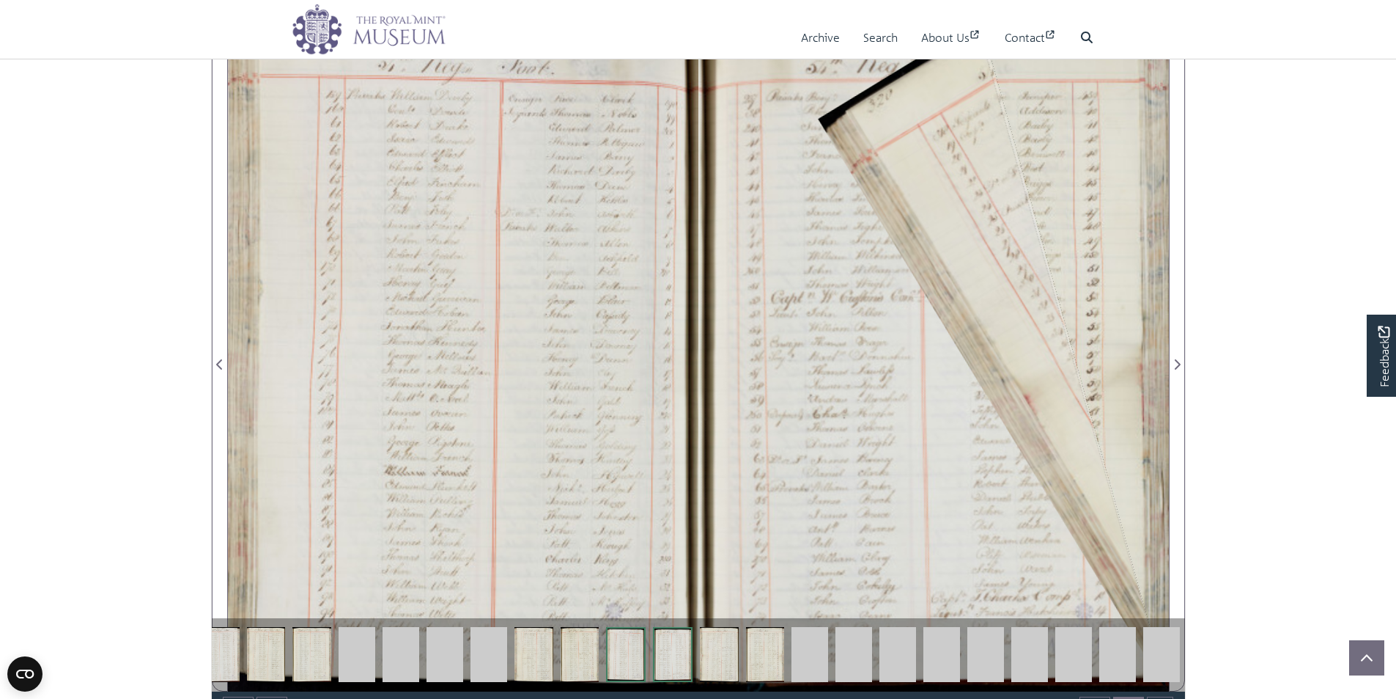
scroll to position [1085, 0]
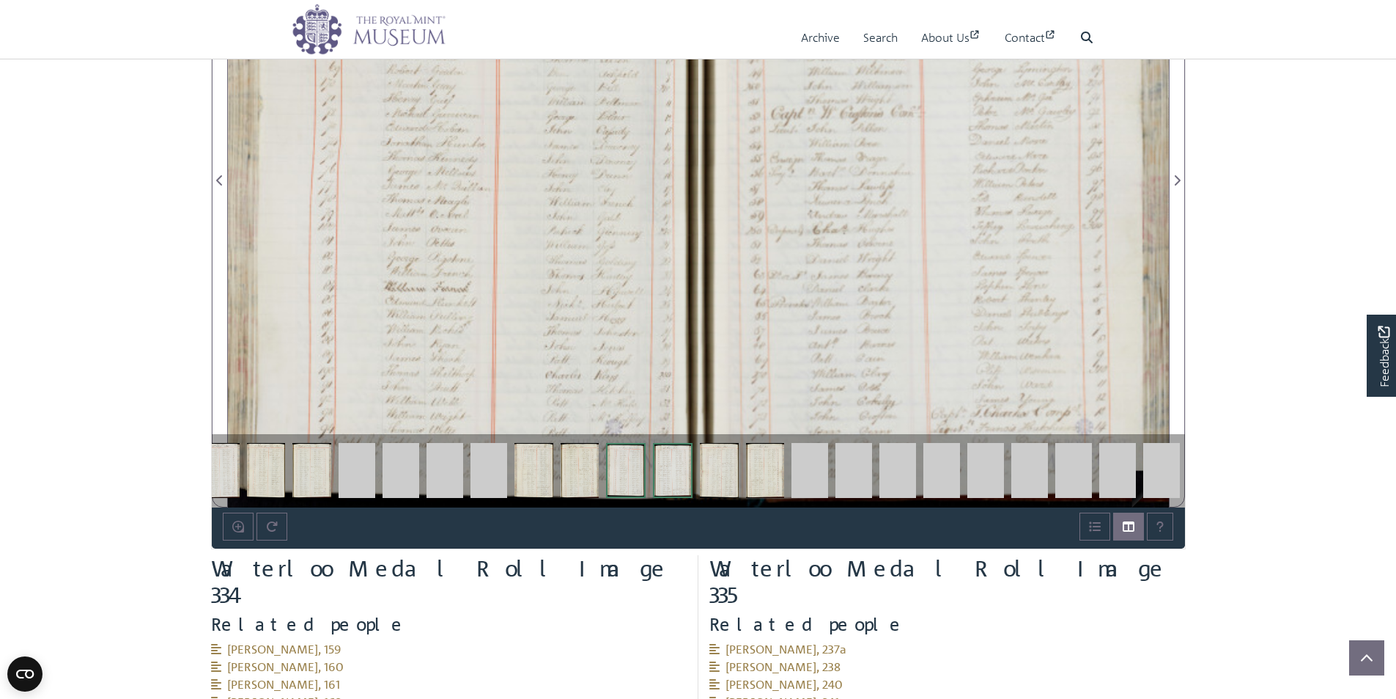
click at [1160, 479] on img at bounding box center [1161, 470] width 37 height 55
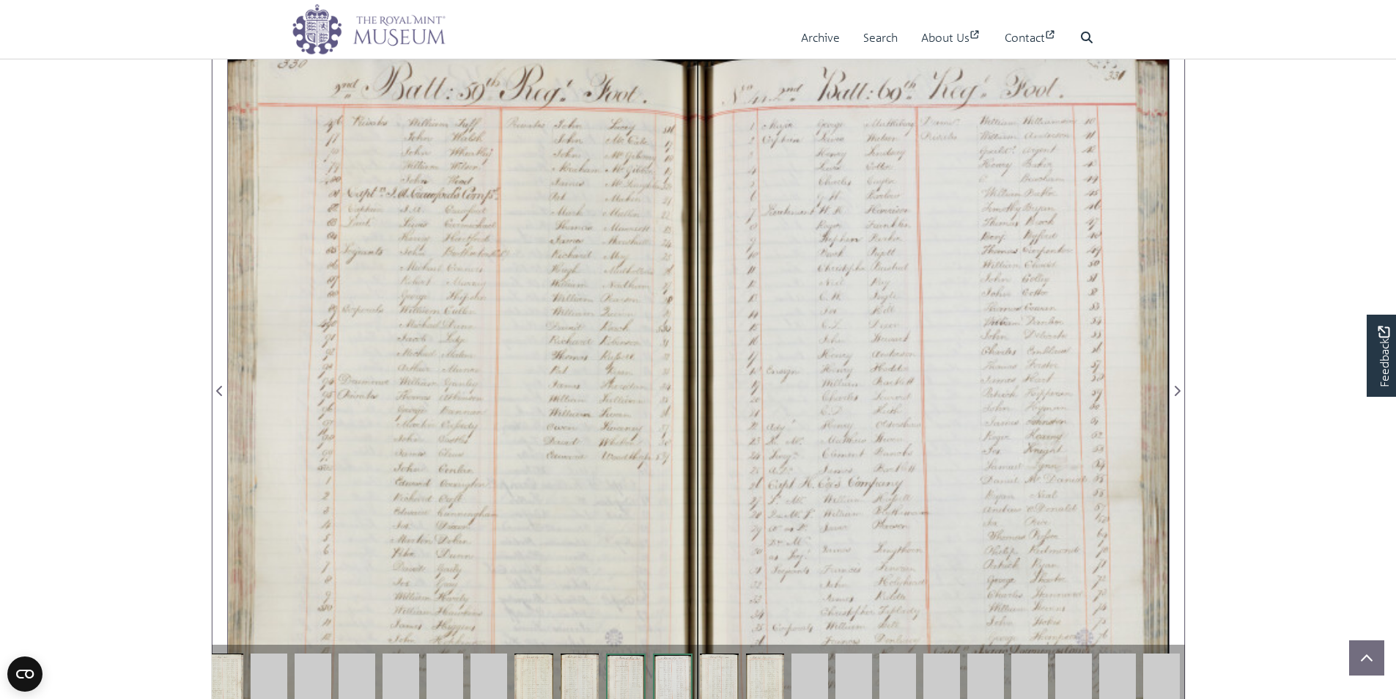
scroll to position [1085, 0]
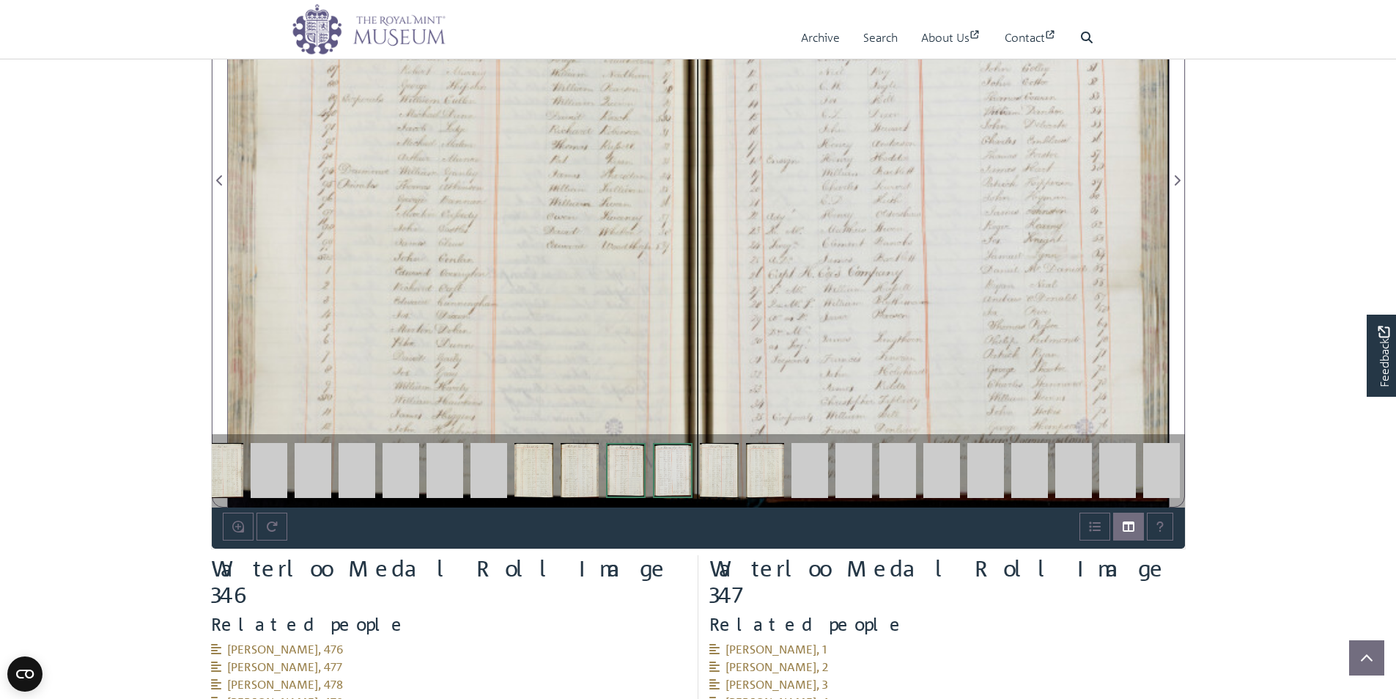
click at [1168, 482] on img at bounding box center [1161, 470] width 37 height 55
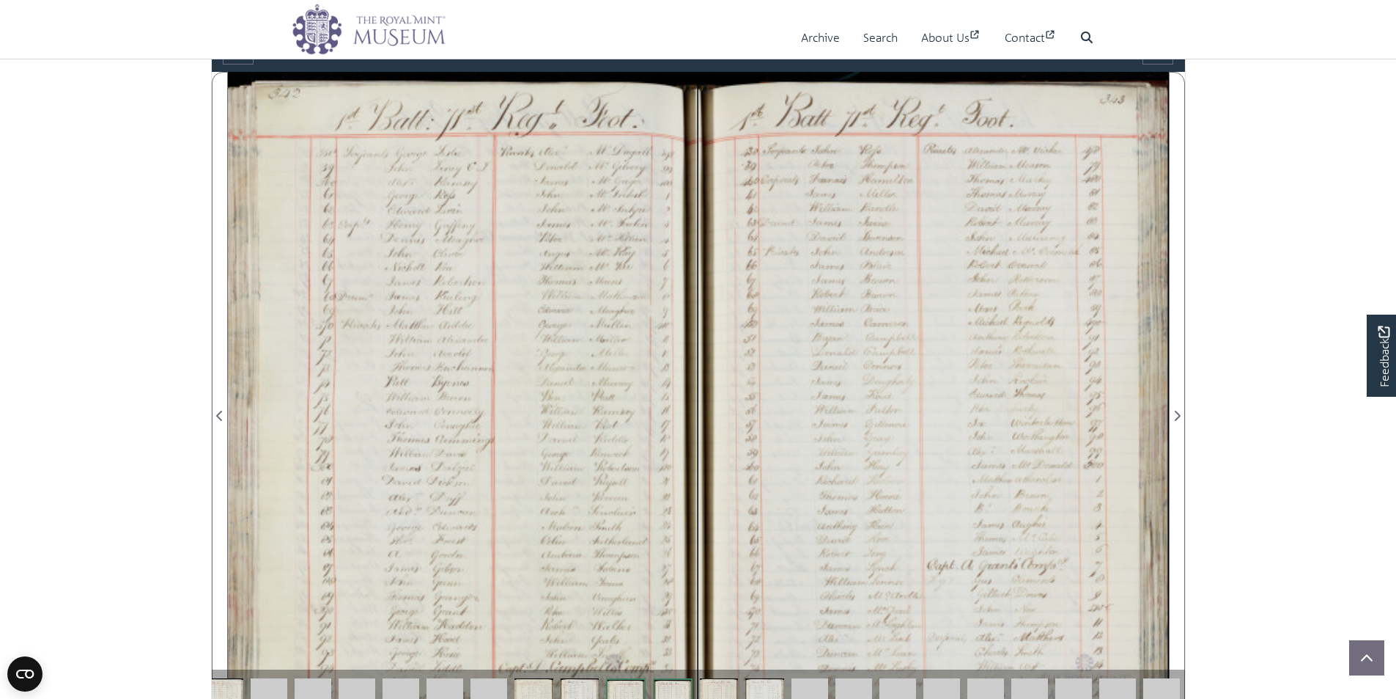
scroll to position [938, 0]
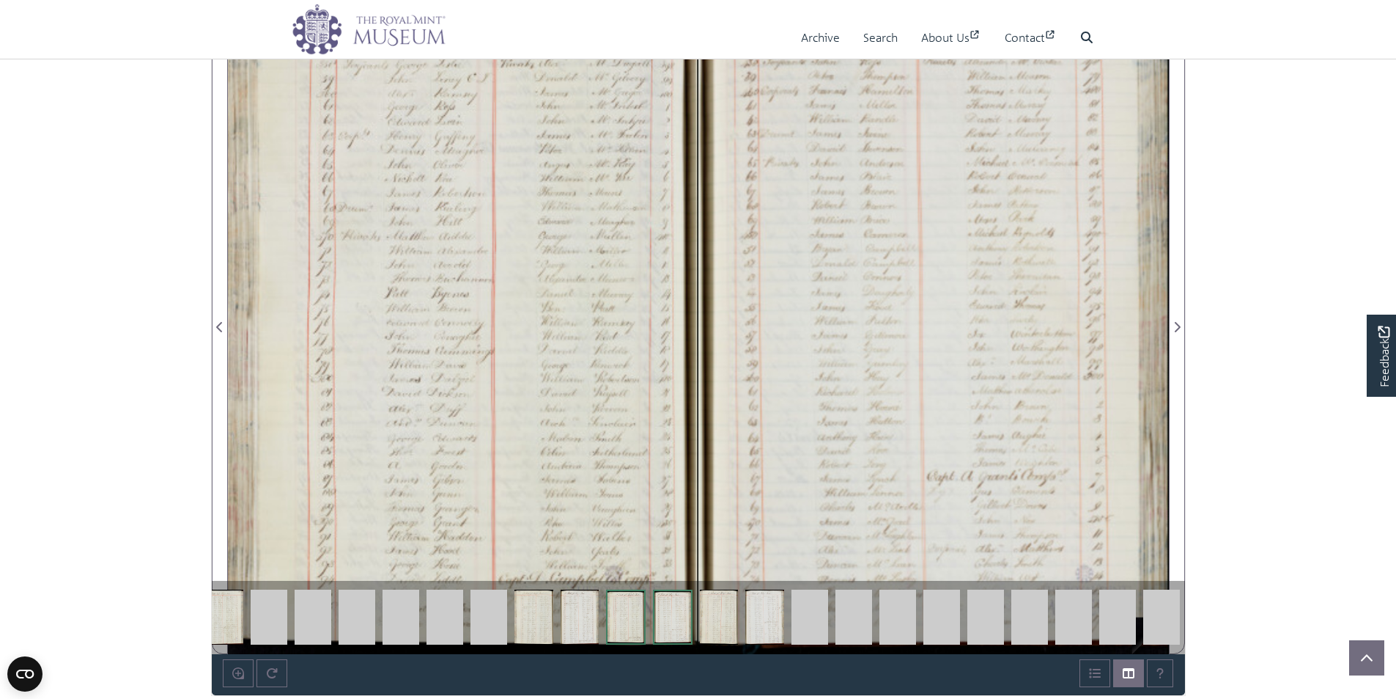
click at [1170, 627] on img at bounding box center [1161, 616] width 37 height 55
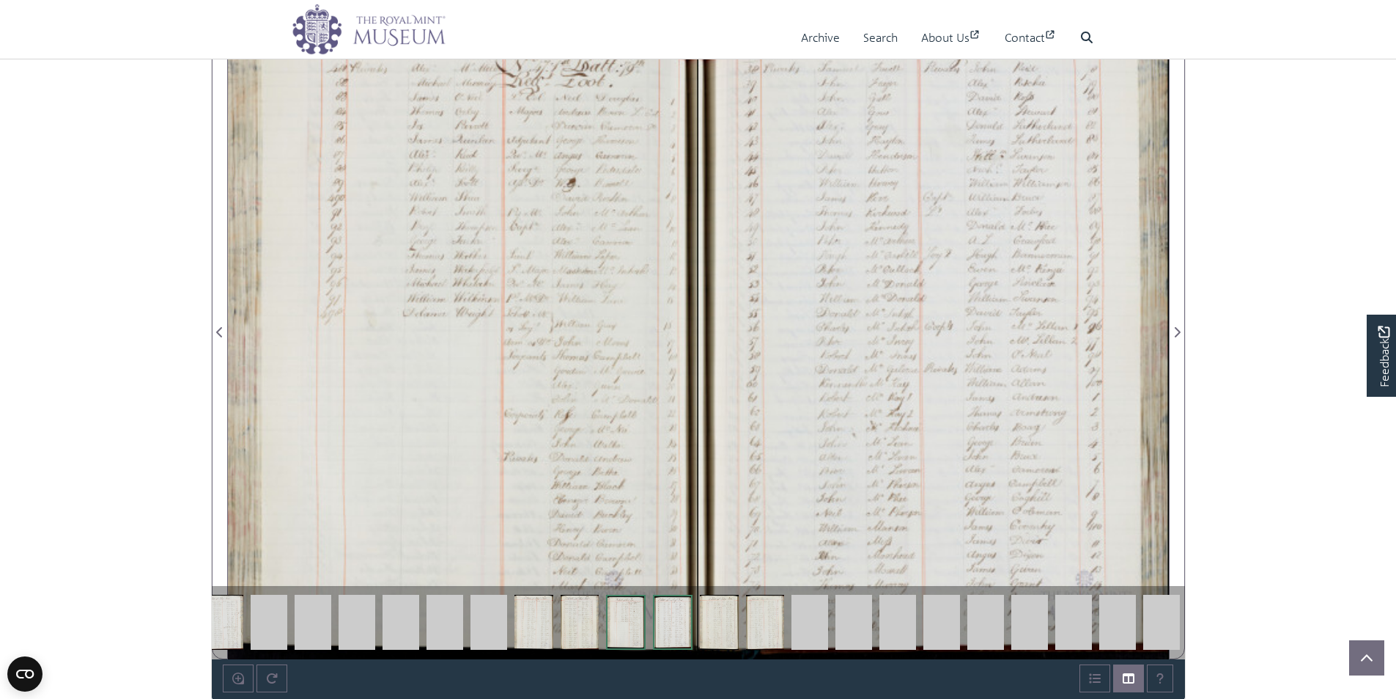
scroll to position [938, 0]
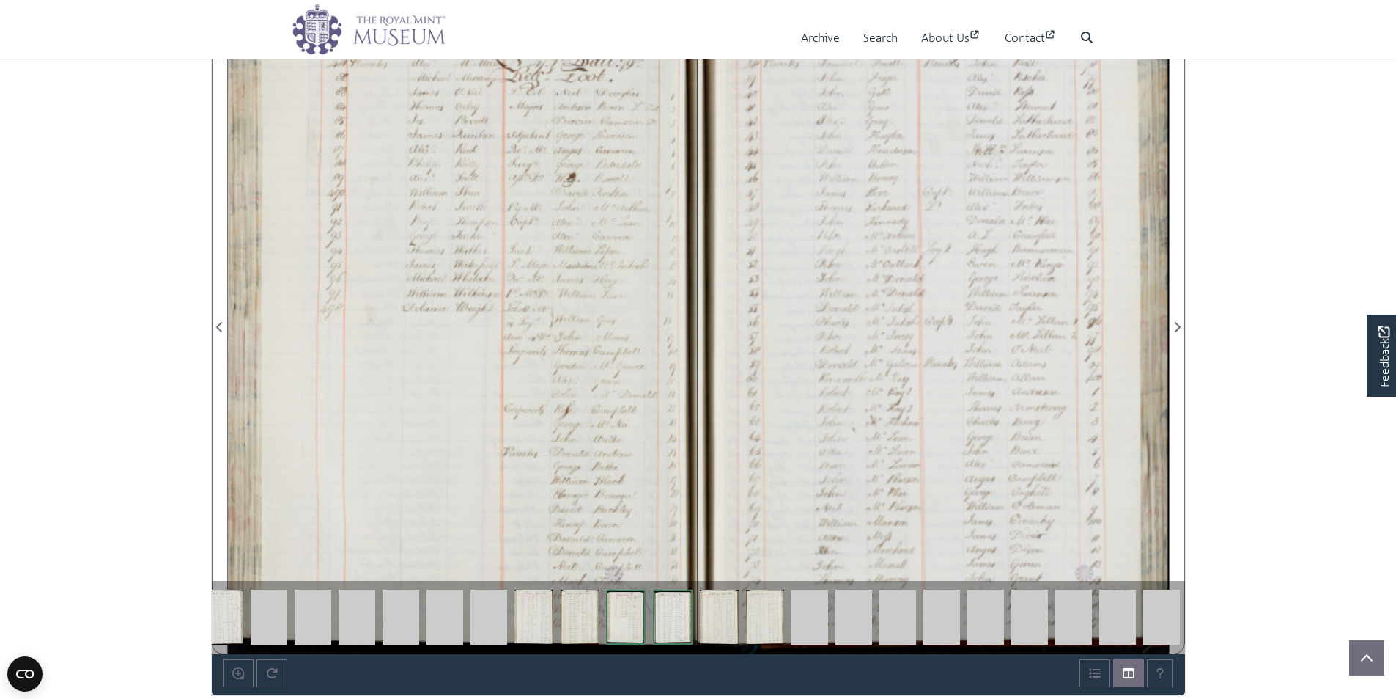
click at [1162, 622] on img at bounding box center [1161, 616] width 37 height 55
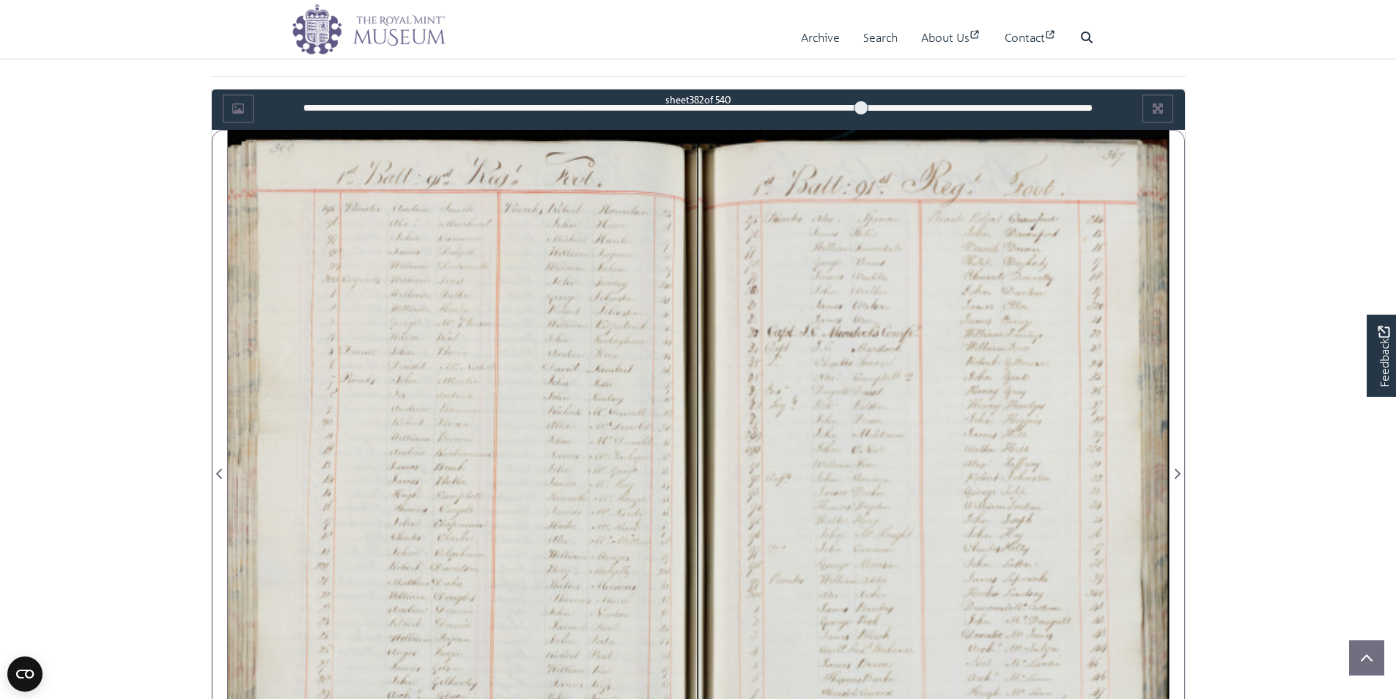
scroll to position [938, 0]
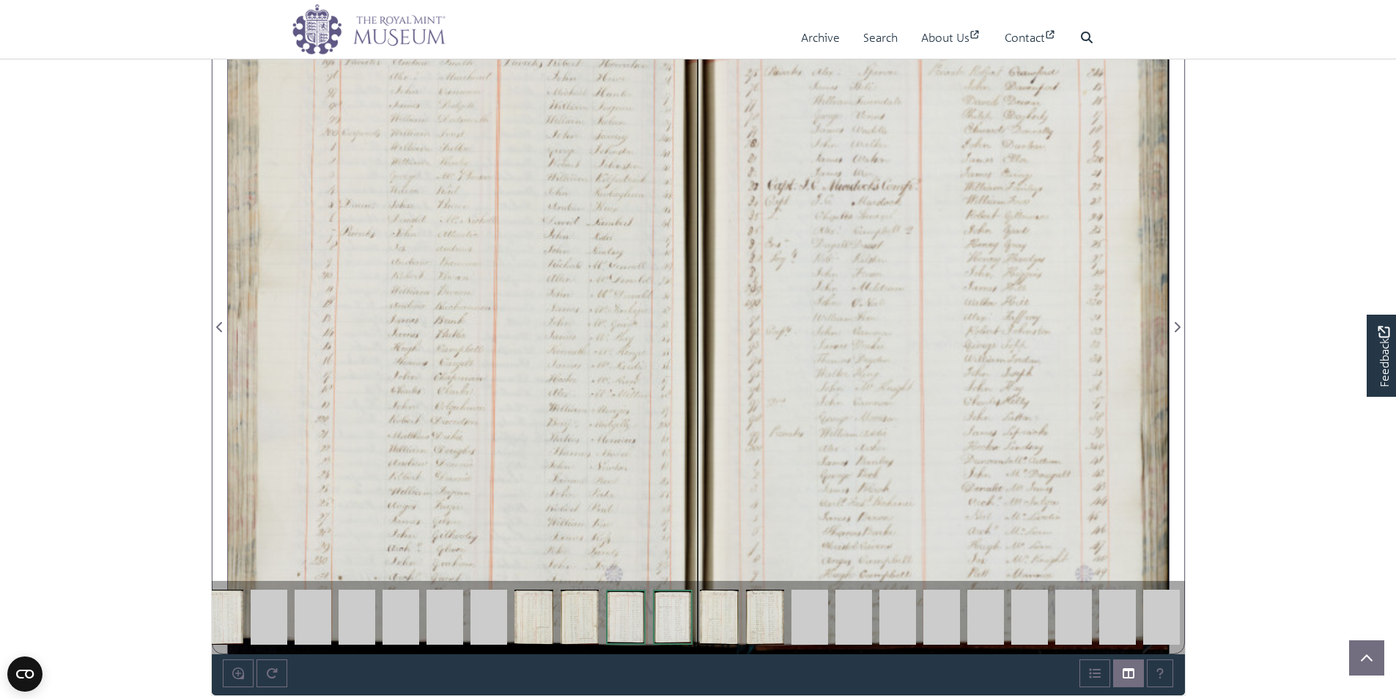
click at [1168, 611] on img at bounding box center [1161, 616] width 37 height 55
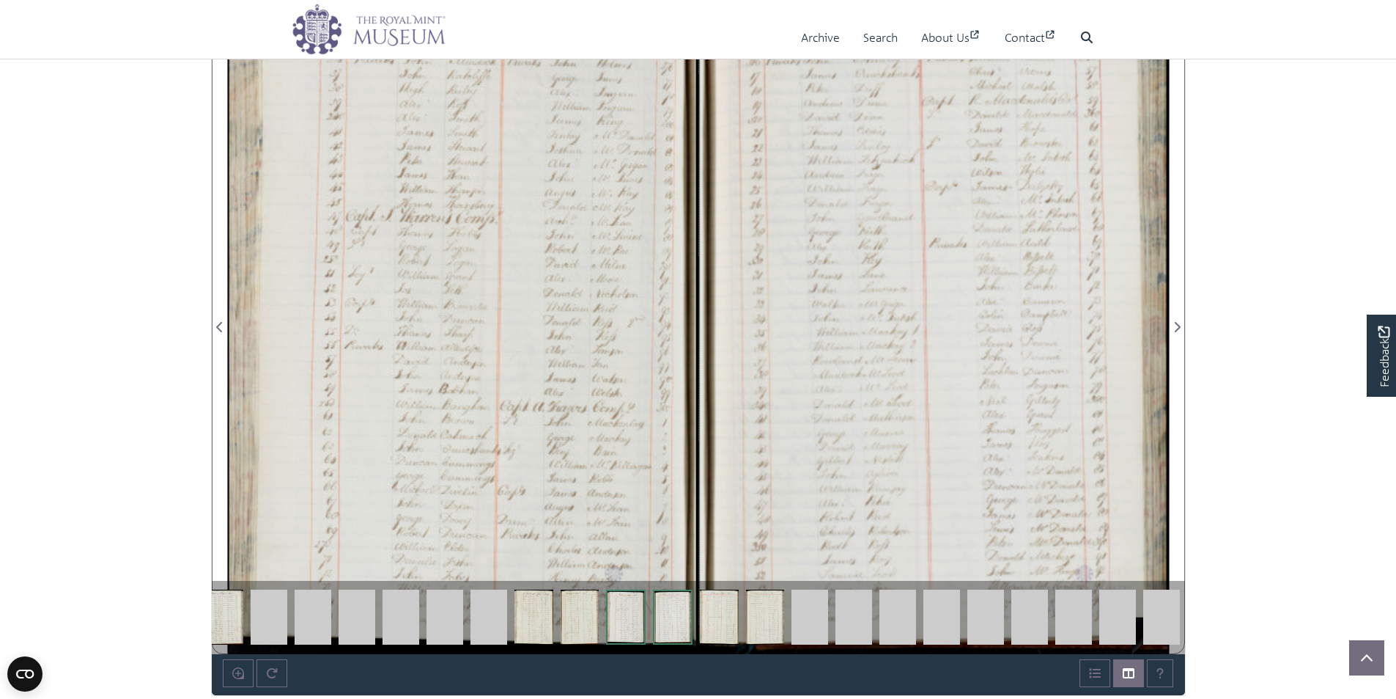
click at [1168, 622] on img at bounding box center [1161, 616] width 37 height 55
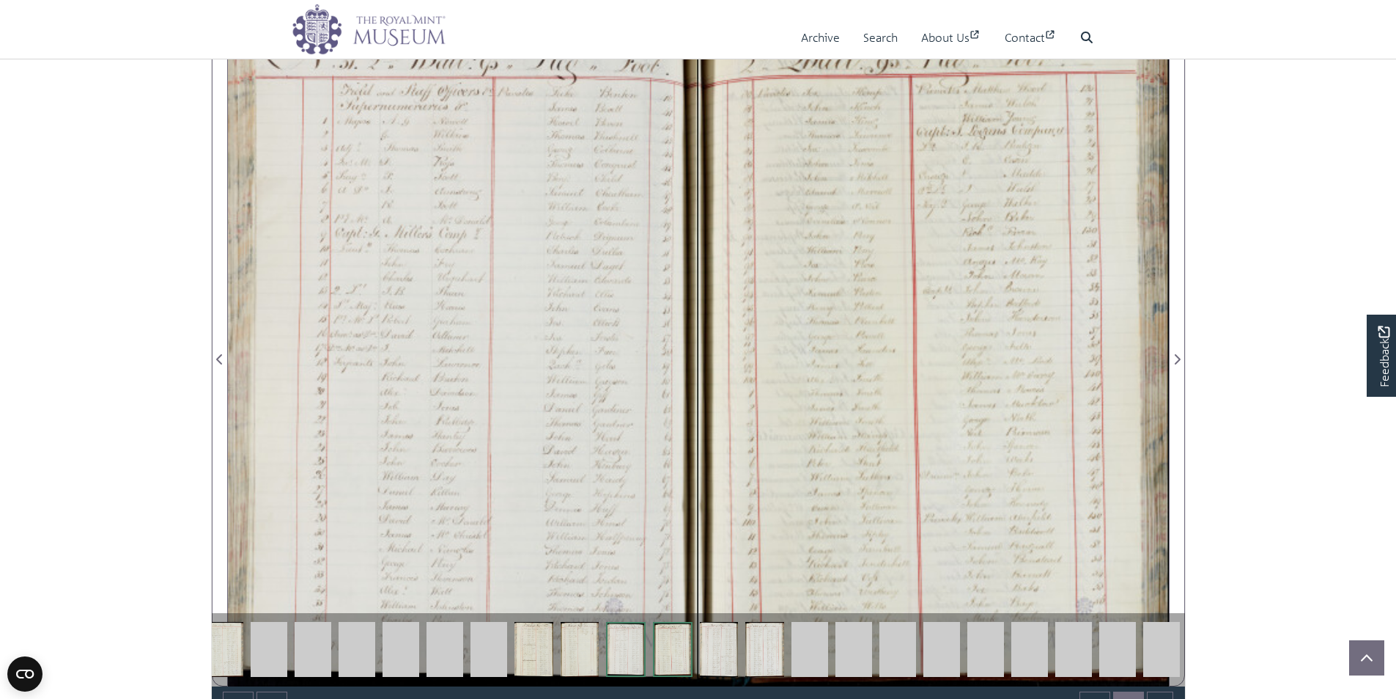
scroll to position [938, 0]
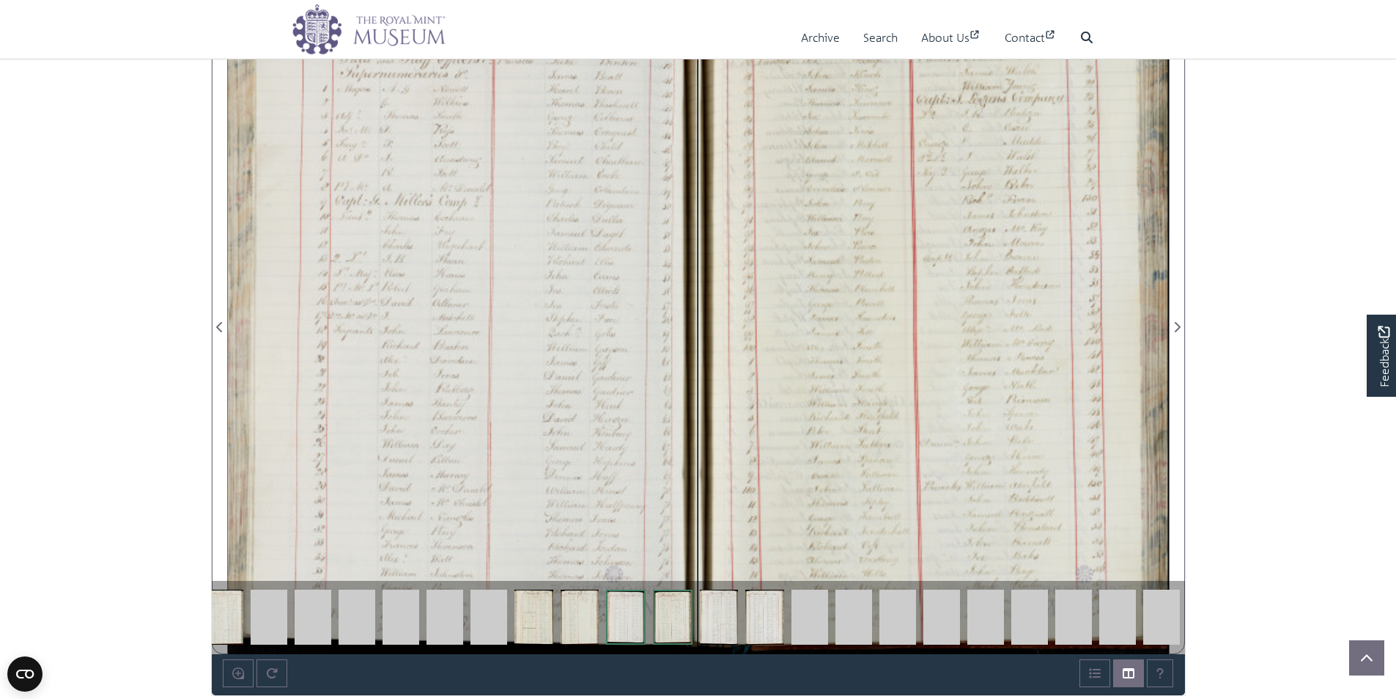
click at [1163, 619] on img at bounding box center [1161, 616] width 37 height 55
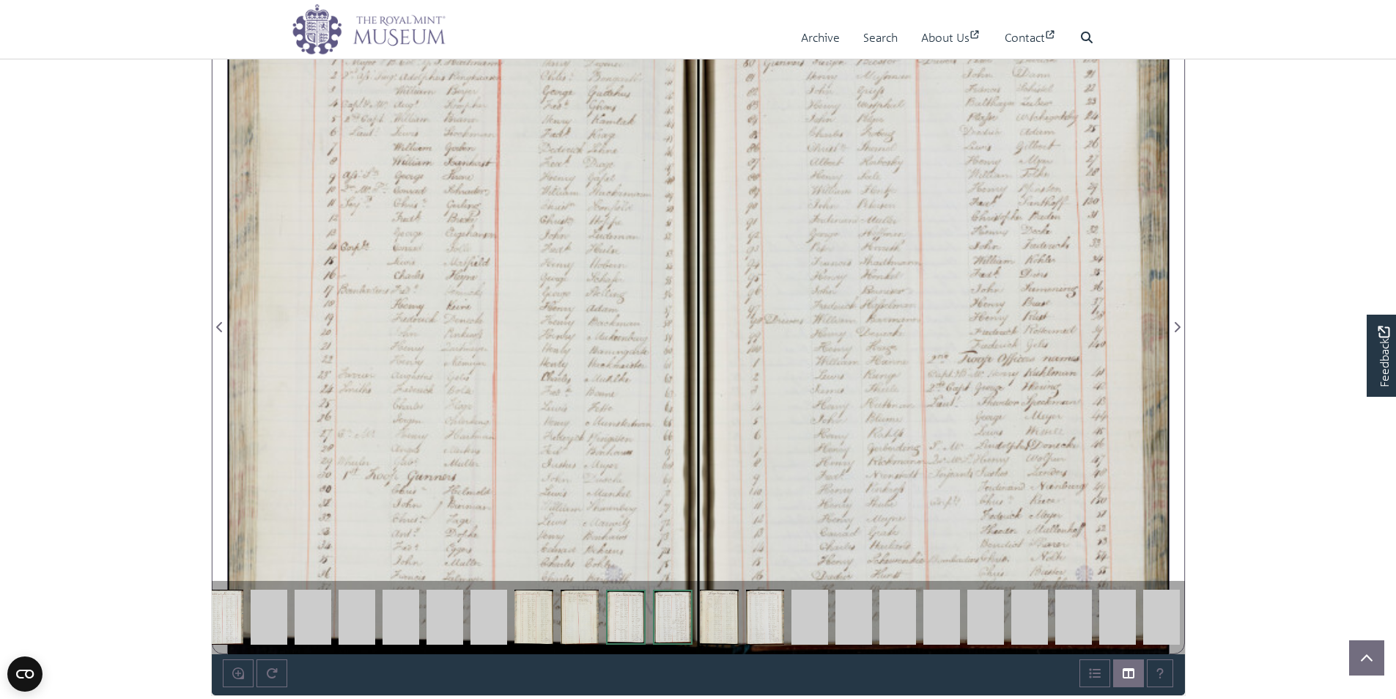
click at [1163, 619] on img at bounding box center [1161, 616] width 37 height 55
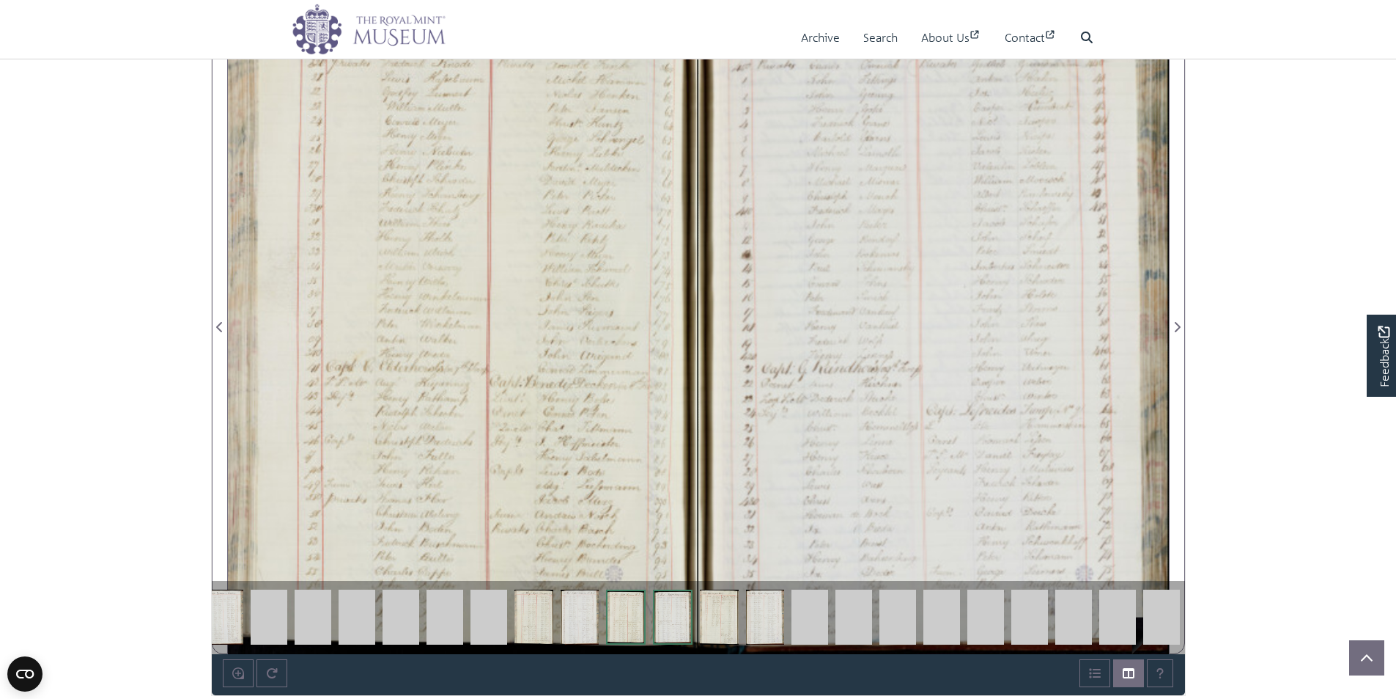
click at [1157, 616] on img at bounding box center [1161, 616] width 37 height 55
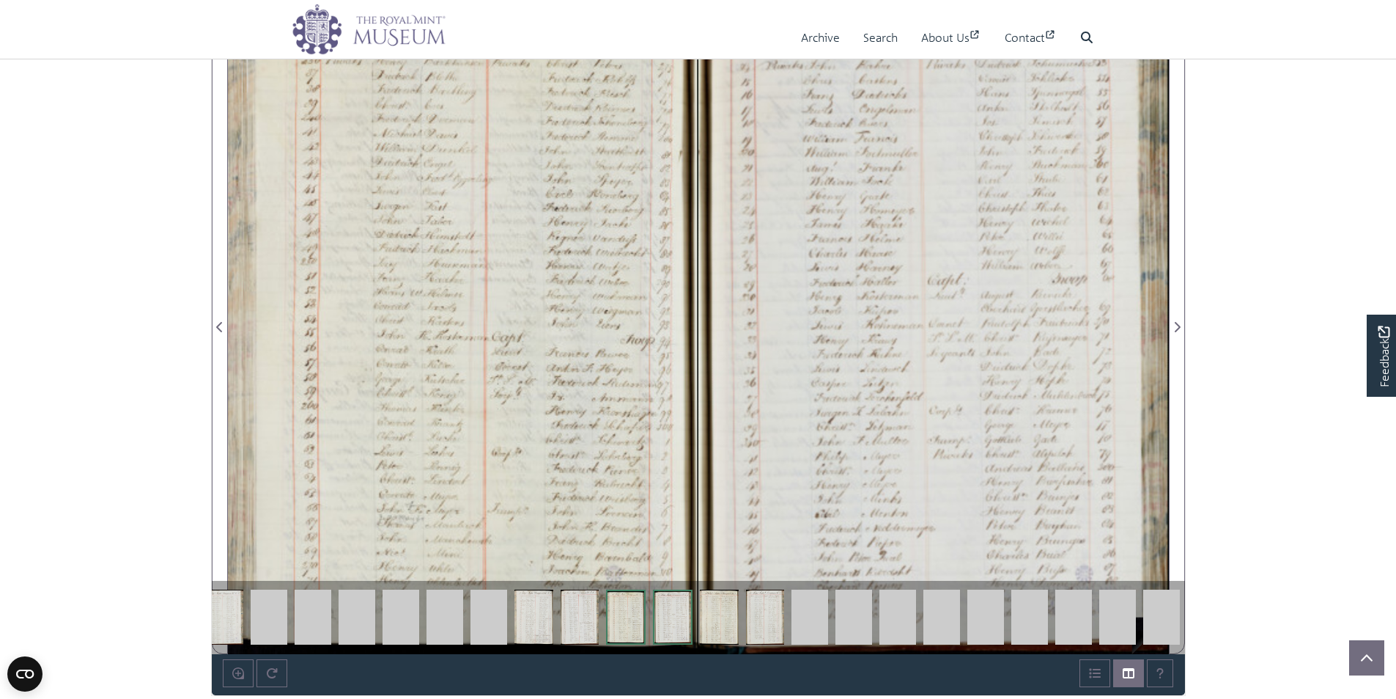
click at [1162, 609] on img at bounding box center [1161, 616] width 37 height 55
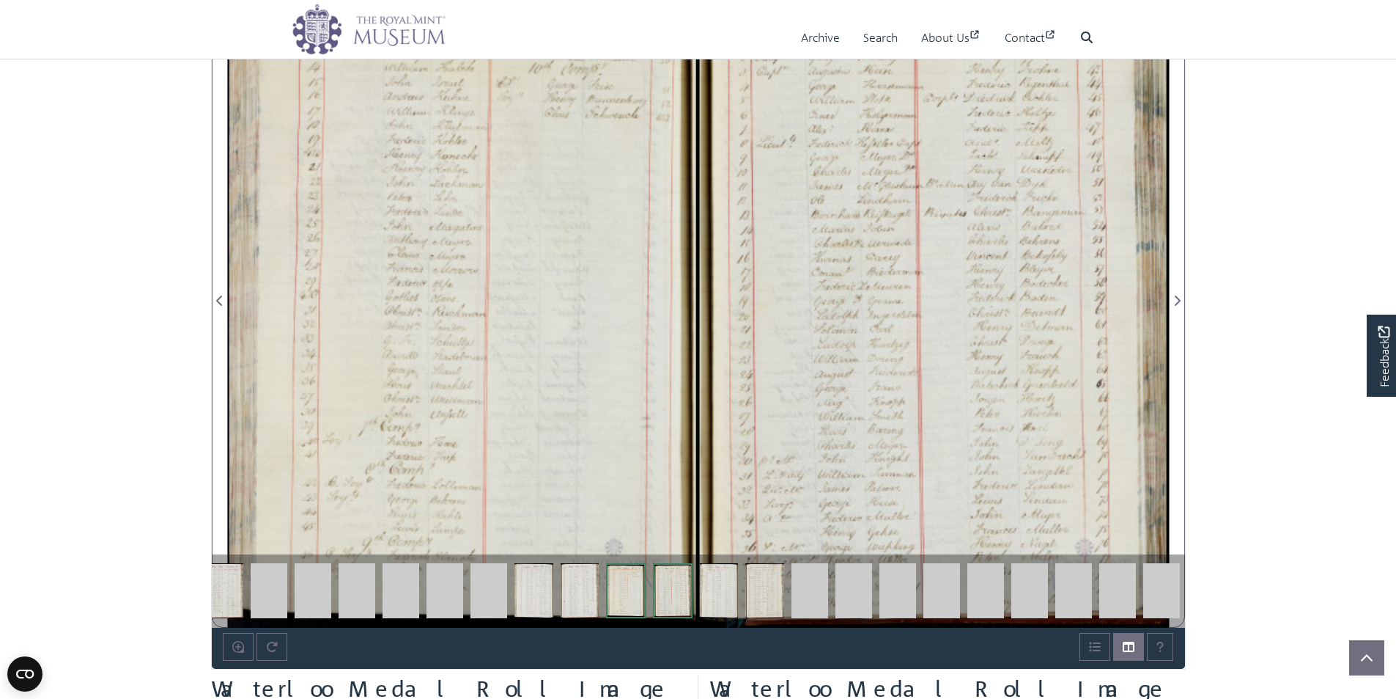
scroll to position [1012, 0]
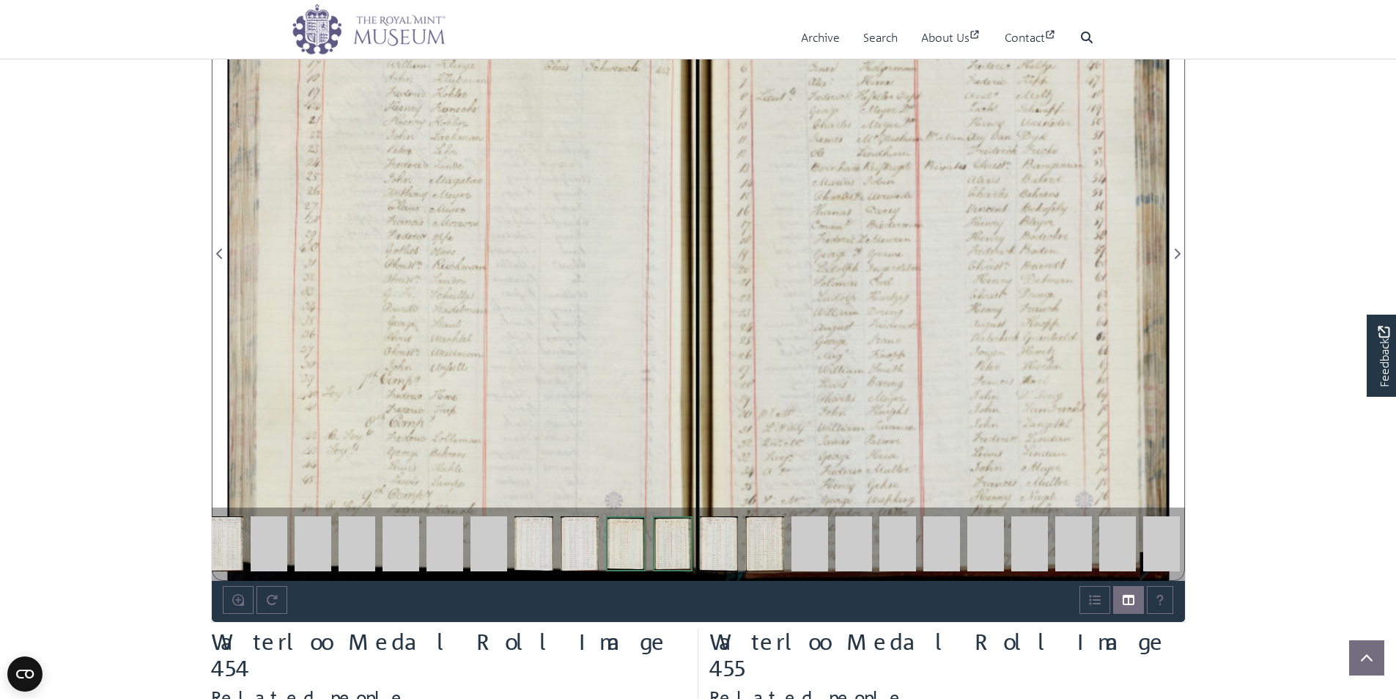
click at [1160, 548] on img at bounding box center [1161, 543] width 37 height 55
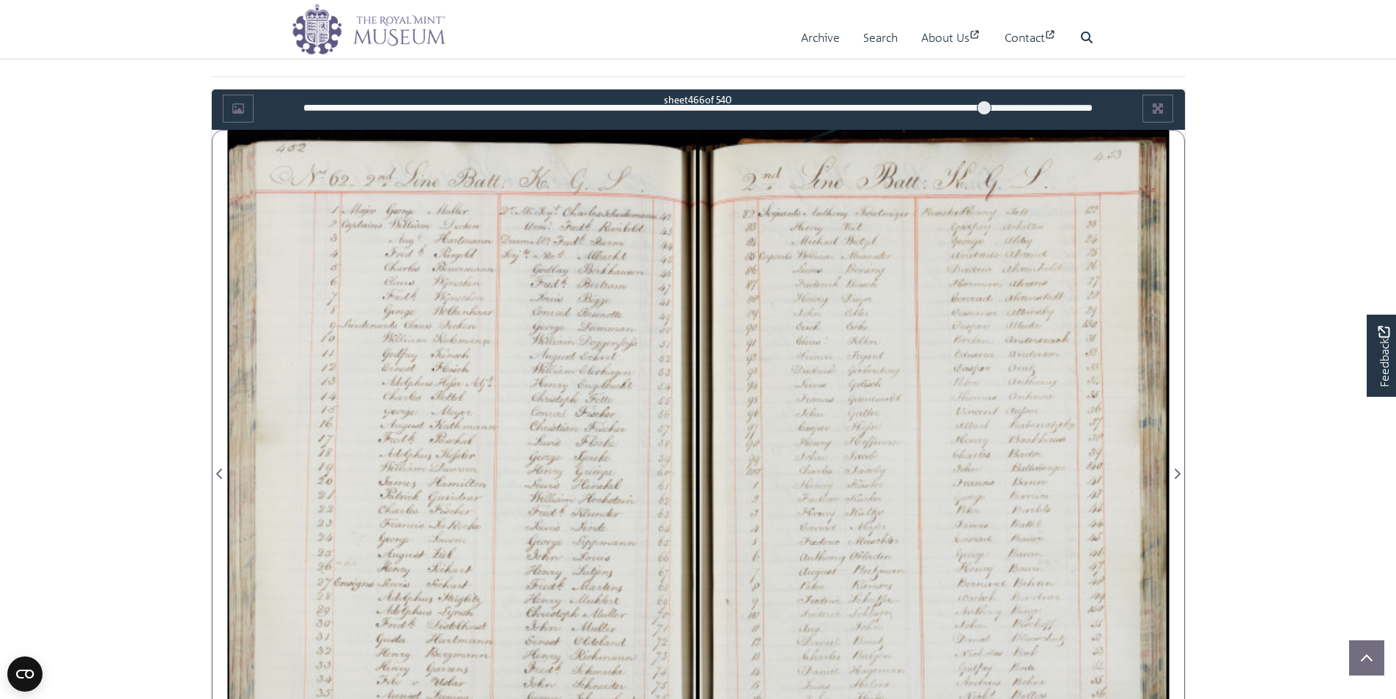
scroll to position [938, 0]
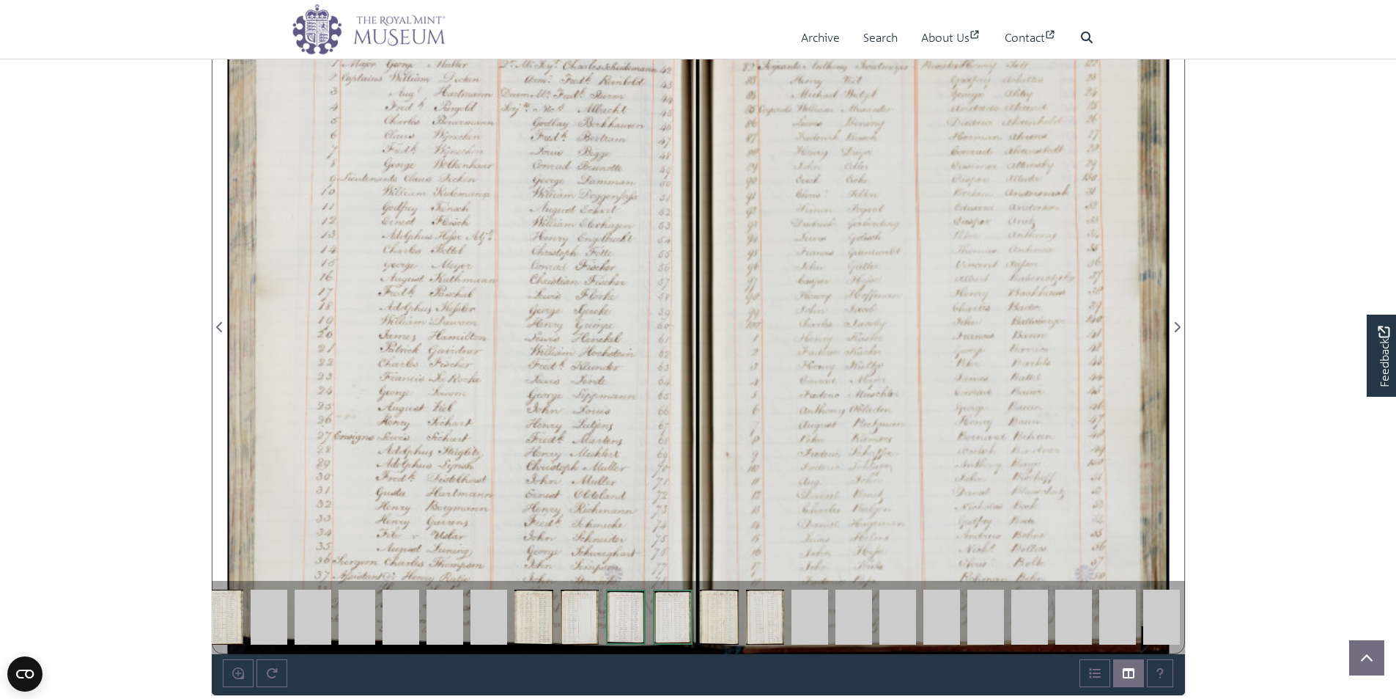
click at [1157, 623] on img at bounding box center [1161, 616] width 37 height 55
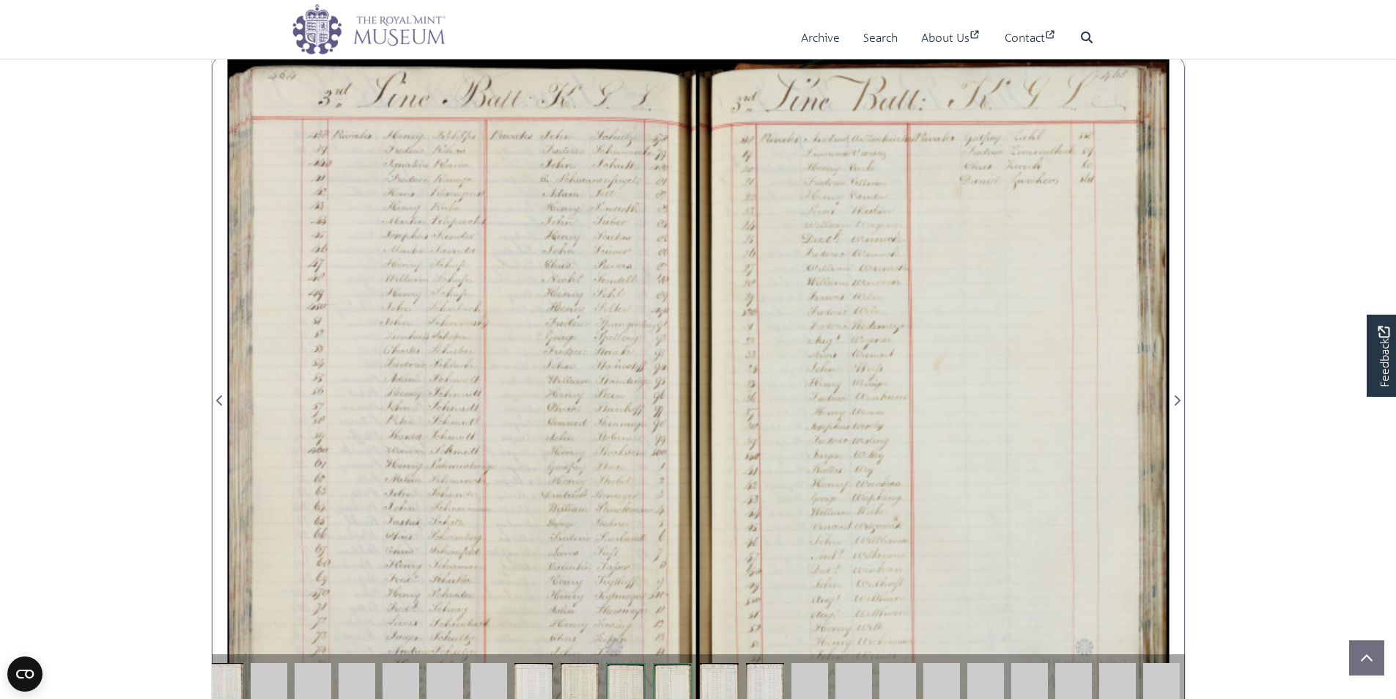
scroll to position [938, 0]
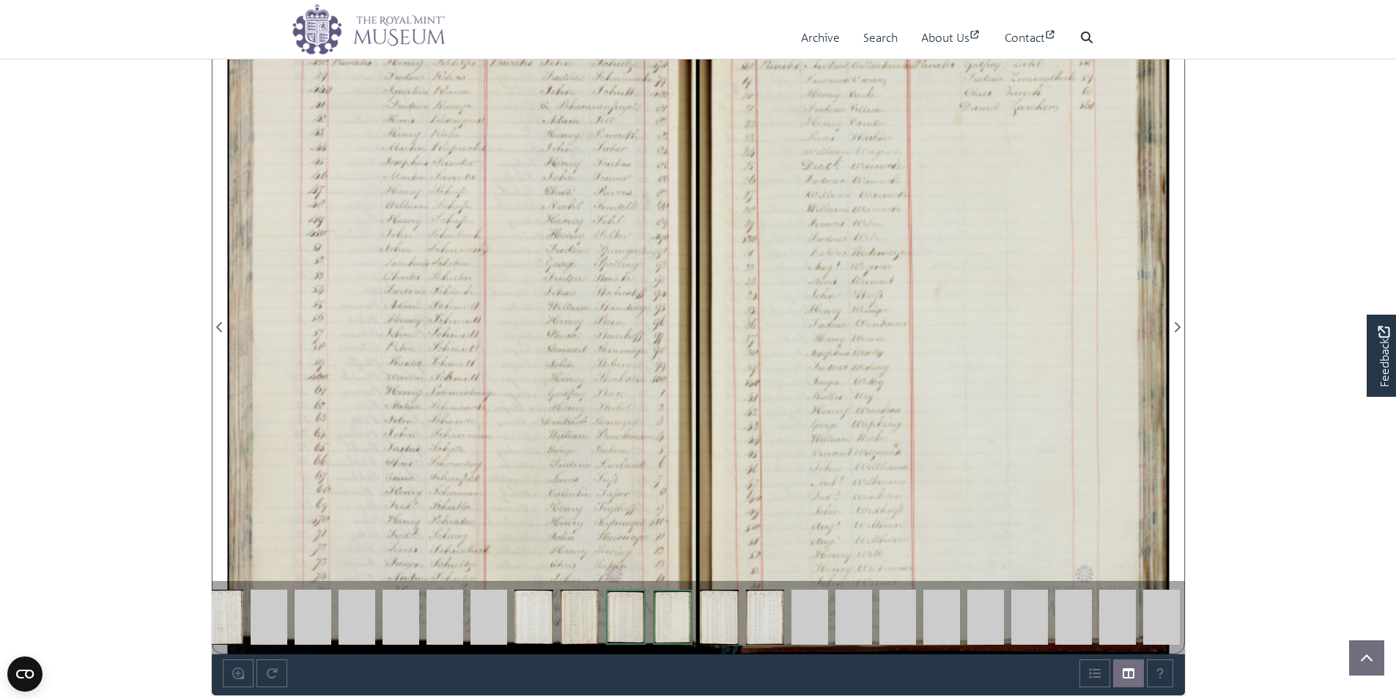
click at [1173, 612] on img at bounding box center [1161, 616] width 37 height 55
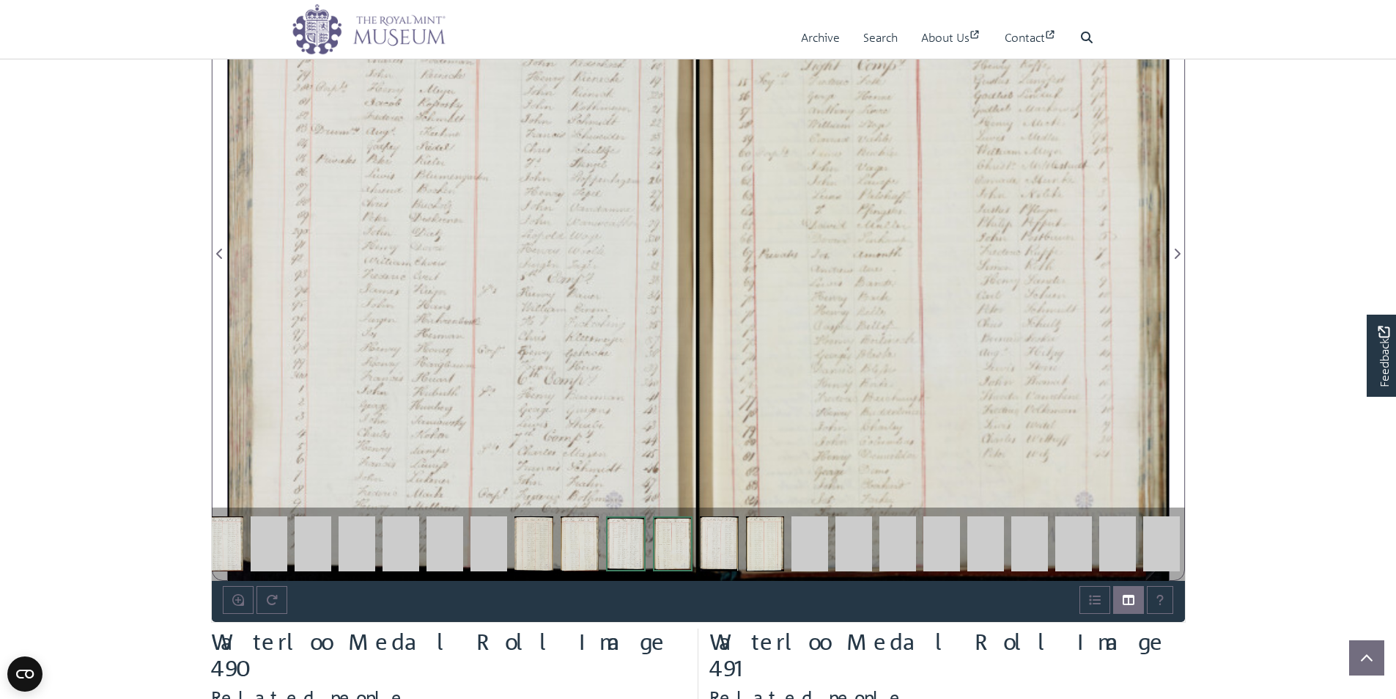
click at [1164, 549] on img at bounding box center [1161, 543] width 37 height 55
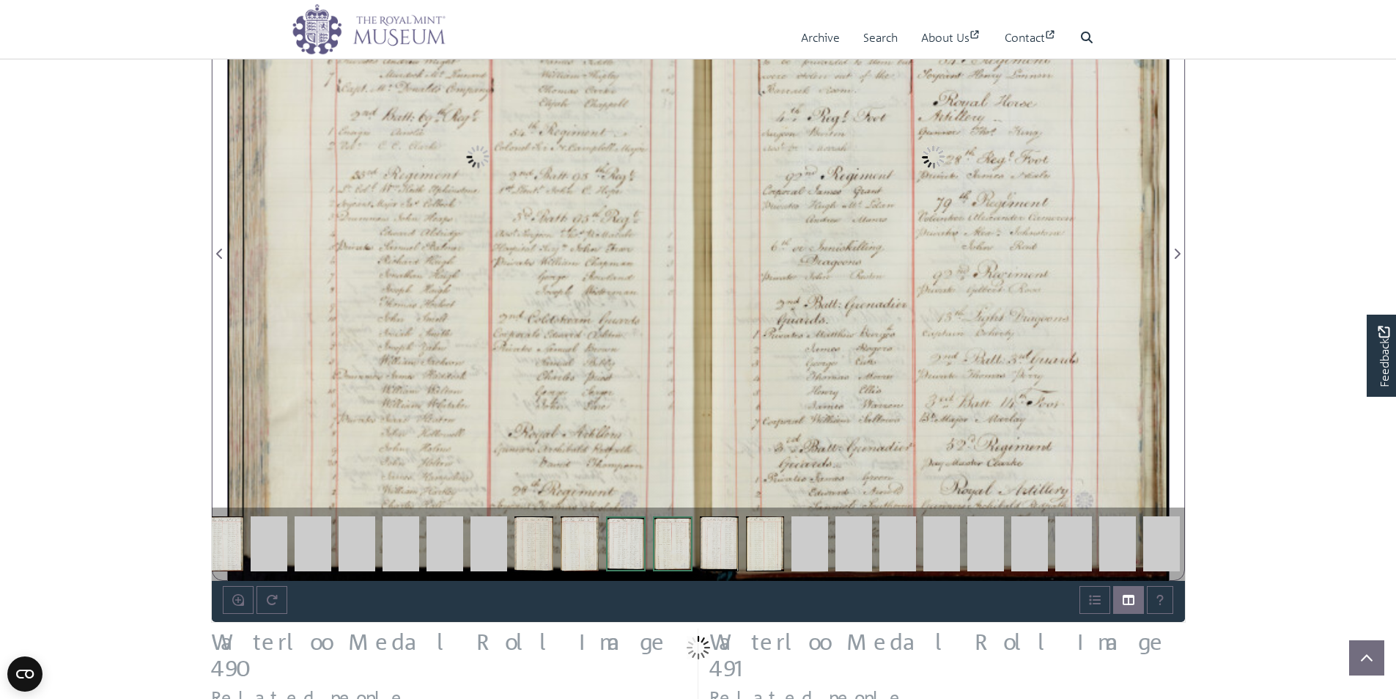
scroll to position [942, 0]
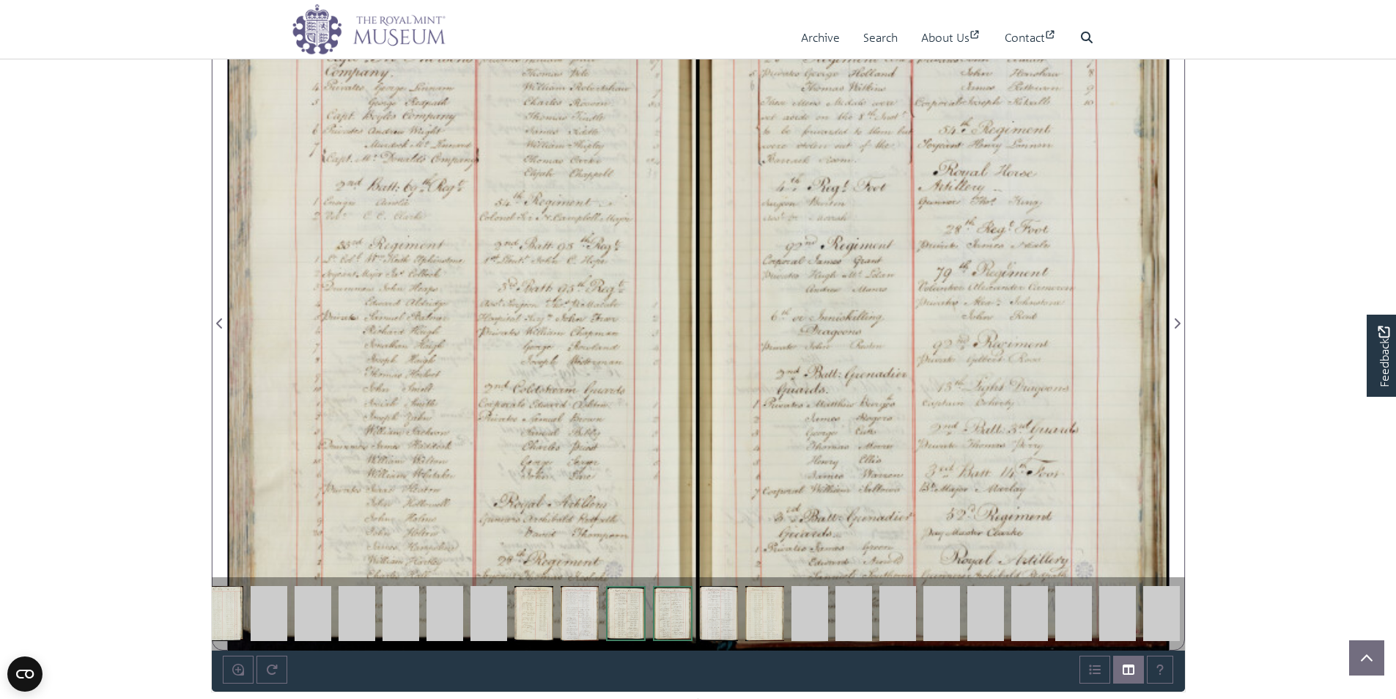
scroll to position [938, 0]
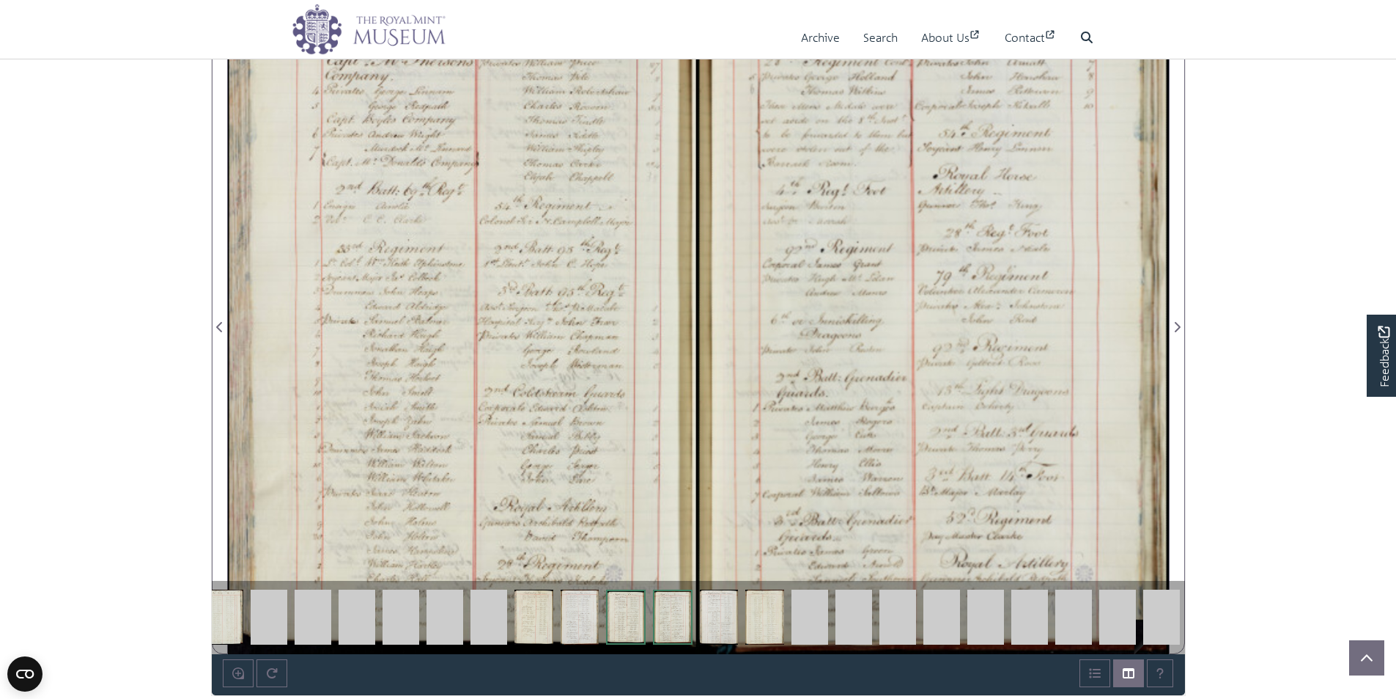
click at [1166, 617] on img at bounding box center [1161, 616] width 37 height 55
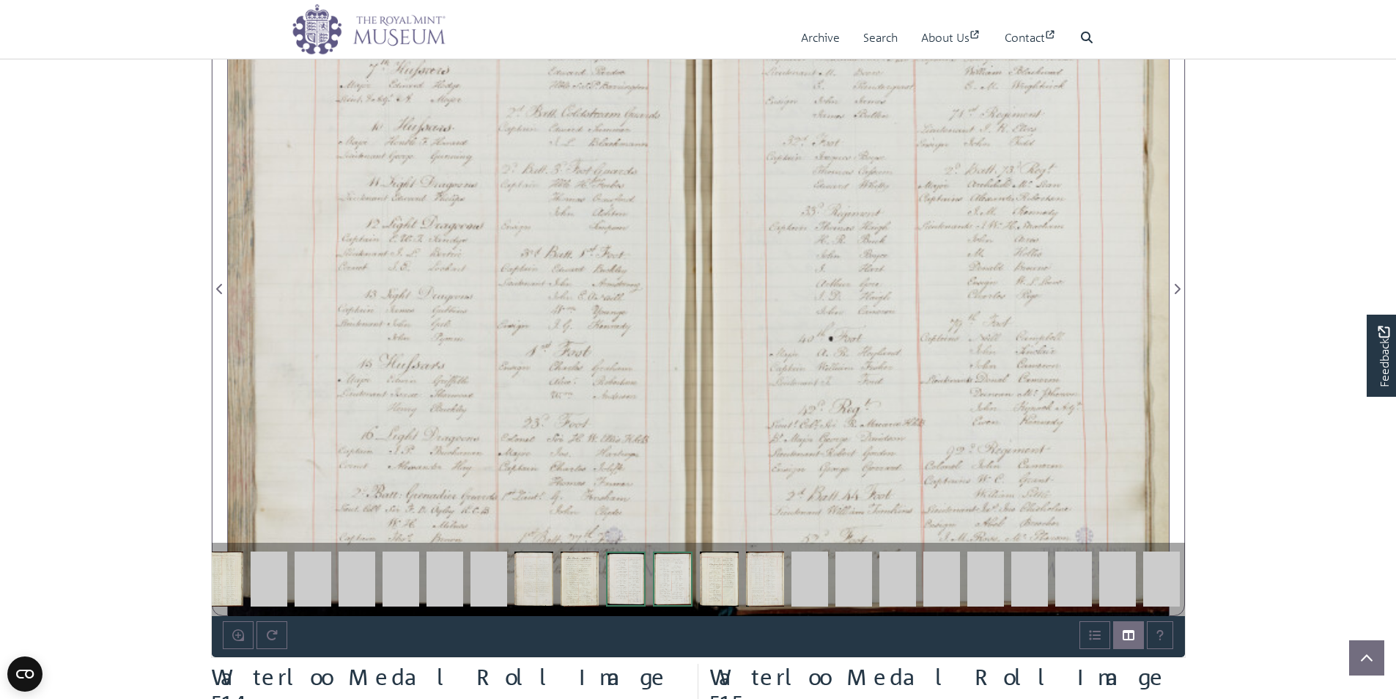
scroll to position [1012, 0]
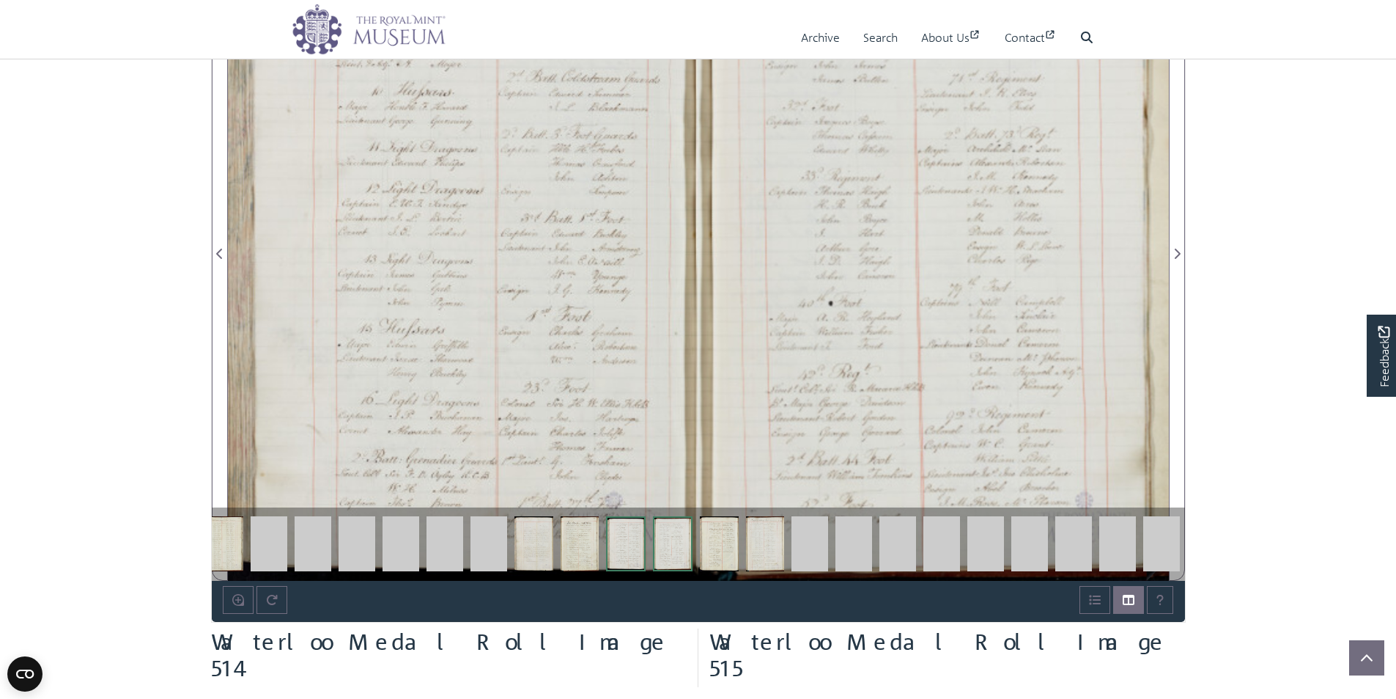
click at [1168, 545] on img at bounding box center [1161, 543] width 37 height 55
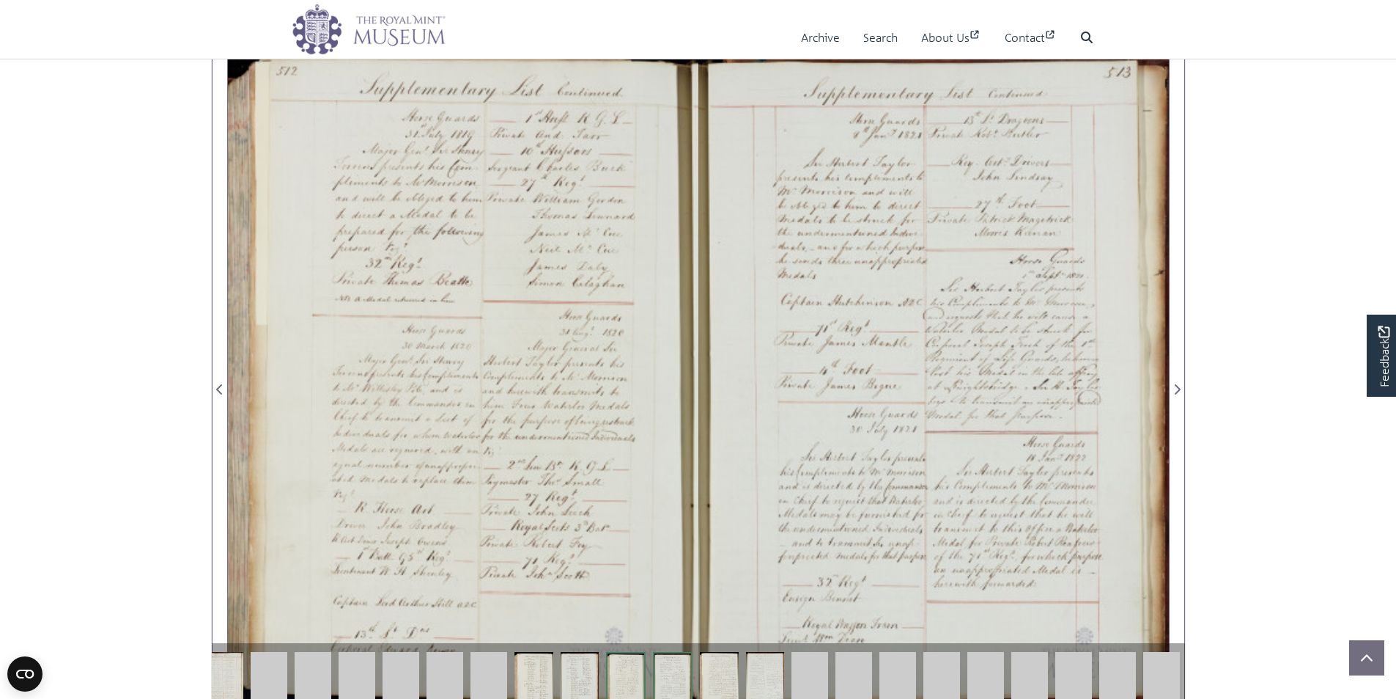
scroll to position [1012, 0]
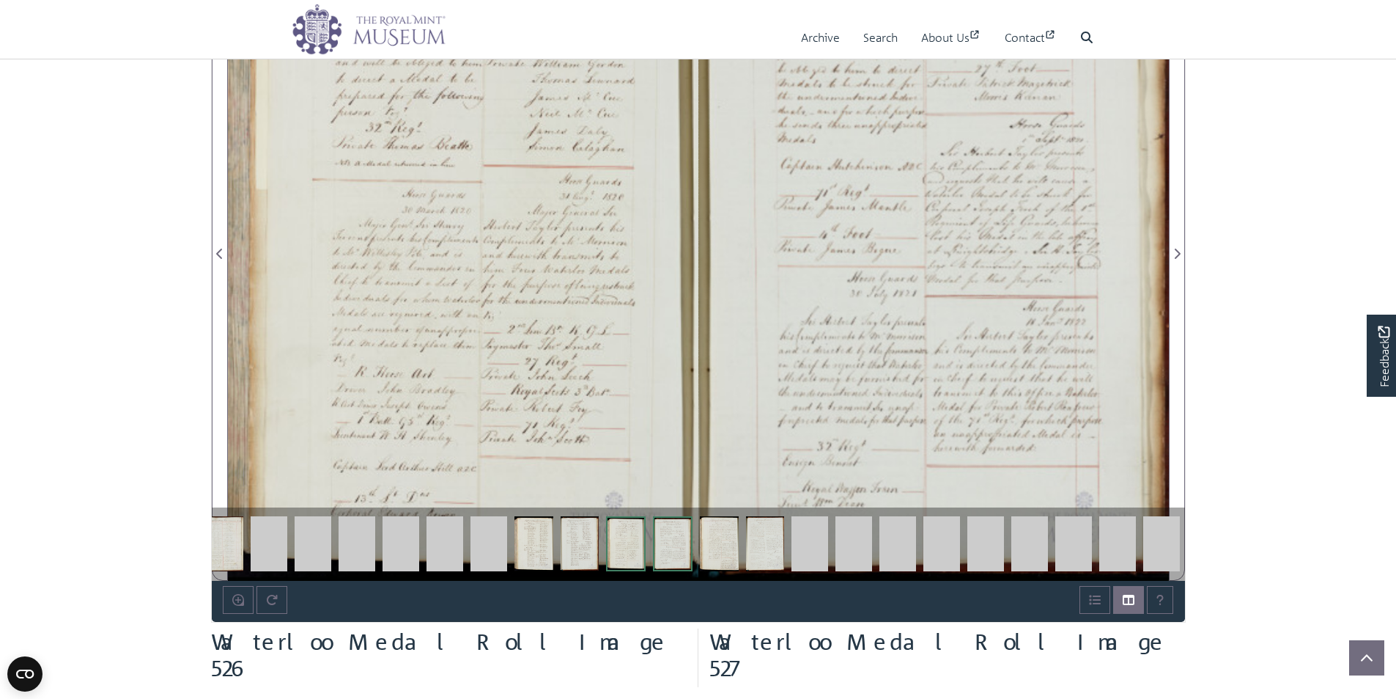
click at [1169, 548] on img at bounding box center [1161, 543] width 37 height 55
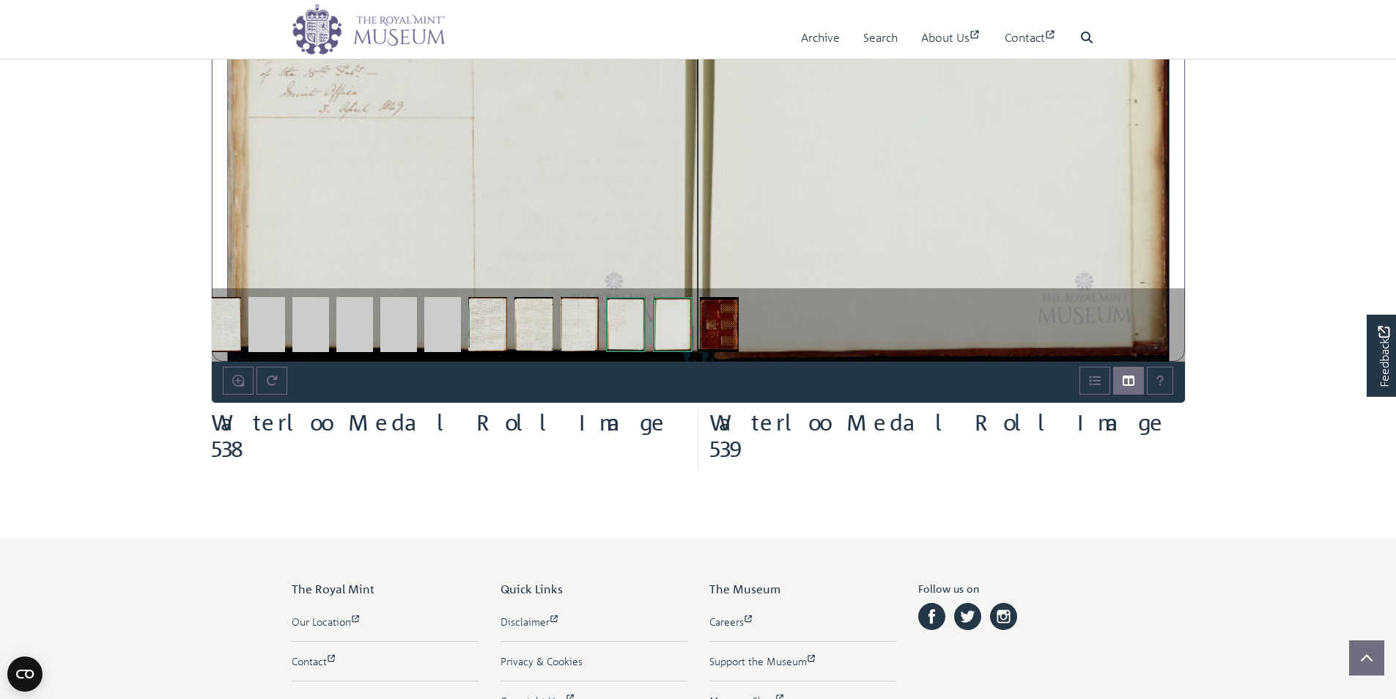
scroll to position [1231, 0]
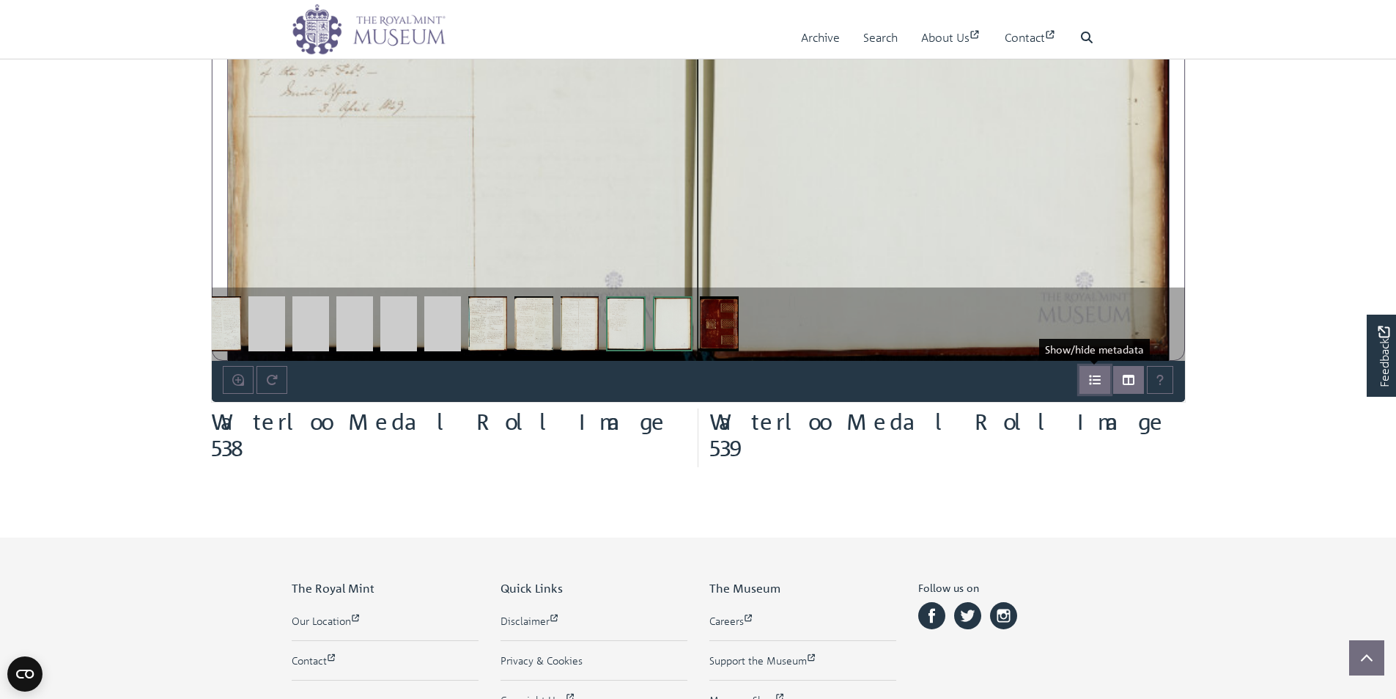
click at [1098, 380] on icon "Open metadata window" at bounding box center [1096, 380] width 12 height 10
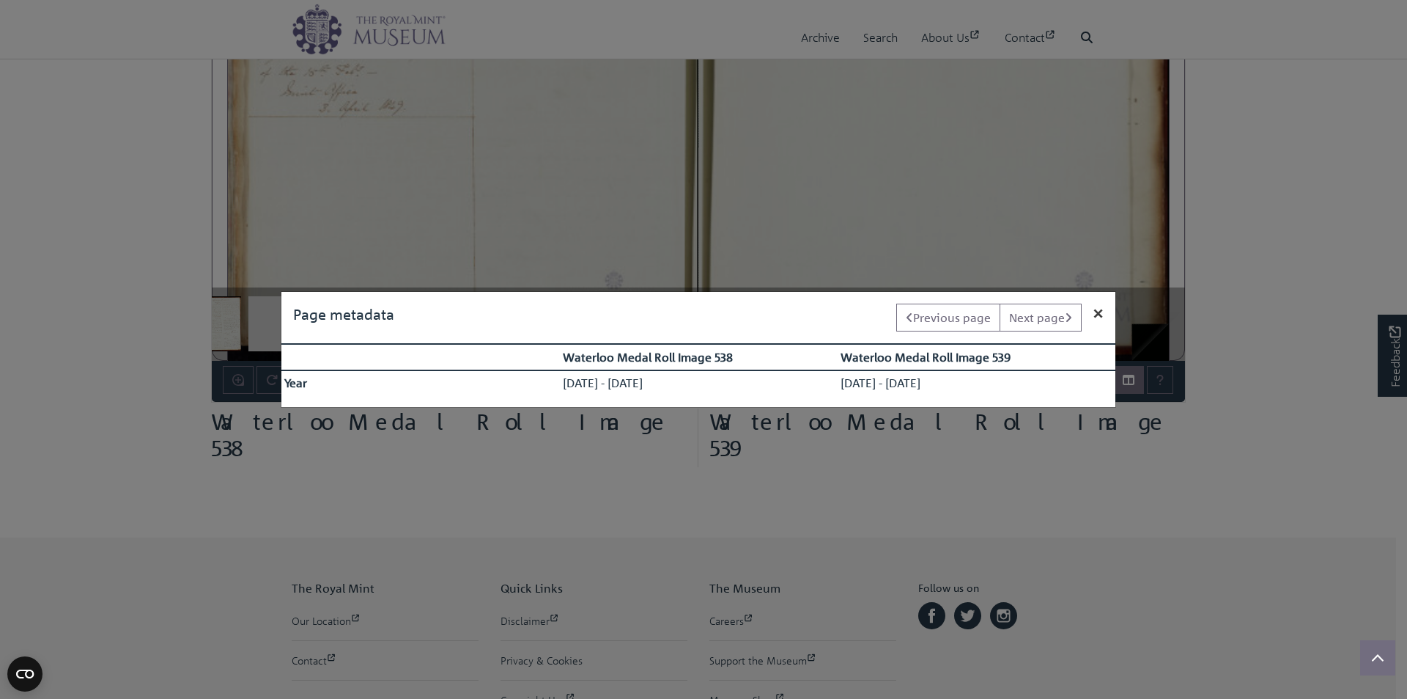
click at [1100, 312] on span "×" at bounding box center [1099, 312] width 10 height 22
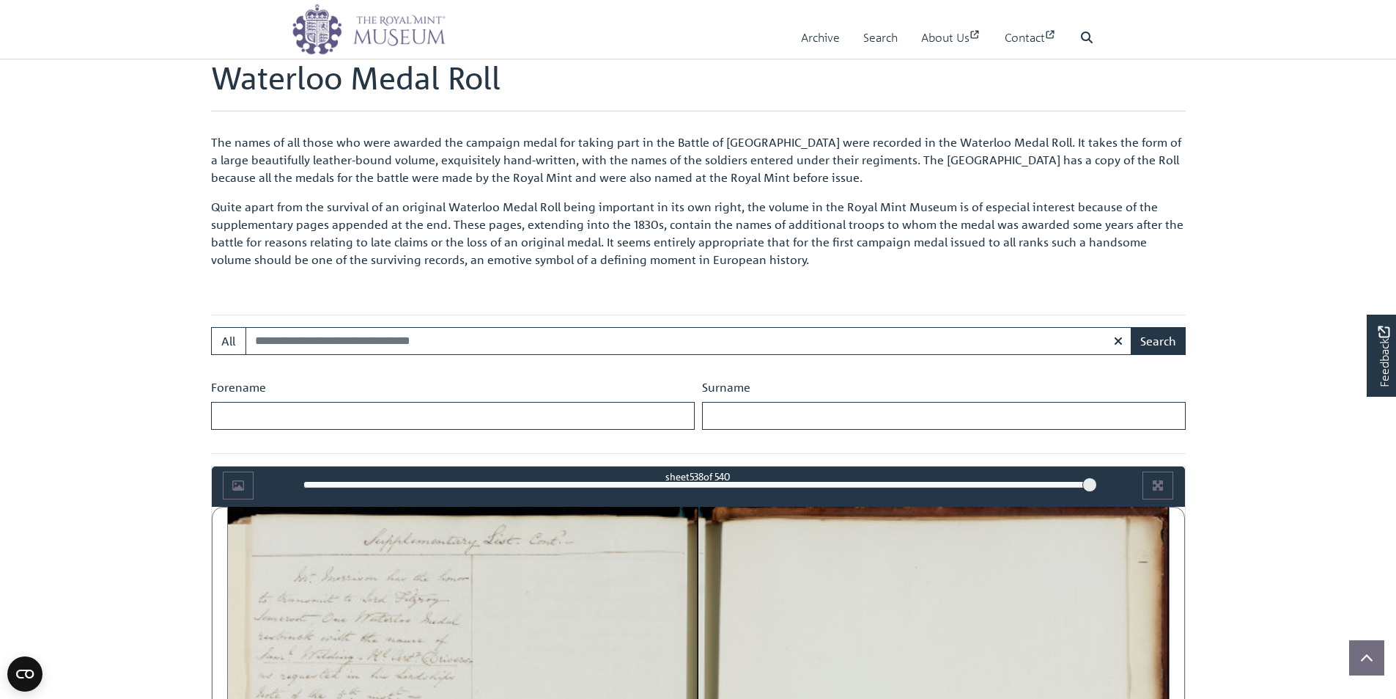
scroll to position [419, 0]
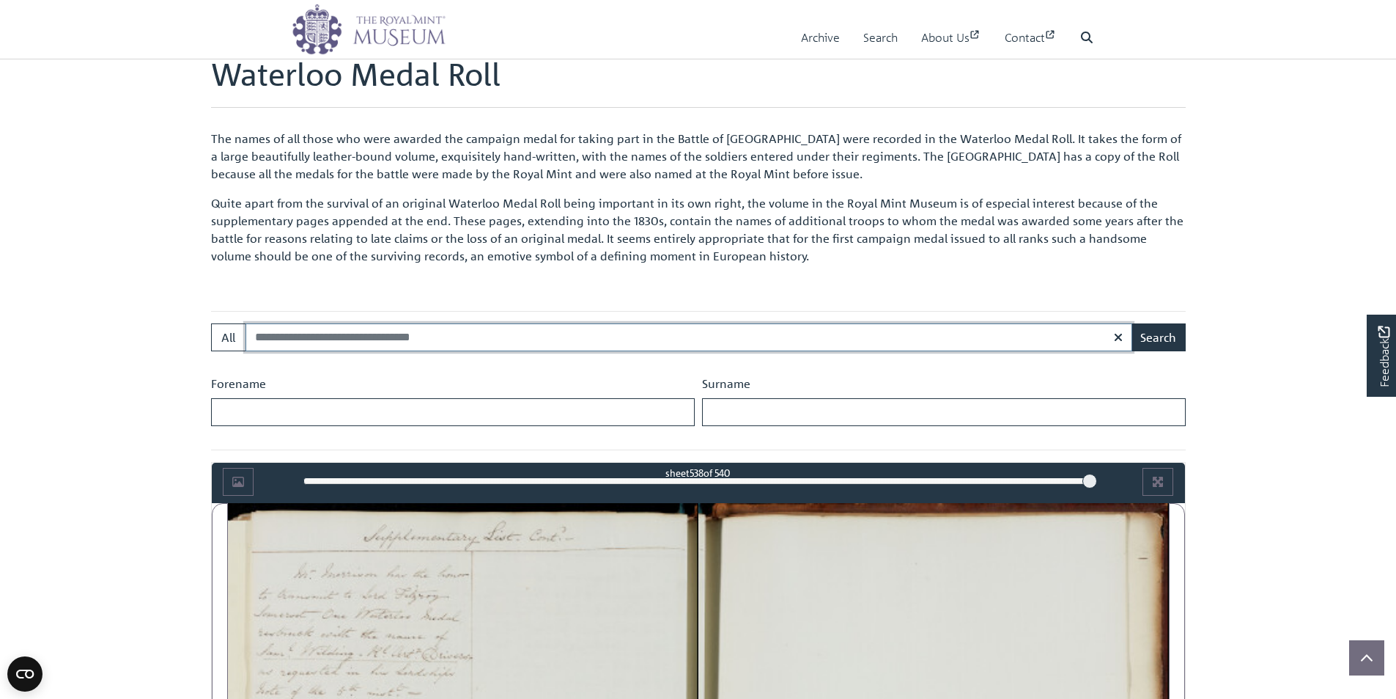
click at [357, 339] on input "Search:" at bounding box center [689, 337] width 887 height 28
